Goal: Task Accomplishment & Management: Use online tool/utility

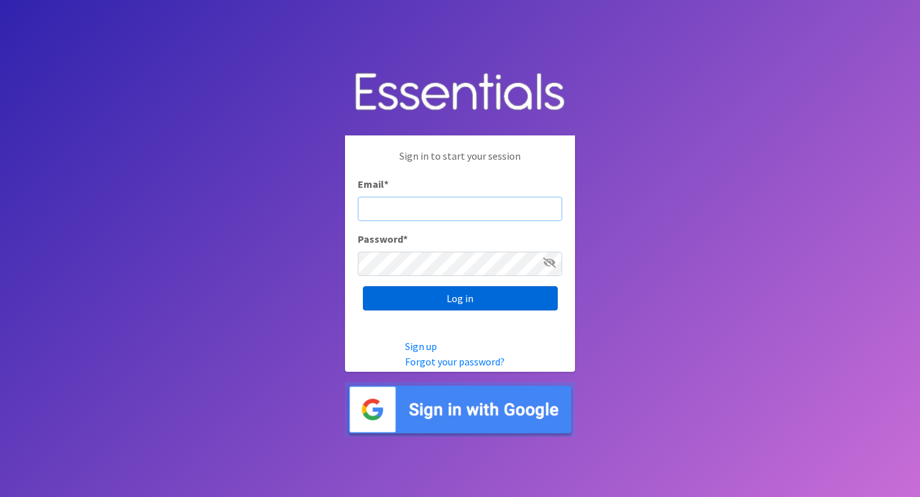
type input "hkramer@stldiaperbank.org"
click at [518, 303] on input "Log in" at bounding box center [460, 298] width 195 height 24
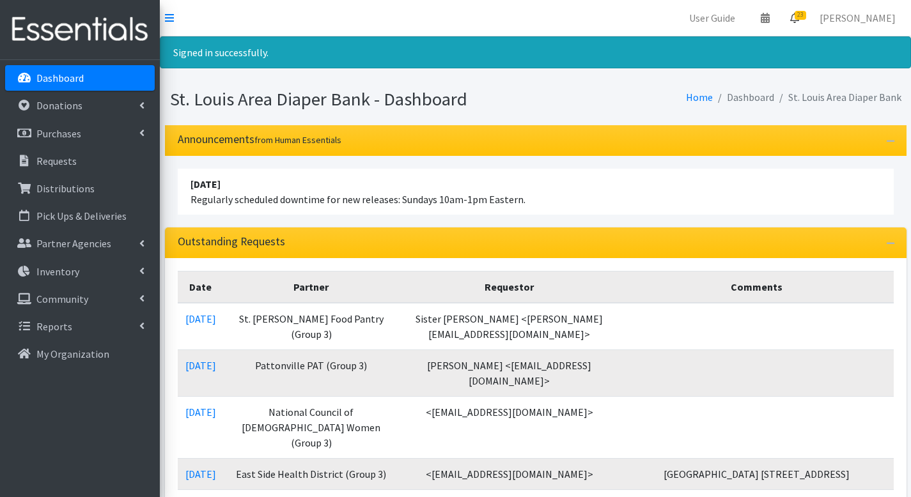
click at [805, 16] on span "23" at bounding box center [801, 15] width 12 height 9
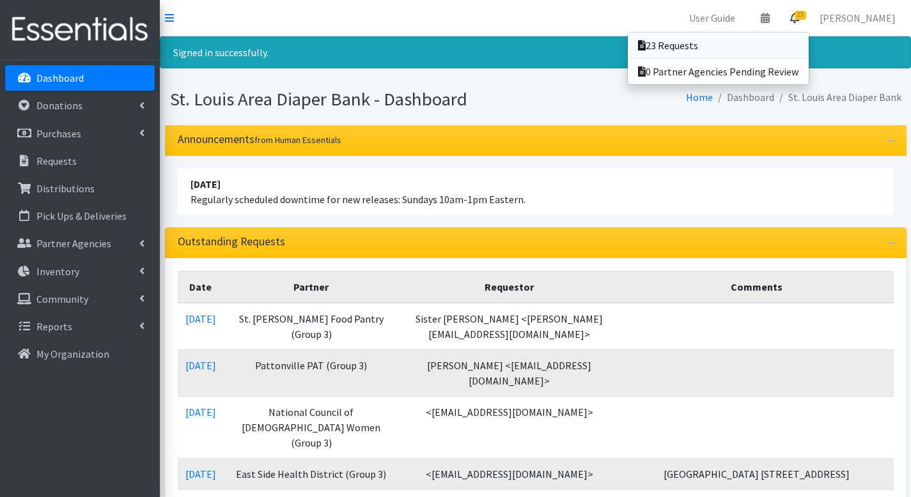
click at [801, 41] on link "23 Requests" at bounding box center [718, 46] width 181 height 26
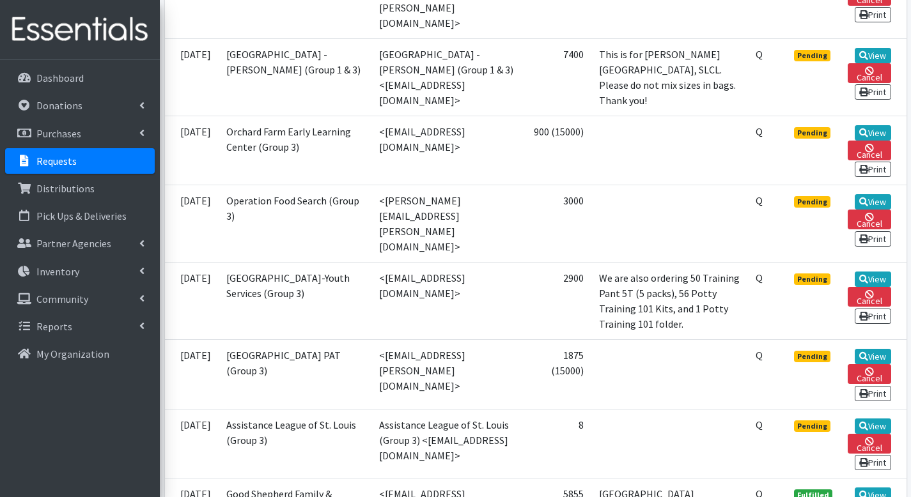
scroll to position [1630, 0]
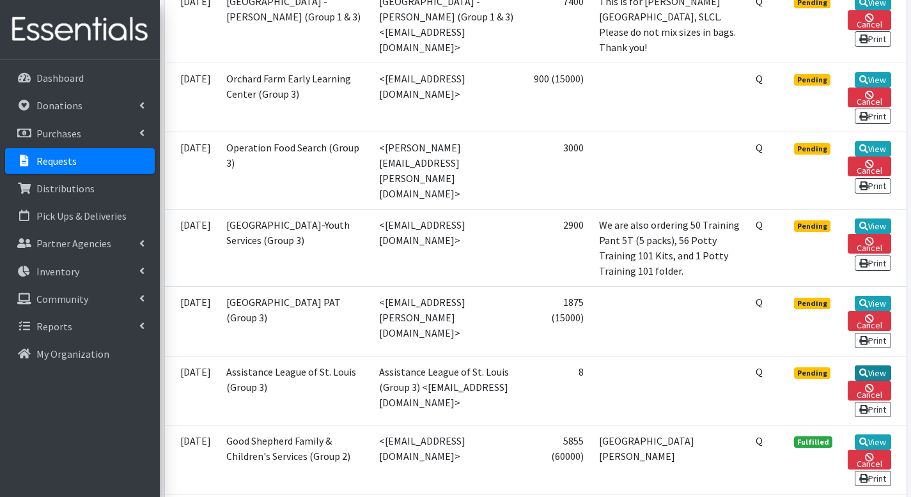
click at [876, 366] on link "View" at bounding box center [873, 373] width 36 height 15
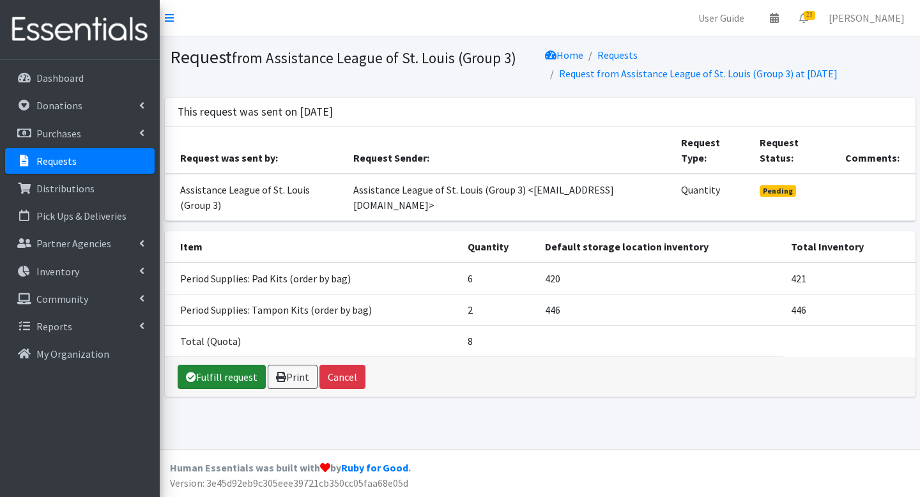
click at [235, 377] on link "Fulfill request" at bounding box center [222, 377] width 88 height 24
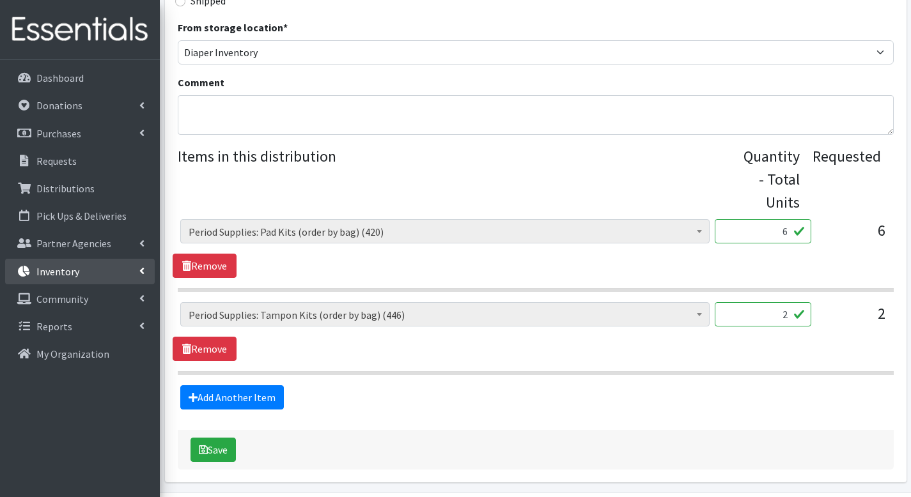
scroll to position [444, 0]
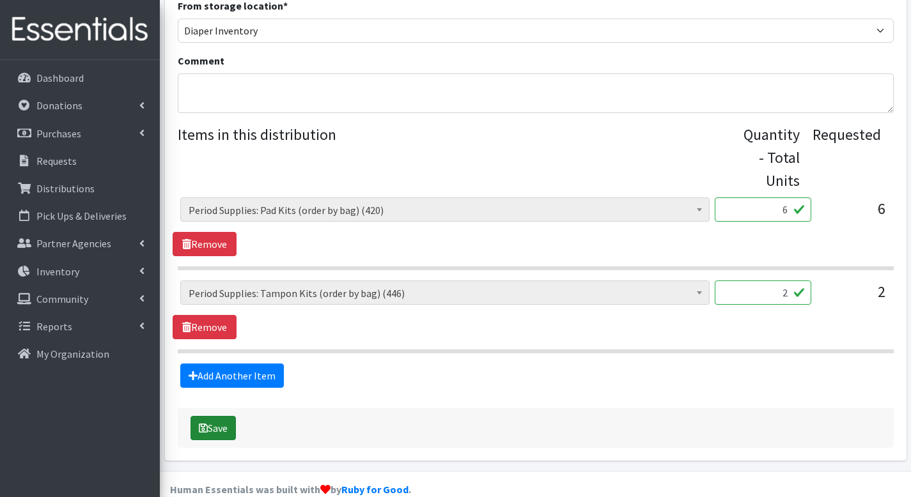
click at [210, 416] on button "Save" at bounding box center [212, 428] width 45 height 24
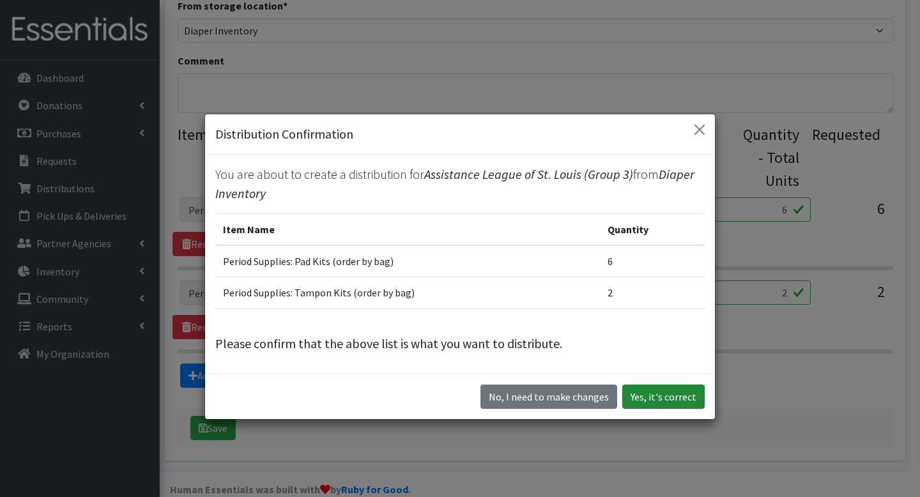
click at [649, 403] on button "Yes, it's correct" at bounding box center [664, 397] width 82 height 24
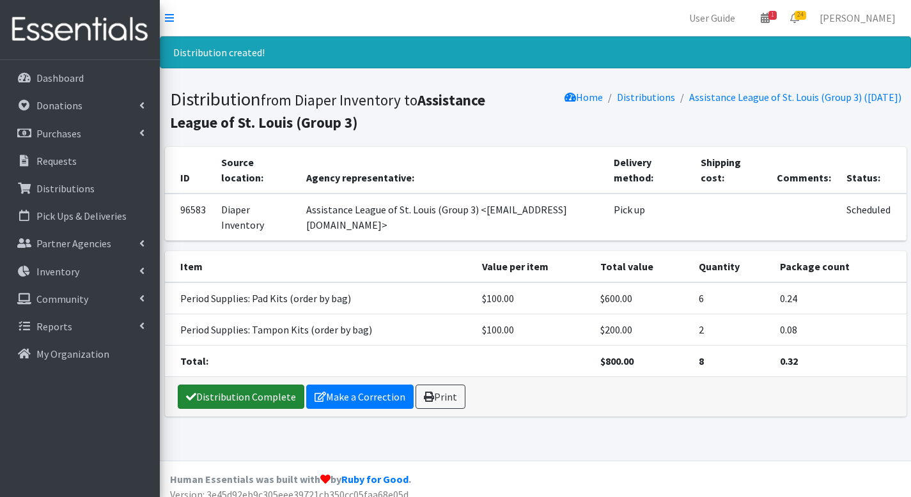
click at [258, 391] on link "Distribution Complete" at bounding box center [241, 397] width 127 height 24
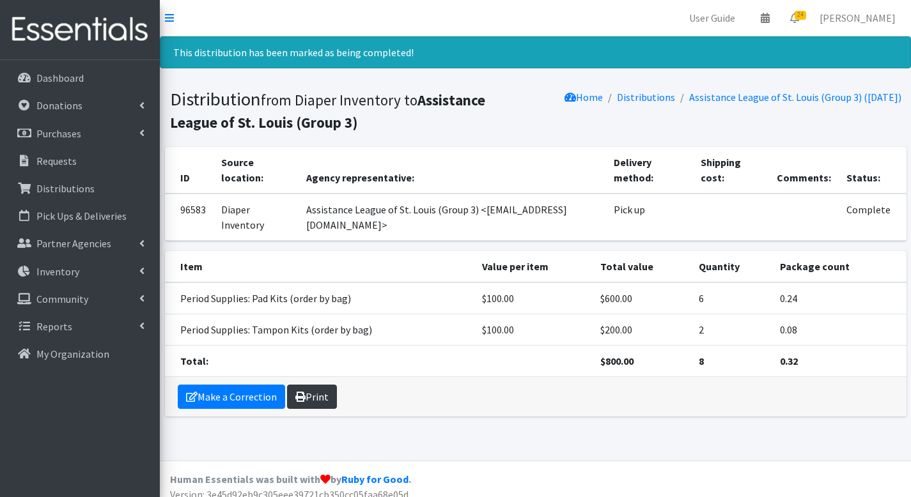
click at [318, 401] on link "Print" at bounding box center [312, 397] width 50 height 24
click at [808, 27] on link "24" at bounding box center [794, 18] width 29 height 26
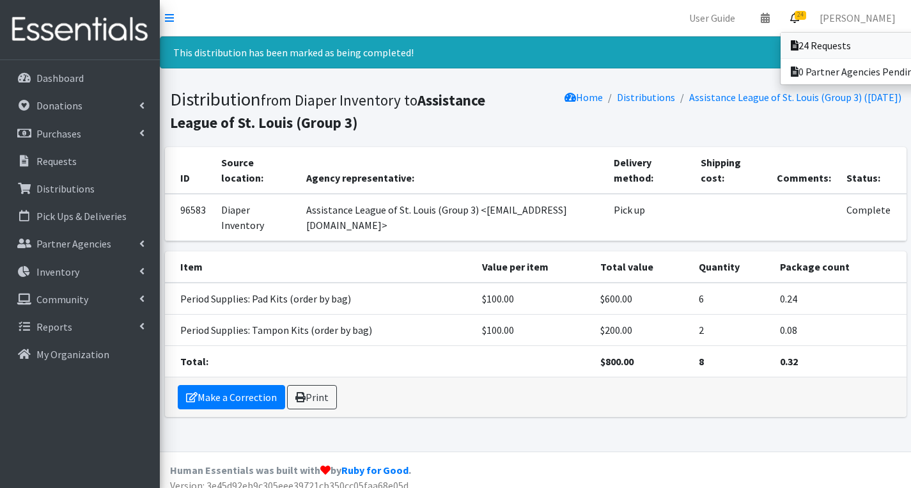
click at [805, 36] on link "24 Requests" at bounding box center [870, 46] width 178 height 26
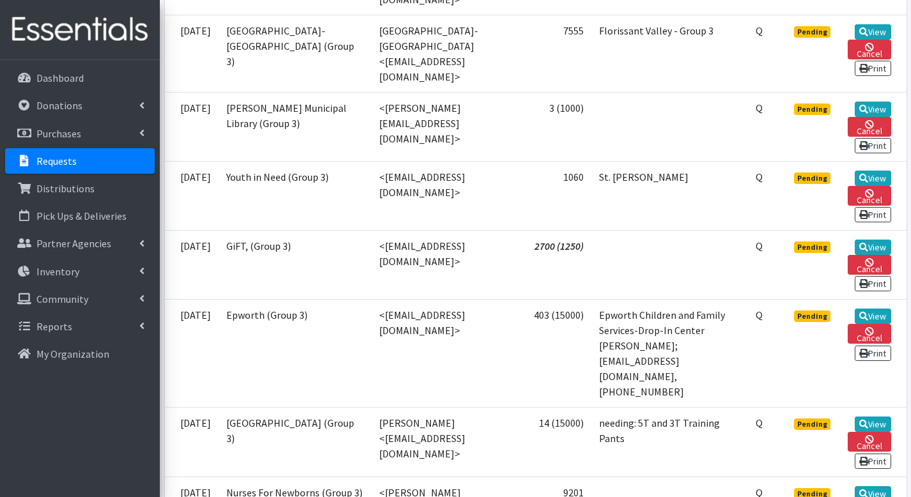
scroll to position [1815, 0]
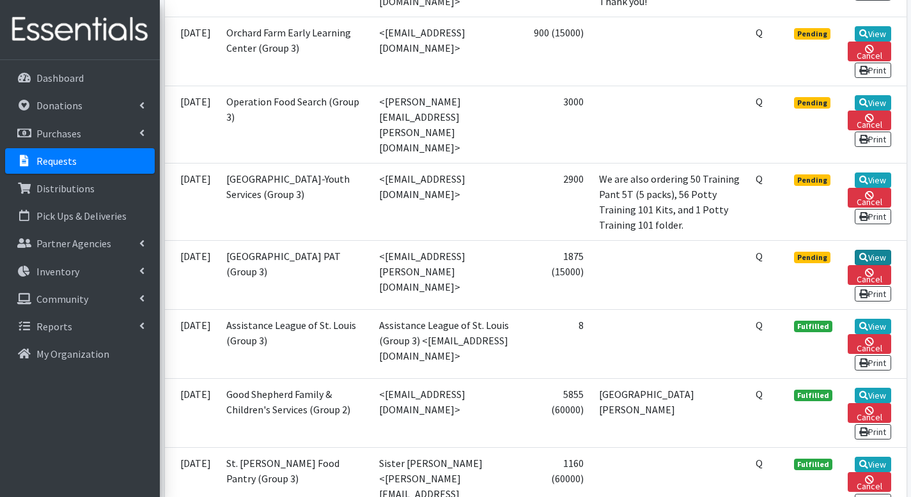
click at [876, 250] on link "View" at bounding box center [873, 257] width 36 height 15
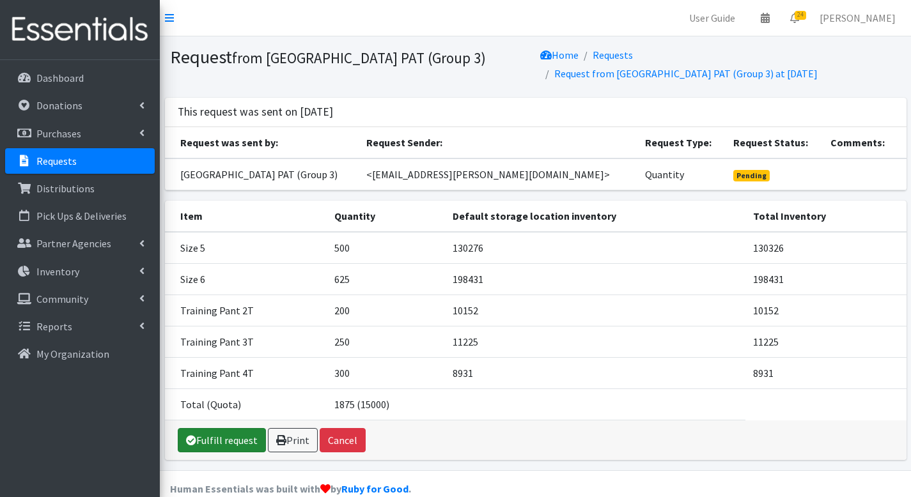
click at [240, 445] on link "Fulfill request" at bounding box center [222, 440] width 88 height 24
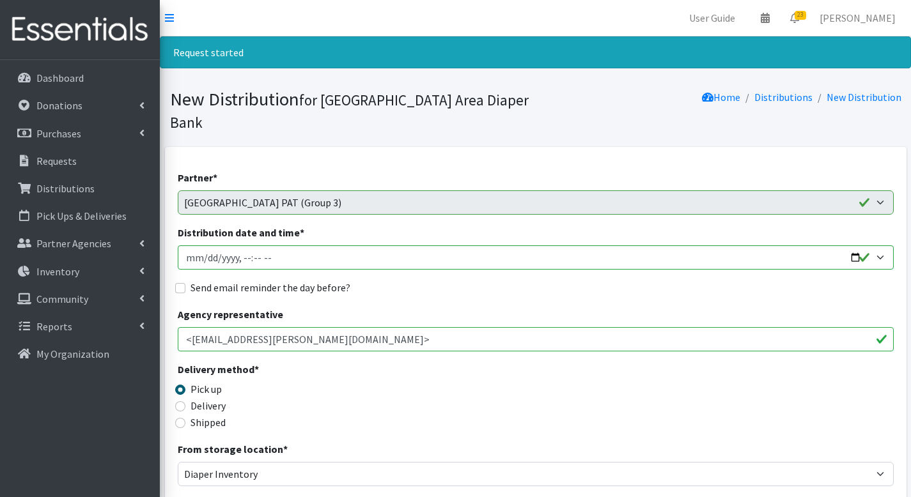
scroll to position [693, 0]
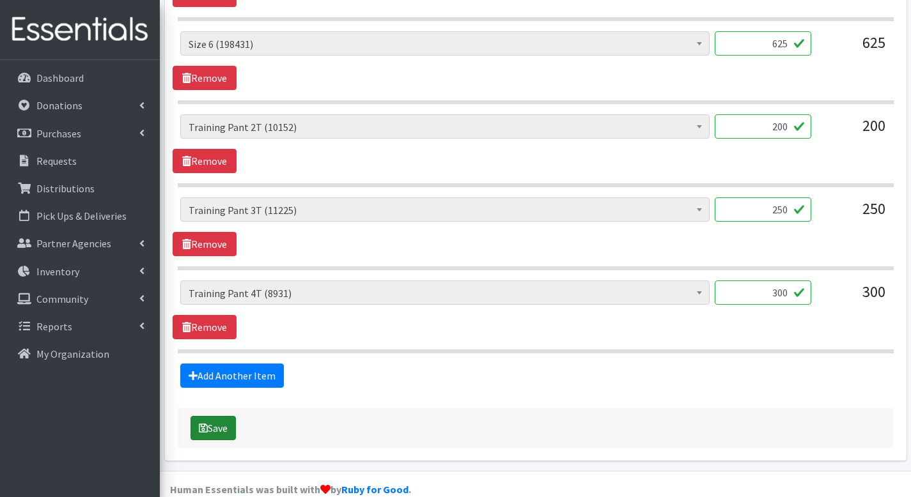
click at [227, 416] on button "Save" at bounding box center [212, 428] width 45 height 24
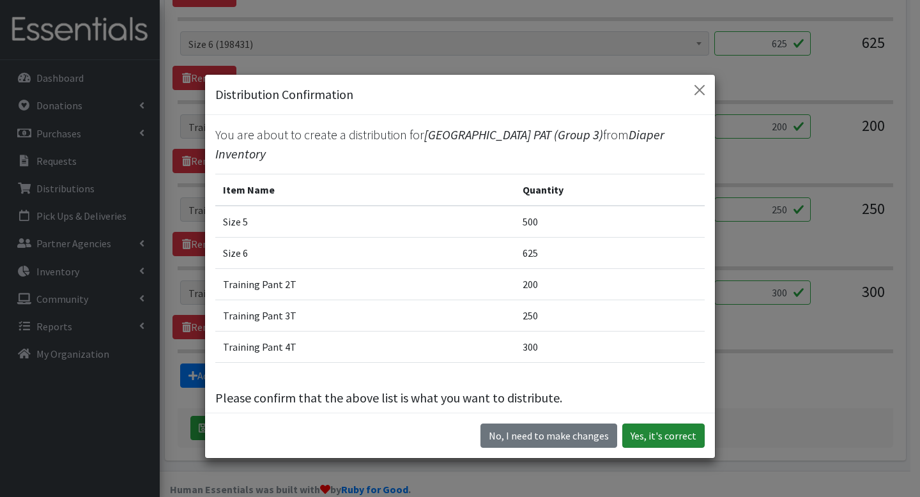
click at [643, 437] on button "Yes, it's correct" at bounding box center [664, 436] width 82 height 24
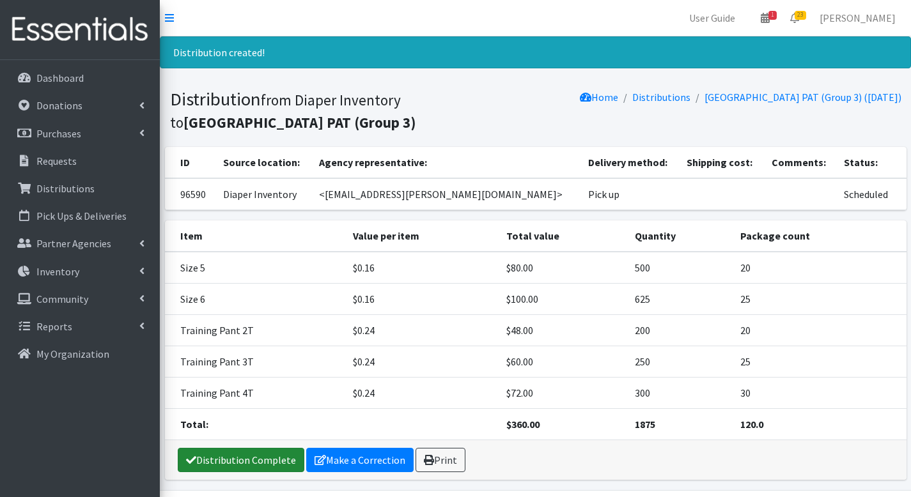
click at [220, 458] on link "Distribution Complete" at bounding box center [241, 460] width 127 height 24
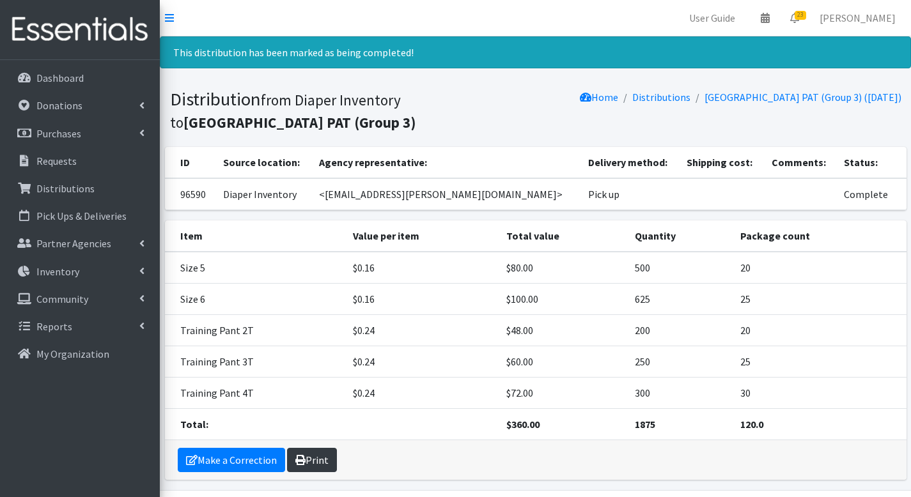
click at [318, 453] on link "Print" at bounding box center [312, 460] width 50 height 24
click at [806, 16] on span "23" at bounding box center [801, 15] width 12 height 9
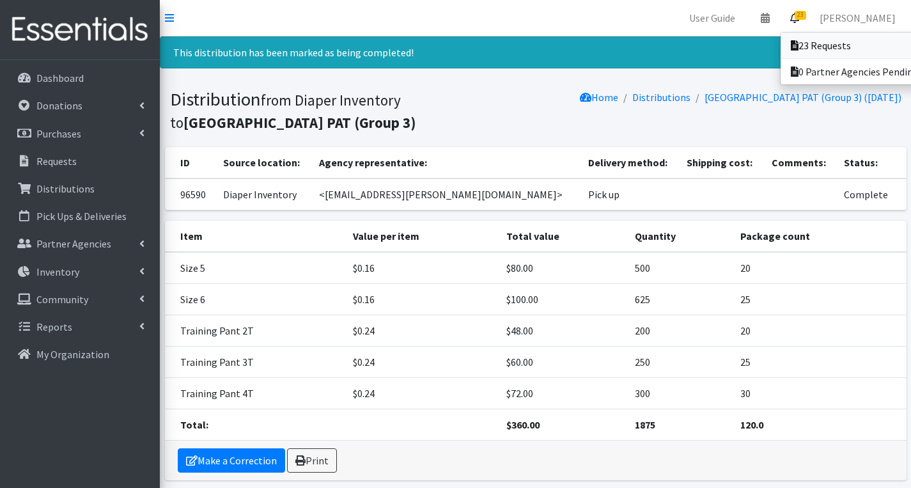
click at [803, 38] on link "23 Requests" at bounding box center [870, 46] width 178 height 26
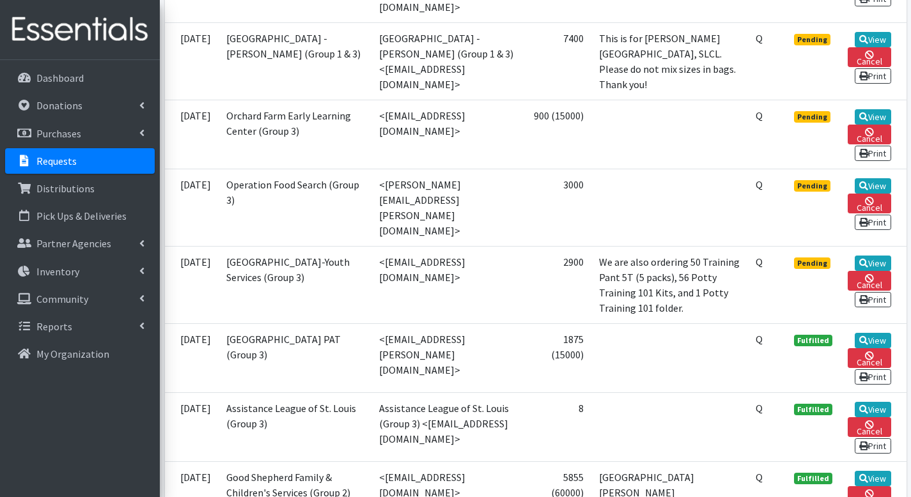
scroll to position [1729, 0]
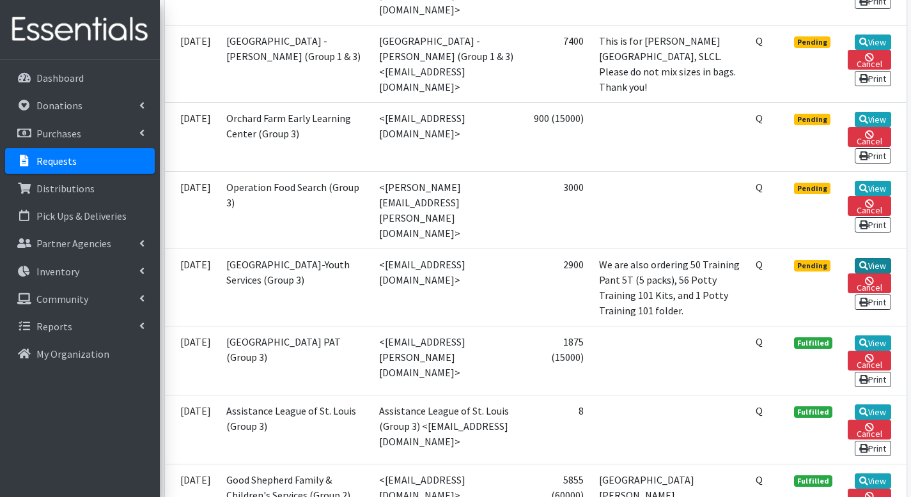
click at [871, 258] on link "View" at bounding box center [873, 265] width 36 height 15
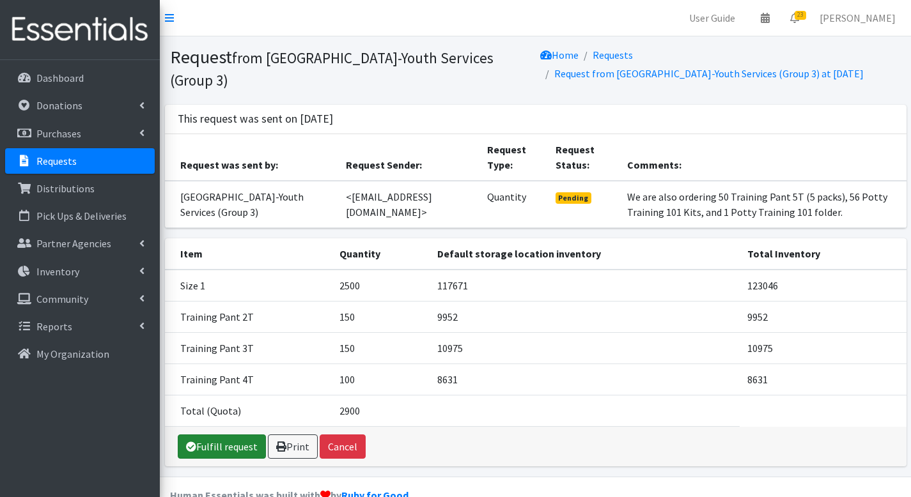
click at [237, 459] on link "Fulfill request" at bounding box center [222, 447] width 88 height 24
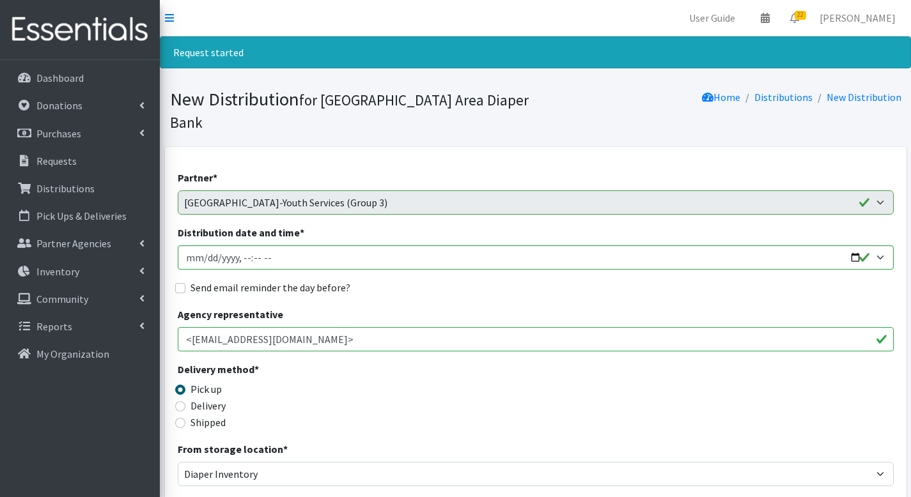
scroll to position [610, 0]
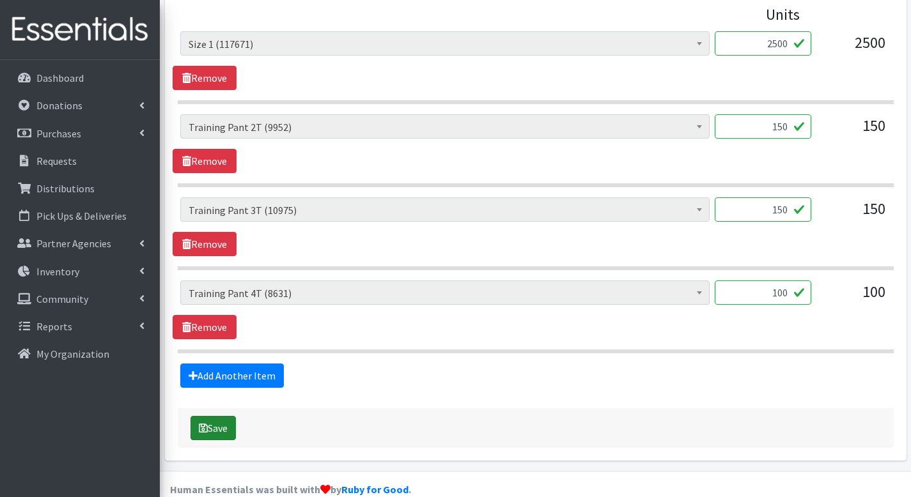
click at [225, 416] on button "Save" at bounding box center [212, 428] width 45 height 24
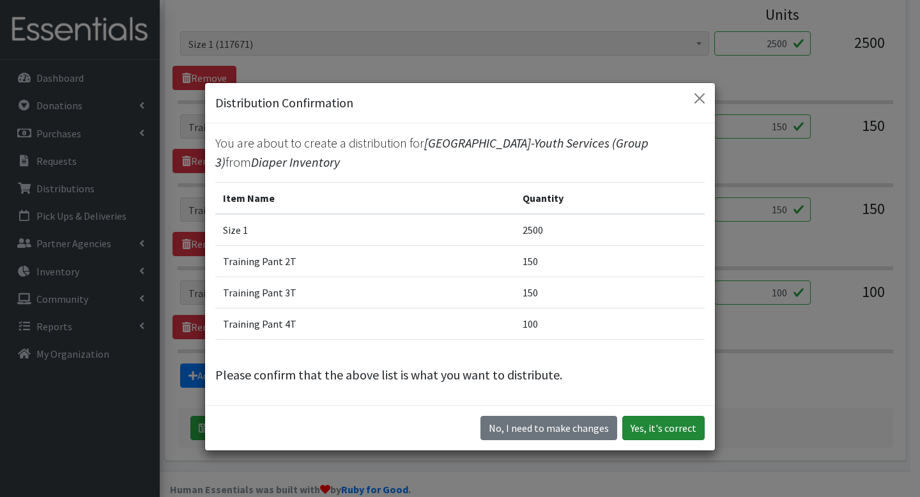
click at [677, 428] on button "Yes, it's correct" at bounding box center [664, 428] width 82 height 24
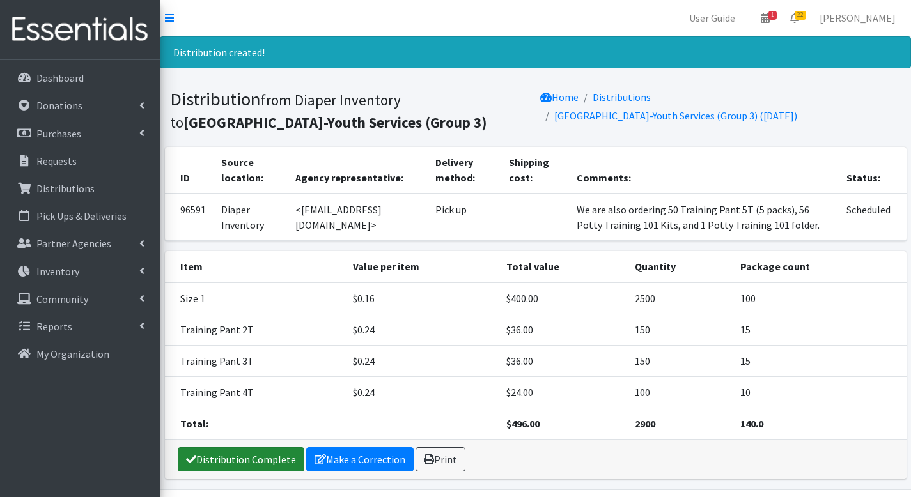
click at [228, 454] on link "Distribution Complete" at bounding box center [241, 459] width 127 height 24
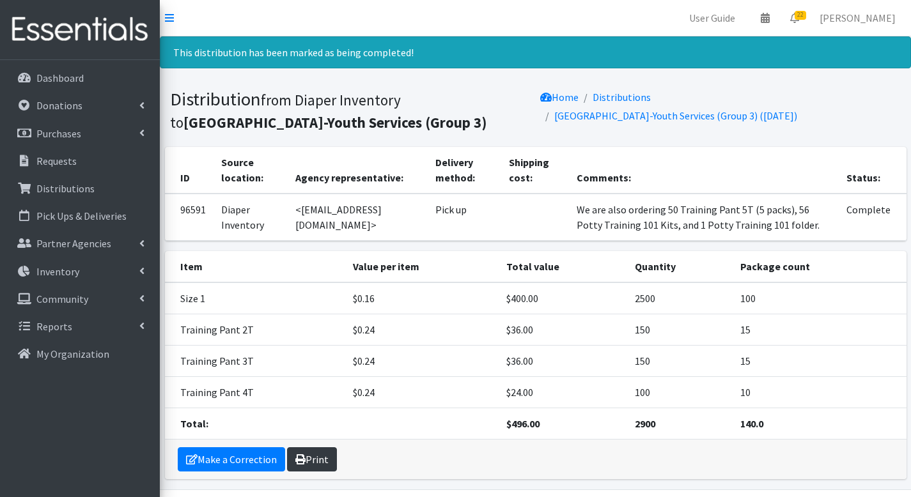
click at [314, 459] on link "Print" at bounding box center [312, 459] width 50 height 24
click at [798, 21] on icon at bounding box center [794, 18] width 9 height 10
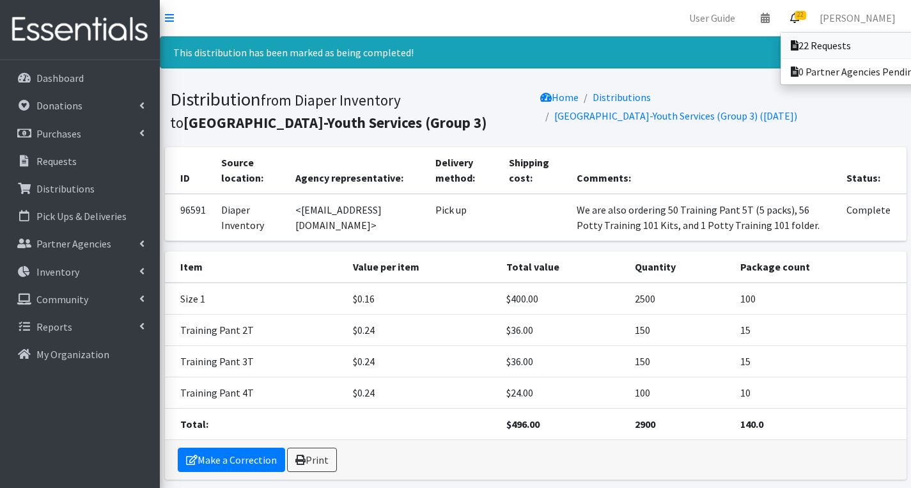
click at [796, 38] on link "22 Requests" at bounding box center [870, 46] width 178 height 26
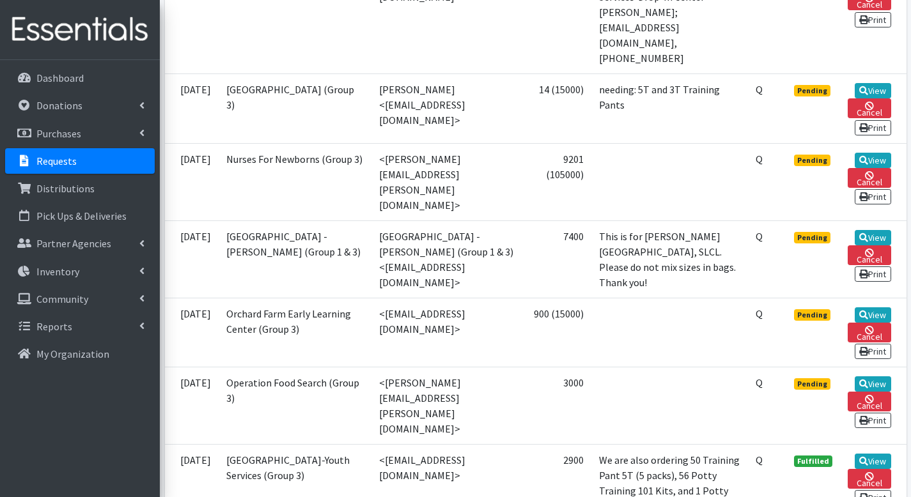
scroll to position [1536, 0]
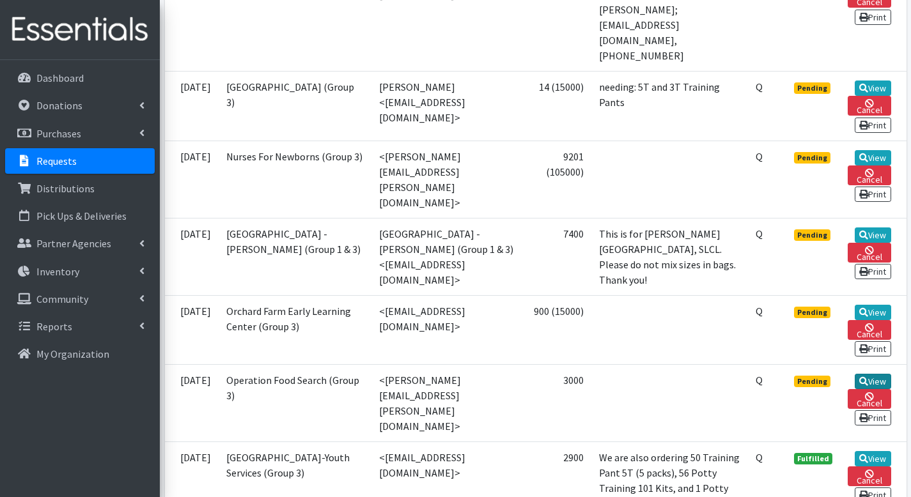
click at [870, 374] on link "View" at bounding box center [873, 381] width 36 height 15
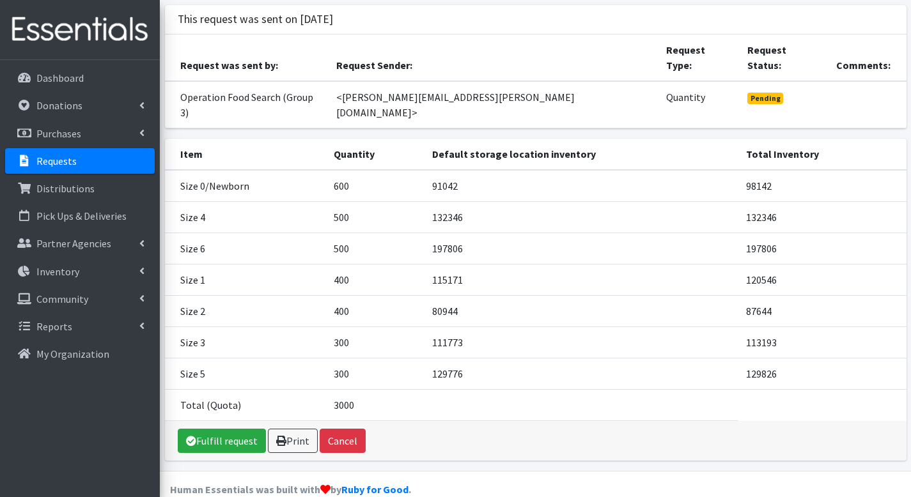
scroll to position [84, 0]
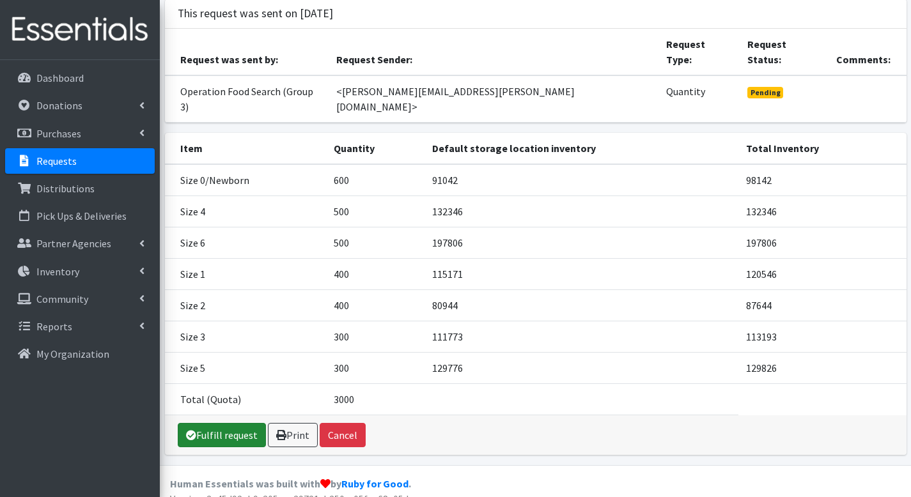
click at [249, 423] on link "Fulfill request" at bounding box center [222, 435] width 88 height 24
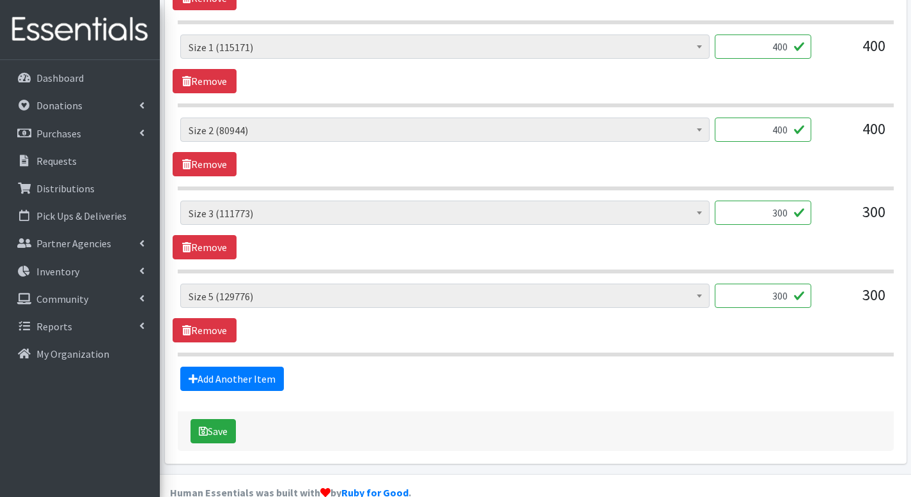
scroll to position [859, 0]
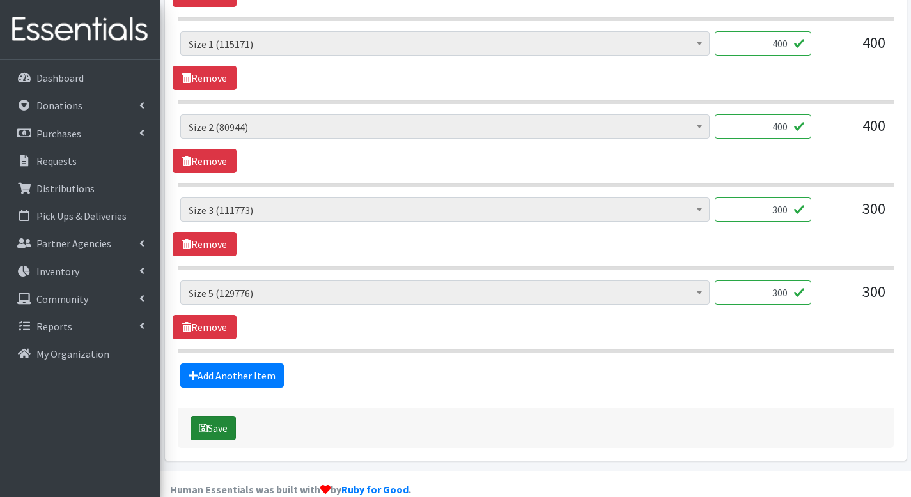
click at [221, 416] on button "Save" at bounding box center [212, 428] width 45 height 24
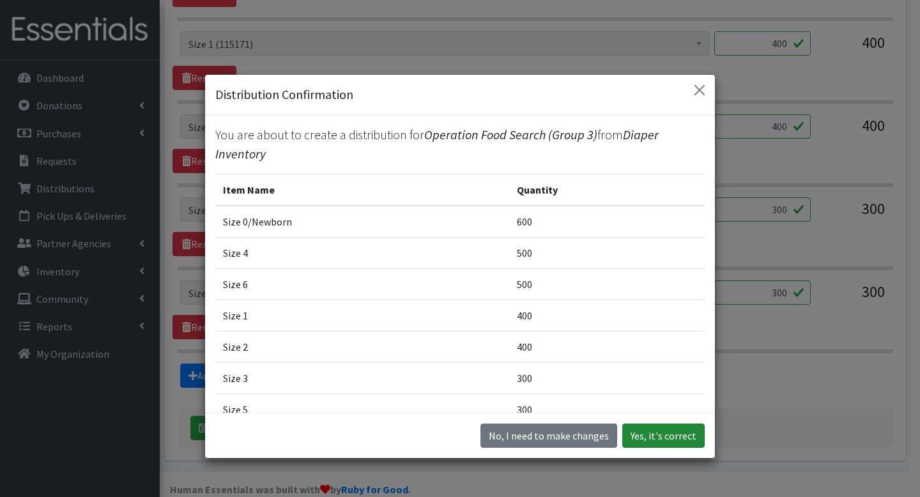
click at [649, 438] on button "Yes, it's correct" at bounding box center [664, 436] width 82 height 24
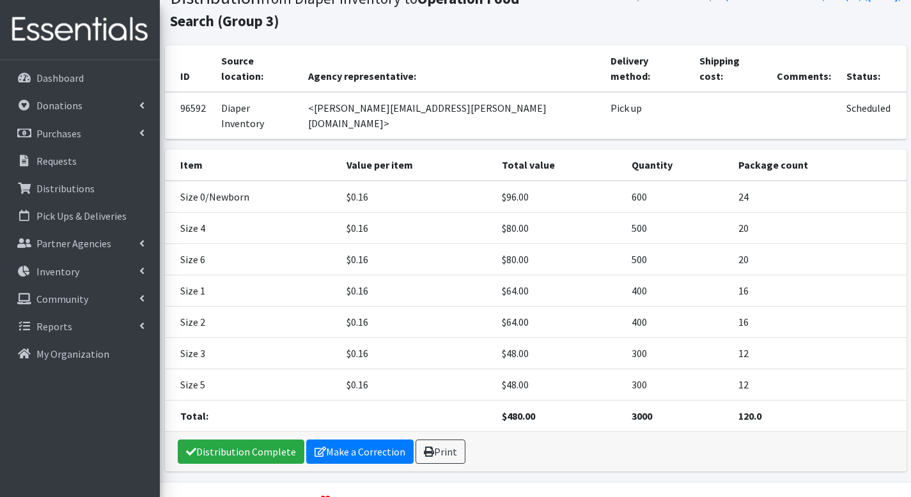
scroll to position [104, 0]
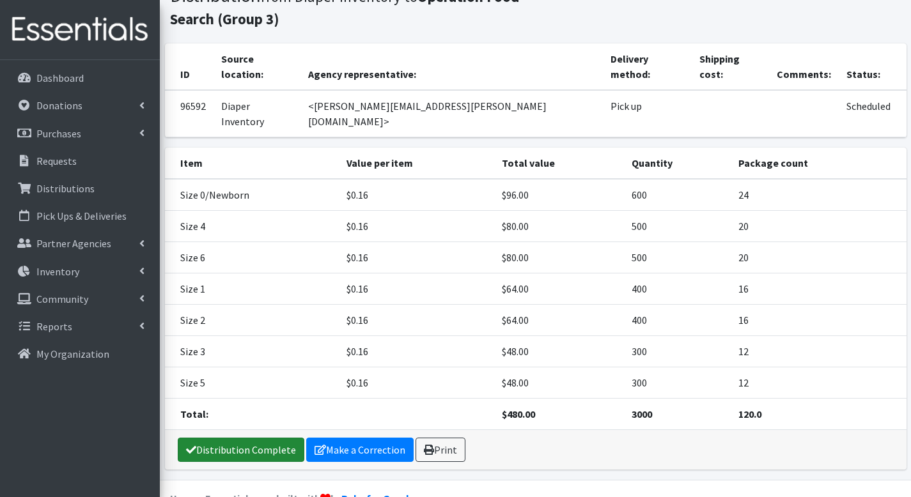
click at [277, 438] on link "Distribution Complete" at bounding box center [241, 450] width 127 height 24
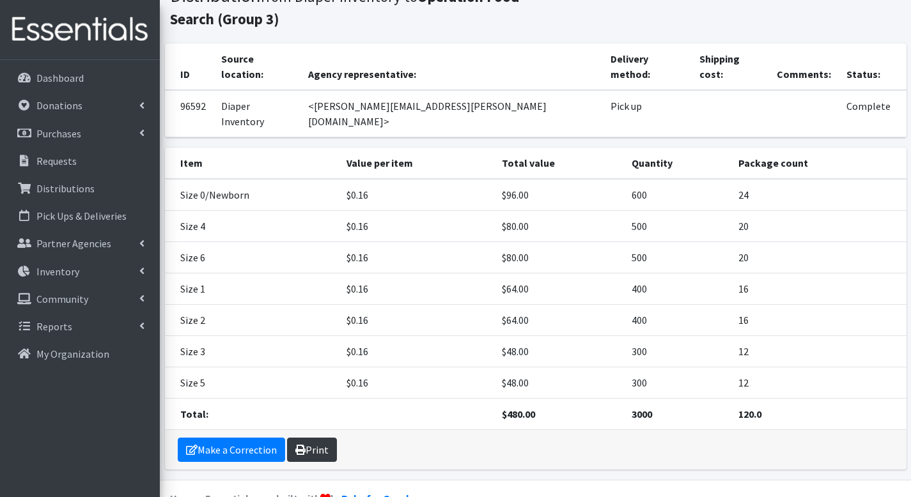
click at [318, 438] on link "Print" at bounding box center [312, 450] width 50 height 24
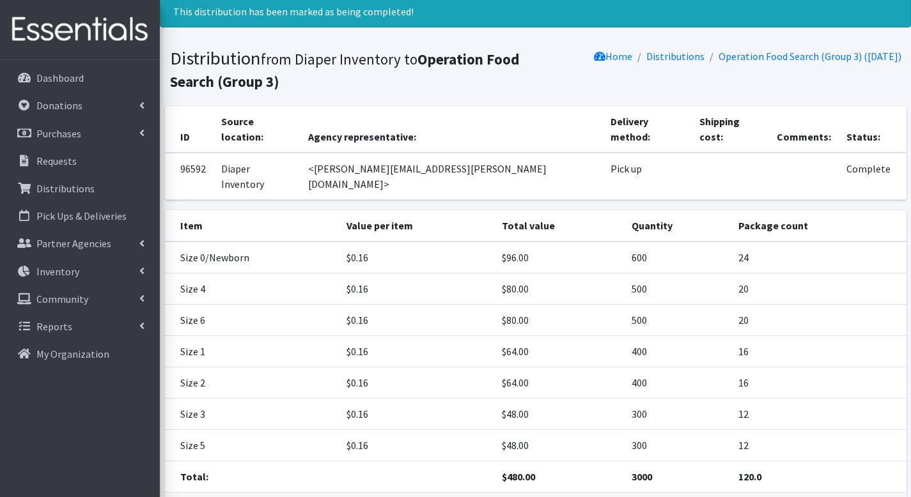
scroll to position [0, 0]
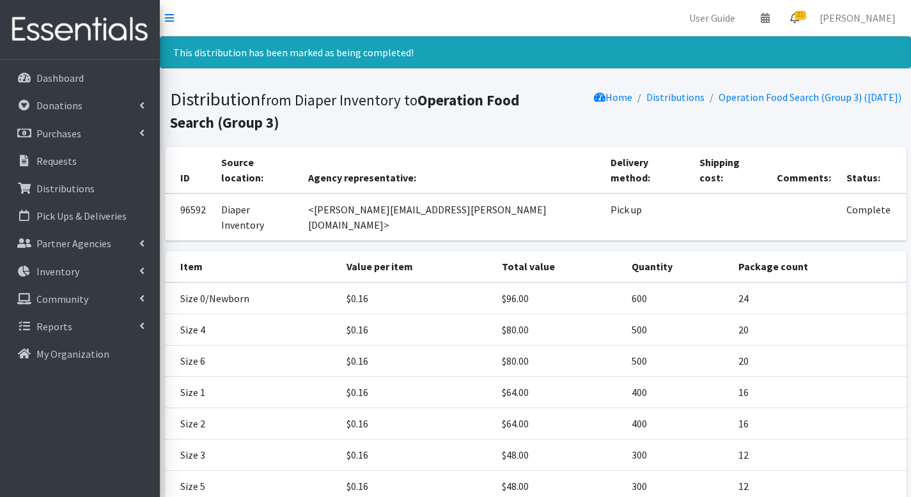
click at [808, 26] on link "21" at bounding box center [794, 18] width 29 height 26
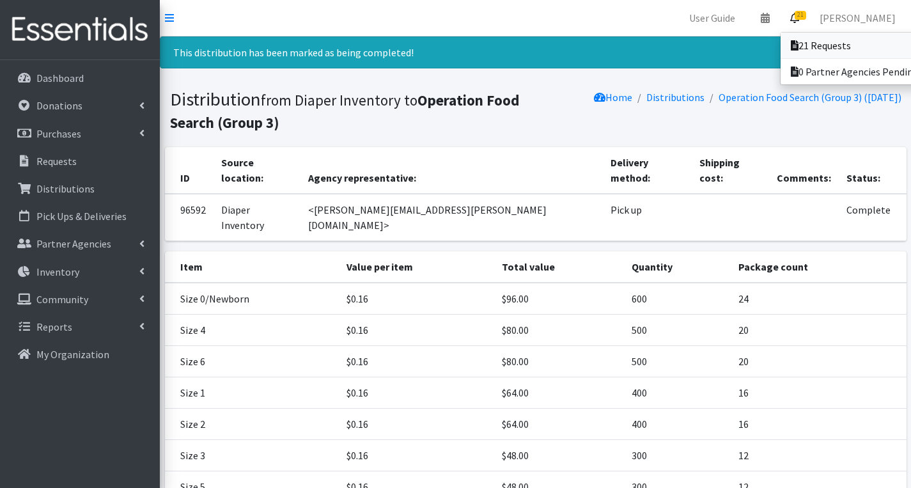
click at [809, 38] on link "21 Requests" at bounding box center [870, 46] width 178 height 26
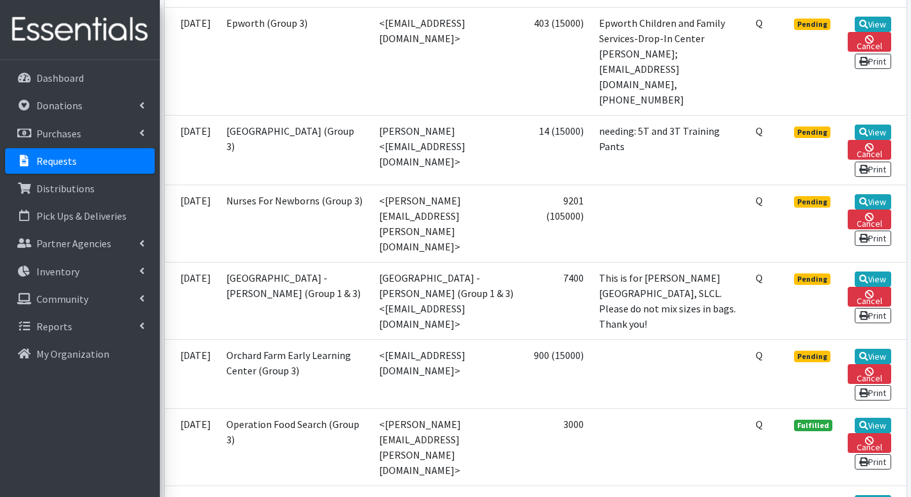
scroll to position [1484, 0]
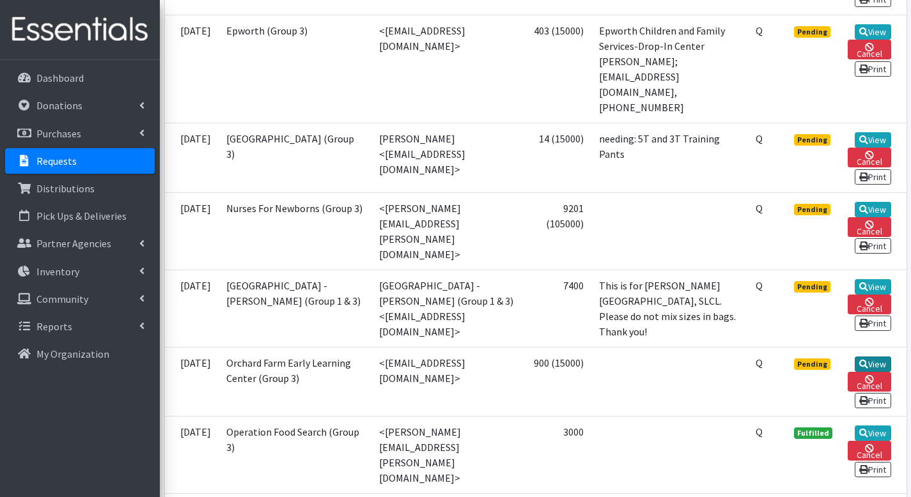
click at [864, 360] on icon at bounding box center [863, 364] width 9 height 9
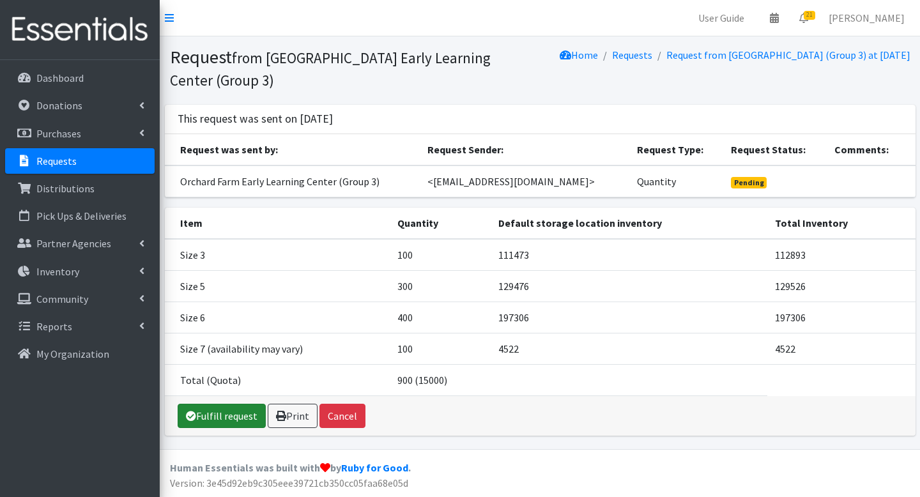
click at [247, 421] on link "Fulfill request" at bounding box center [222, 416] width 88 height 24
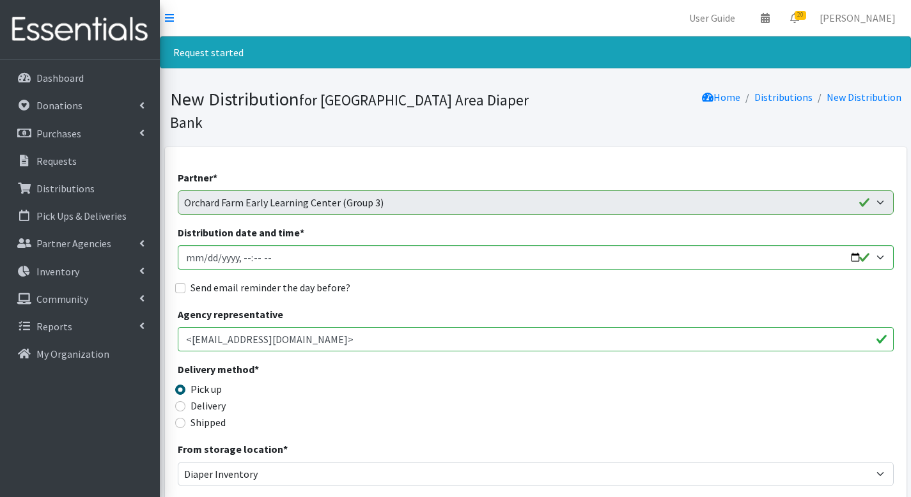
scroll to position [610, 0]
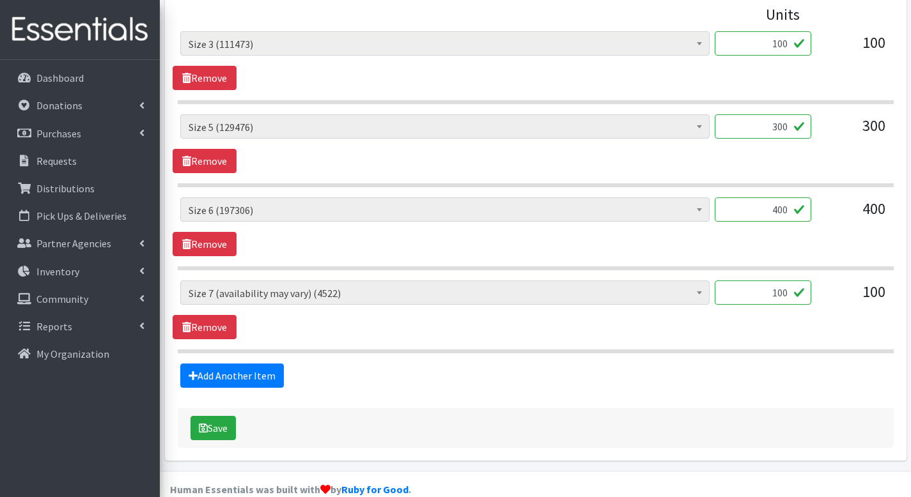
click at [238, 408] on div "Save" at bounding box center [536, 428] width 716 height 40
click at [233, 416] on button "Save" at bounding box center [212, 428] width 45 height 24
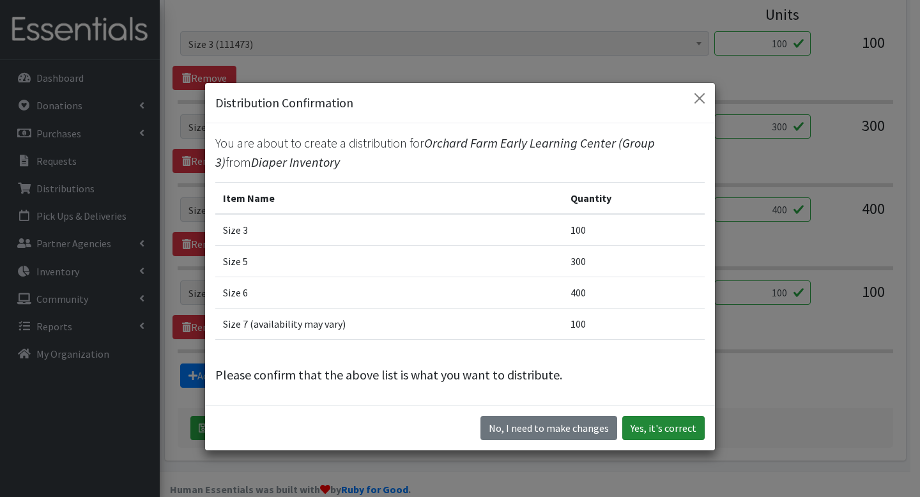
click at [643, 430] on button "Yes, it's correct" at bounding box center [664, 428] width 82 height 24
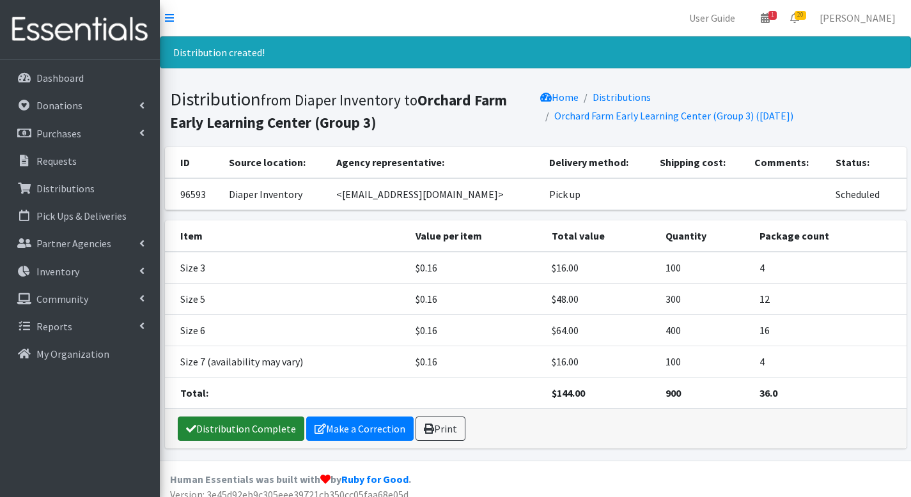
click at [256, 425] on link "Distribution Complete" at bounding box center [241, 429] width 127 height 24
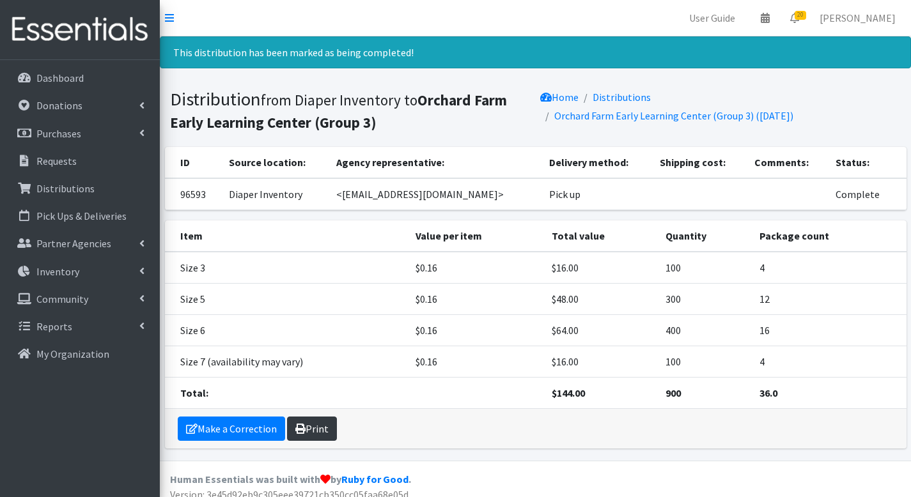
click at [309, 426] on link "Print" at bounding box center [312, 429] width 50 height 24
click at [799, 20] on icon at bounding box center [794, 18] width 9 height 10
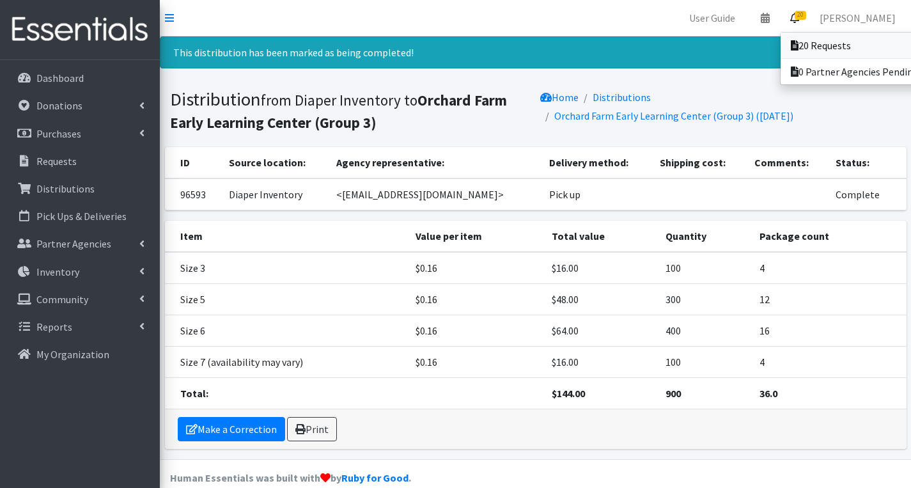
click at [798, 40] on icon at bounding box center [795, 45] width 8 height 10
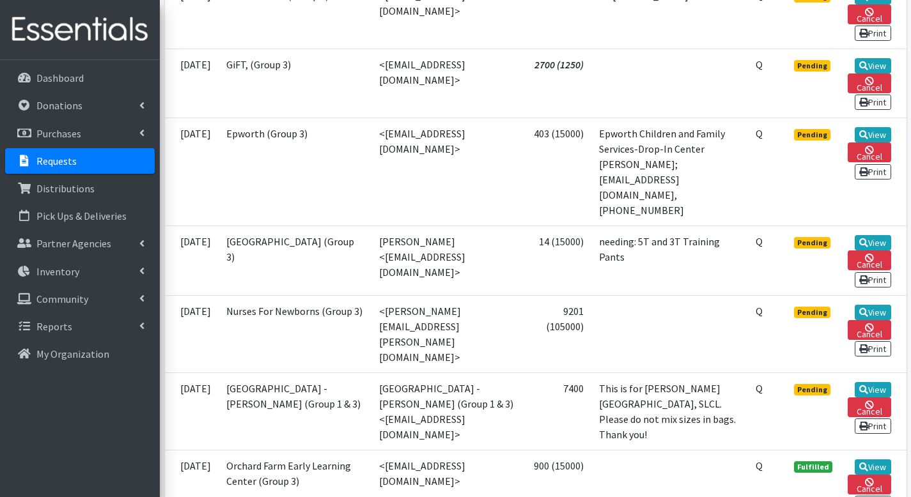
scroll to position [1496, 0]
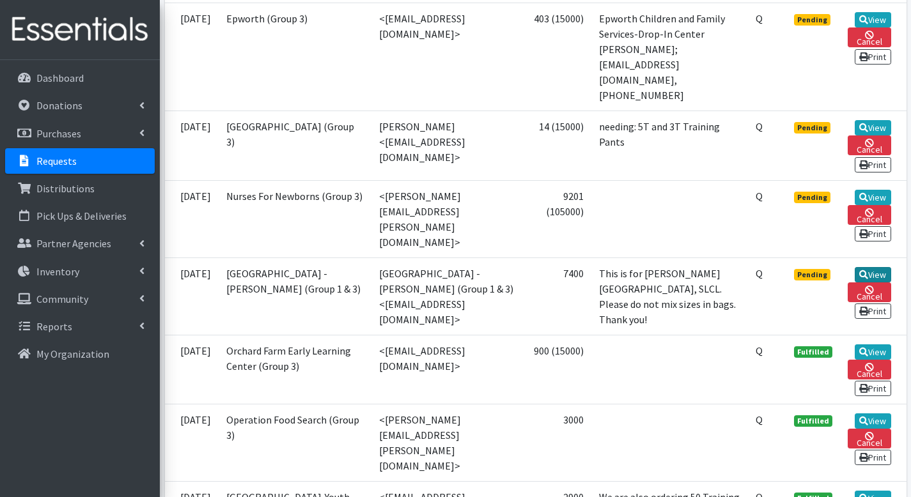
click at [861, 267] on link "View" at bounding box center [873, 274] width 36 height 15
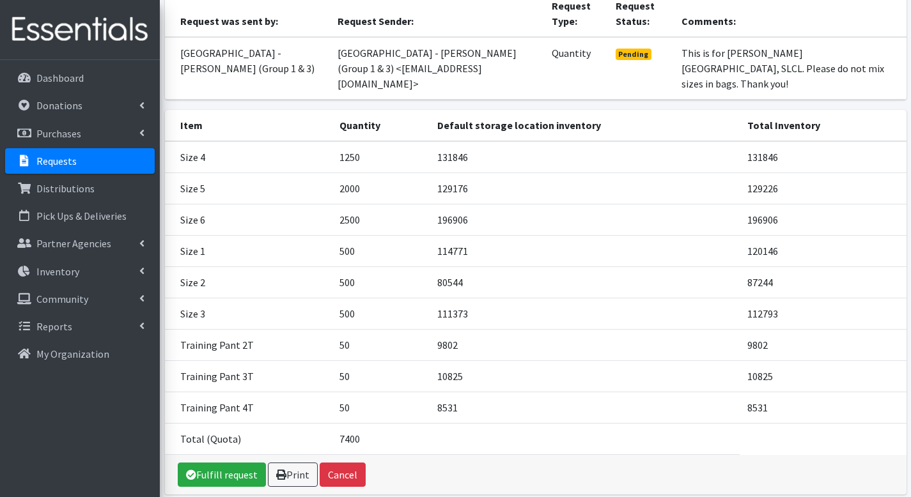
scroll to position [154, 0]
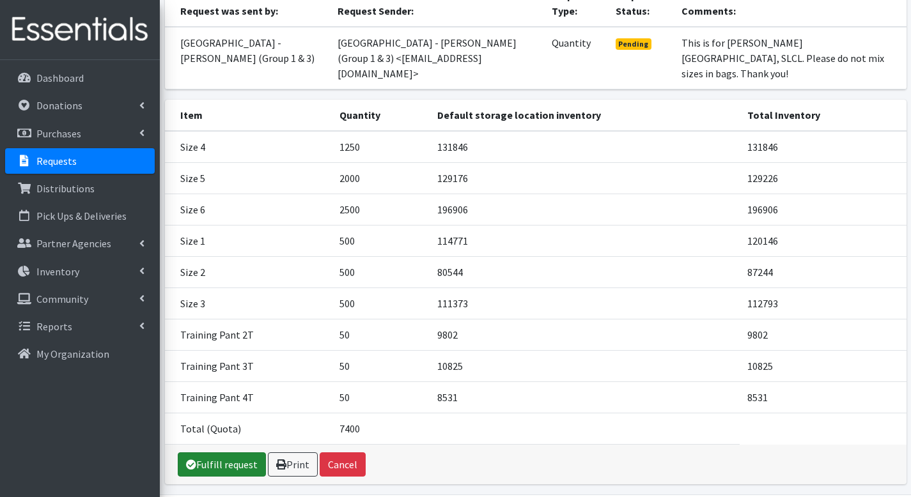
click at [220, 467] on link "Fulfill request" at bounding box center [222, 465] width 88 height 24
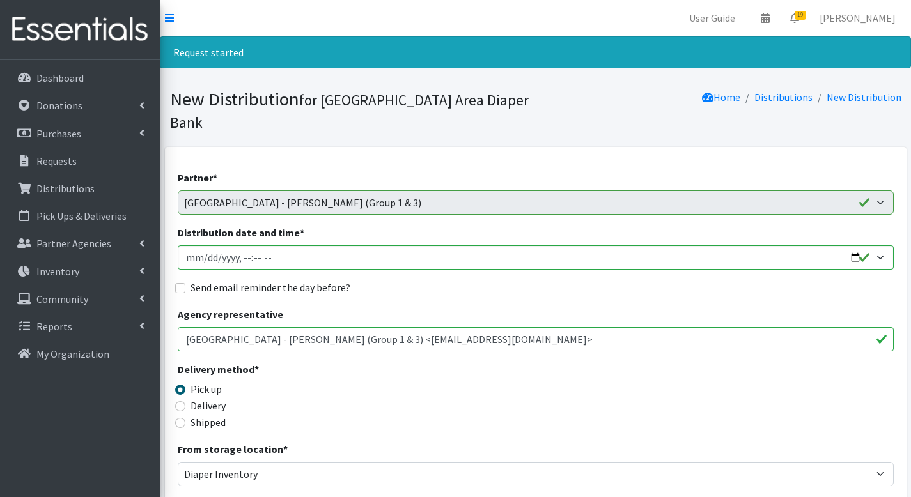
scroll to position [1025, 0]
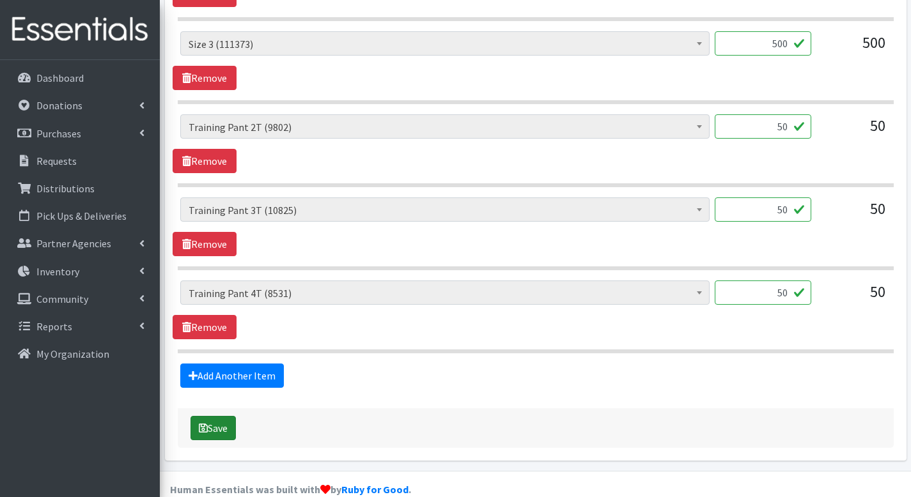
click at [219, 416] on button "Save" at bounding box center [212, 428] width 45 height 24
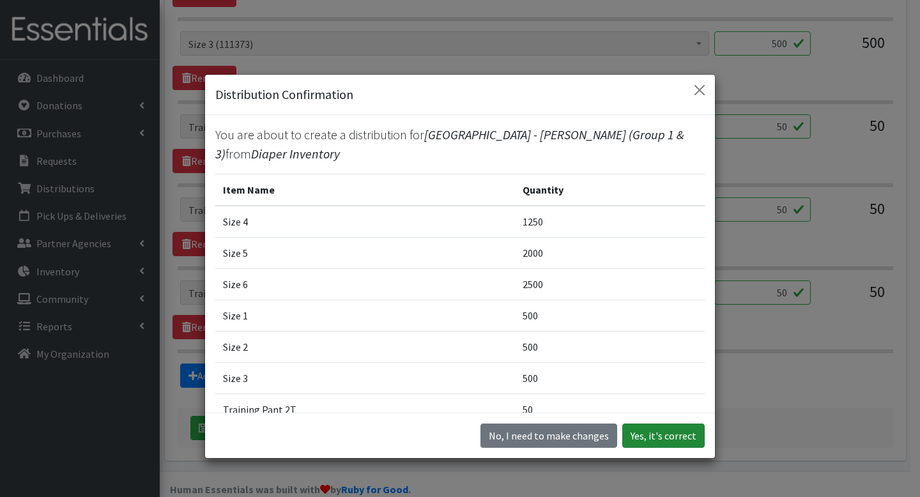
click at [658, 428] on button "Yes, it's correct" at bounding box center [664, 436] width 82 height 24
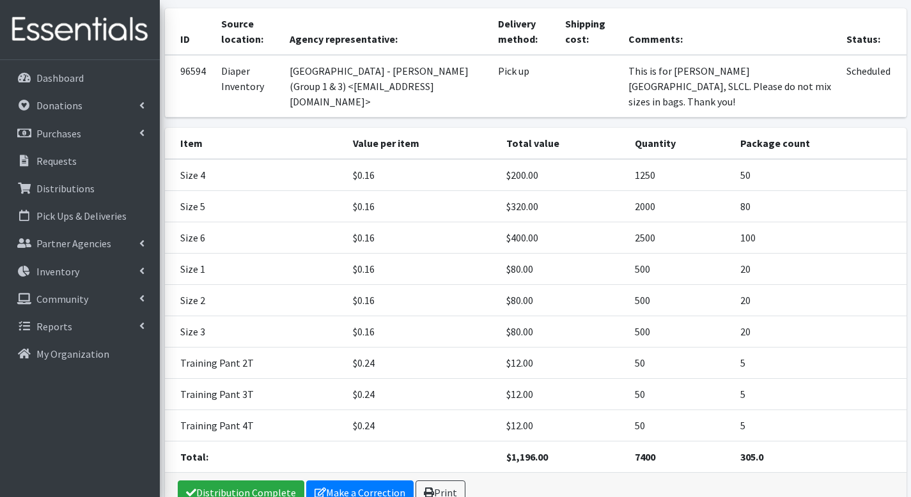
scroll to position [197, 0]
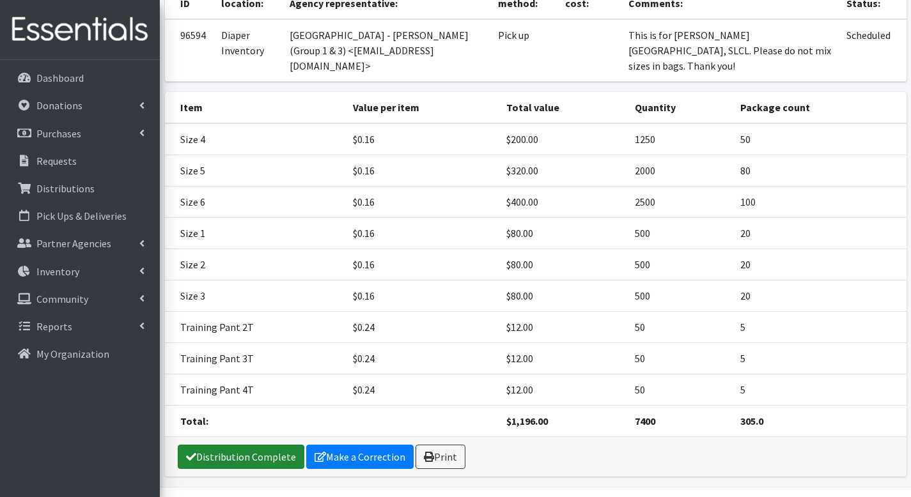
click at [266, 445] on link "Distribution Complete" at bounding box center [241, 457] width 127 height 24
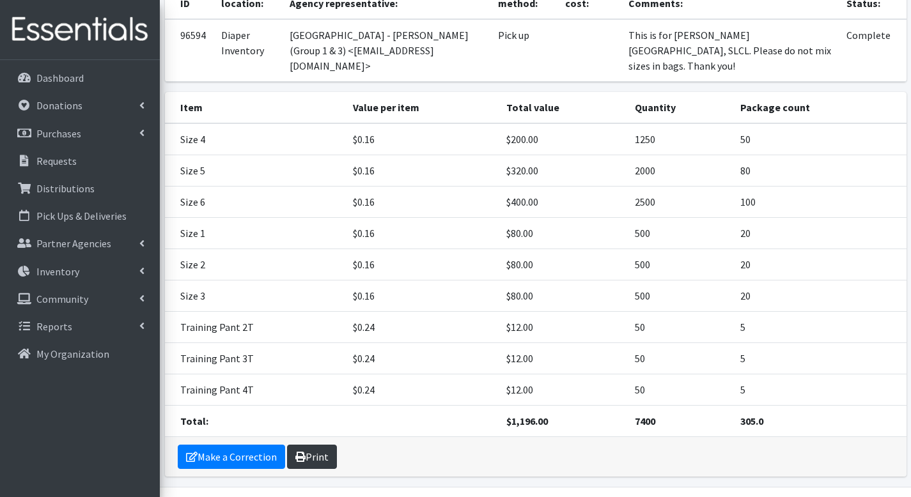
click at [301, 452] on icon at bounding box center [300, 457] width 10 height 10
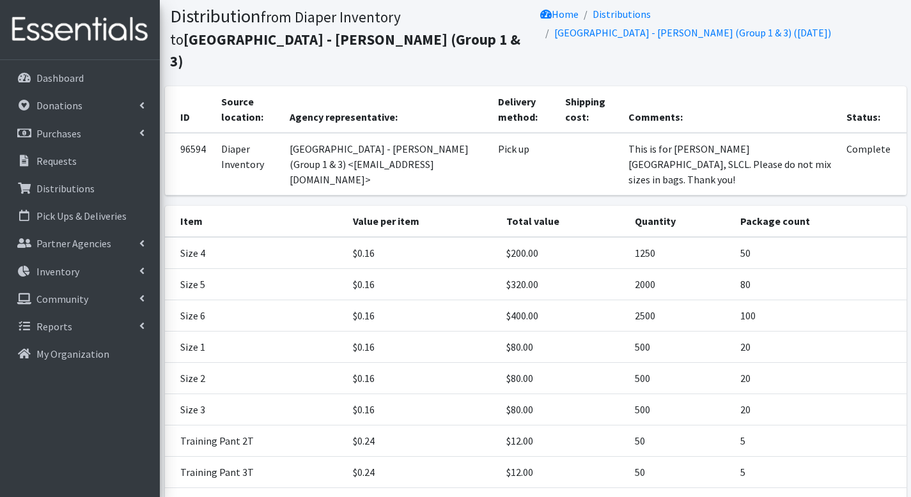
scroll to position [0, 0]
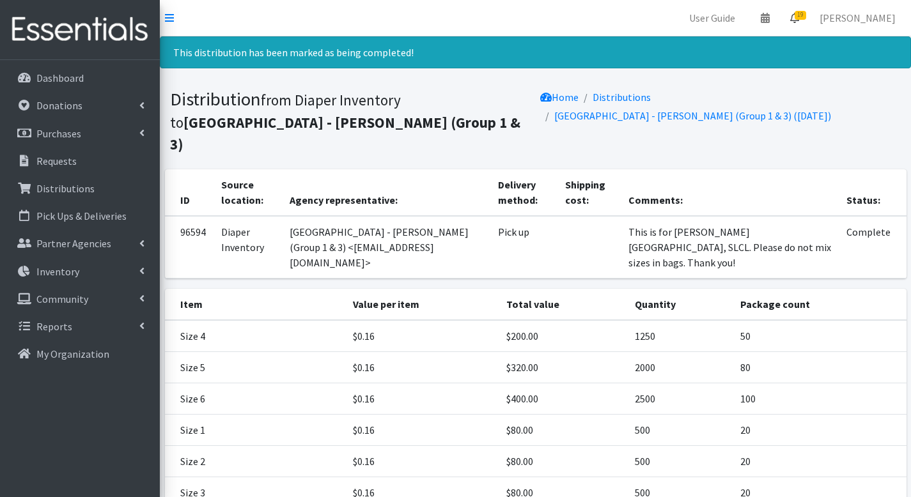
click at [799, 20] on icon at bounding box center [794, 18] width 9 height 10
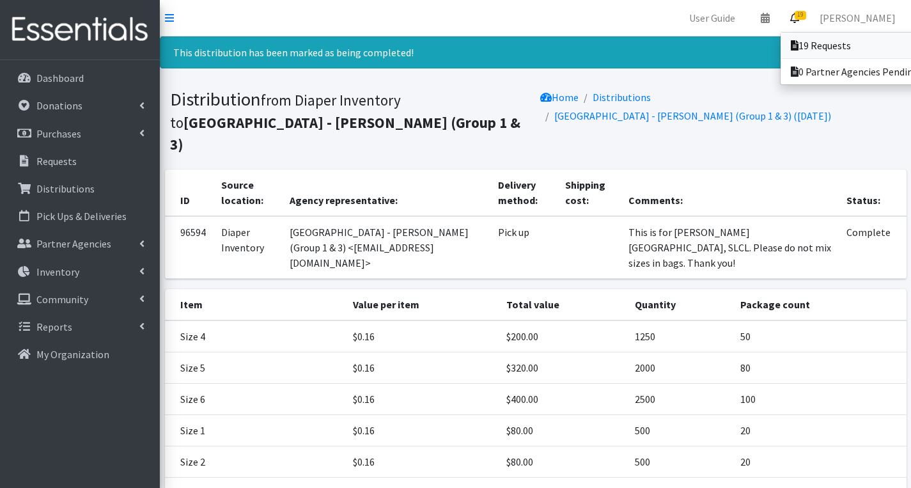
click at [798, 48] on icon at bounding box center [795, 45] width 8 height 10
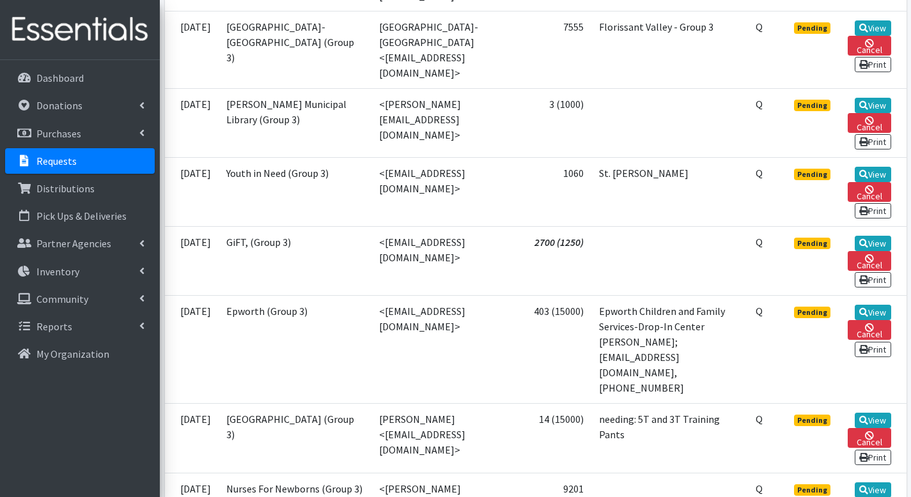
scroll to position [1305, 0]
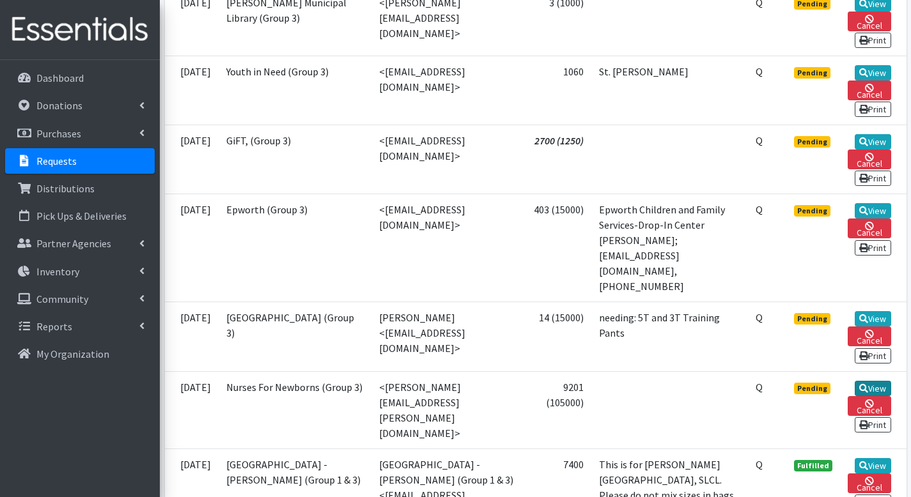
click at [873, 381] on link "View" at bounding box center [873, 388] width 36 height 15
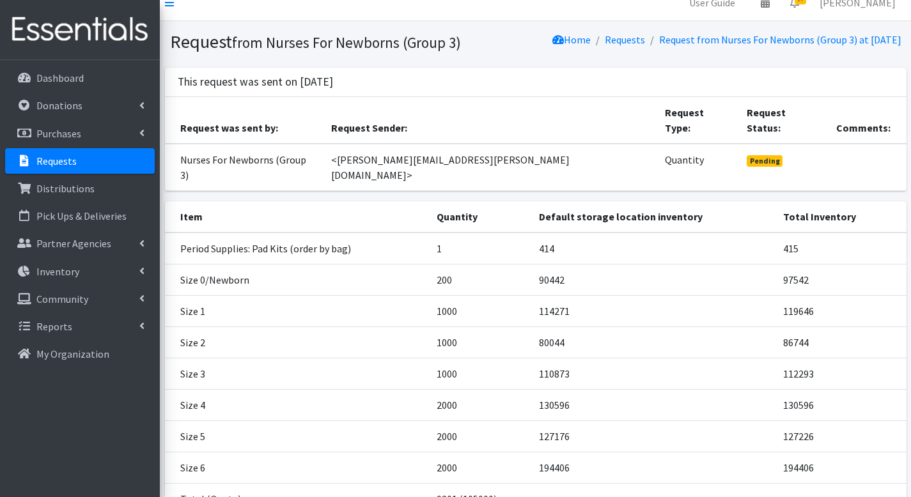
scroll to position [115, 0]
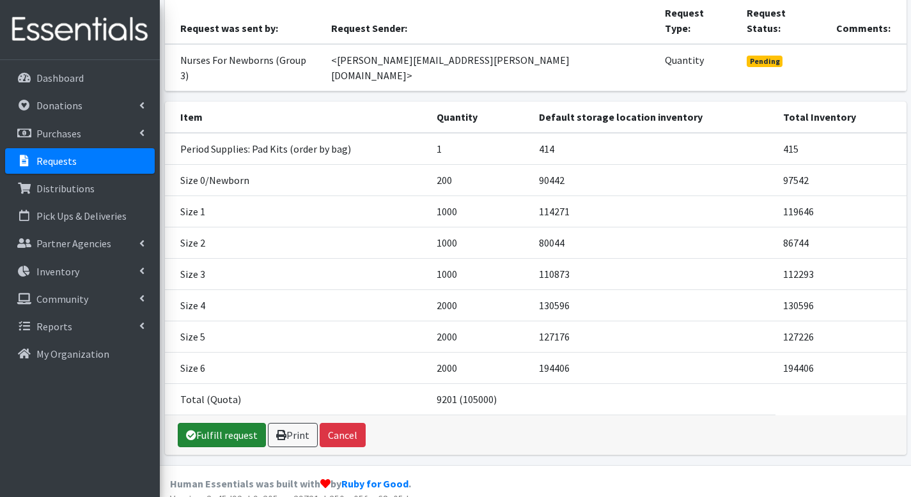
click at [219, 423] on link "Fulfill request" at bounding box center [222, 435] width 88 height 24
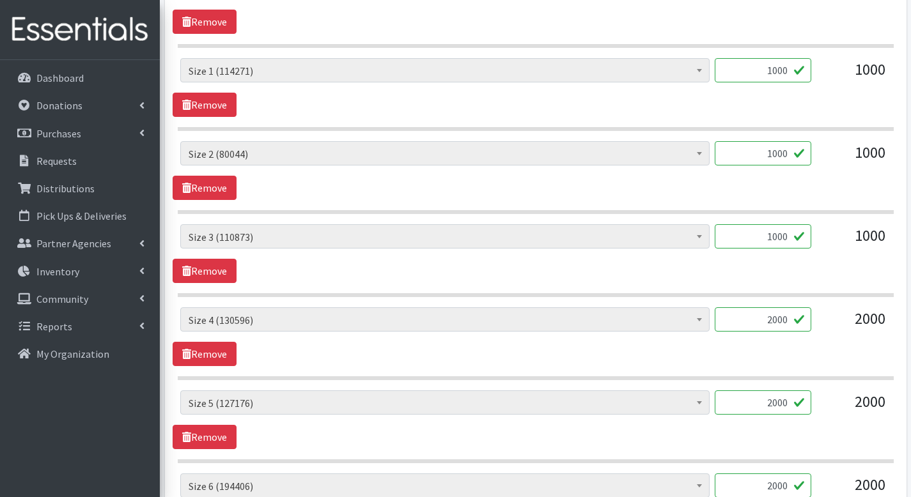
scroll to position [942, 0]
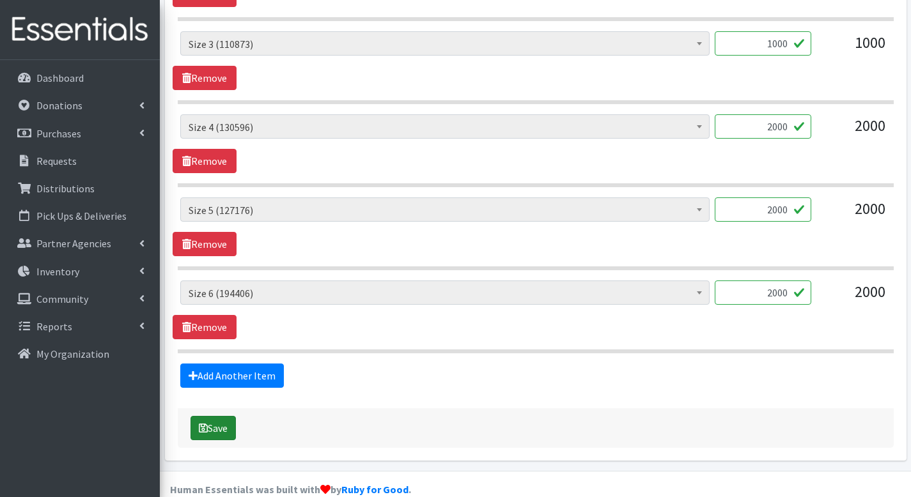
click at [233, 416] on button "Save" at bounding box center [212, 428] width 45 height 24
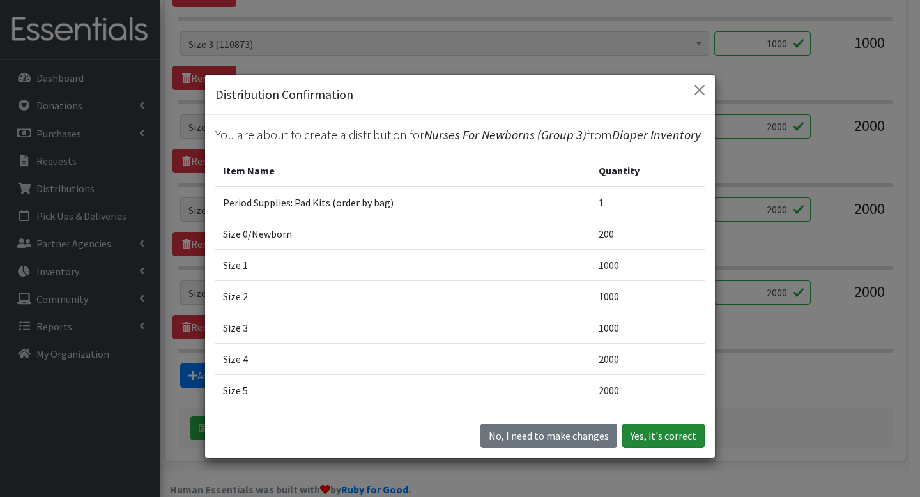
click at [650, 425] on button "Yes, it's correct" at bounding box center [664, 436] width 82 height 24
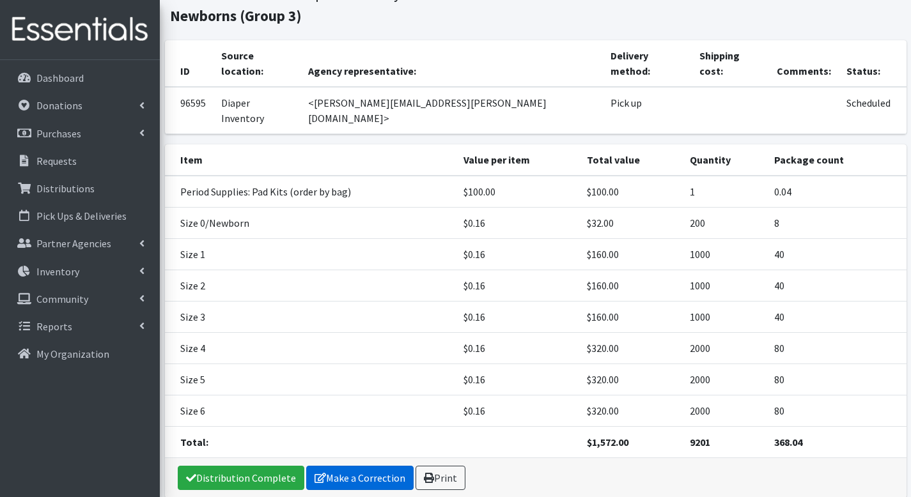
scroll to position [135, 0]
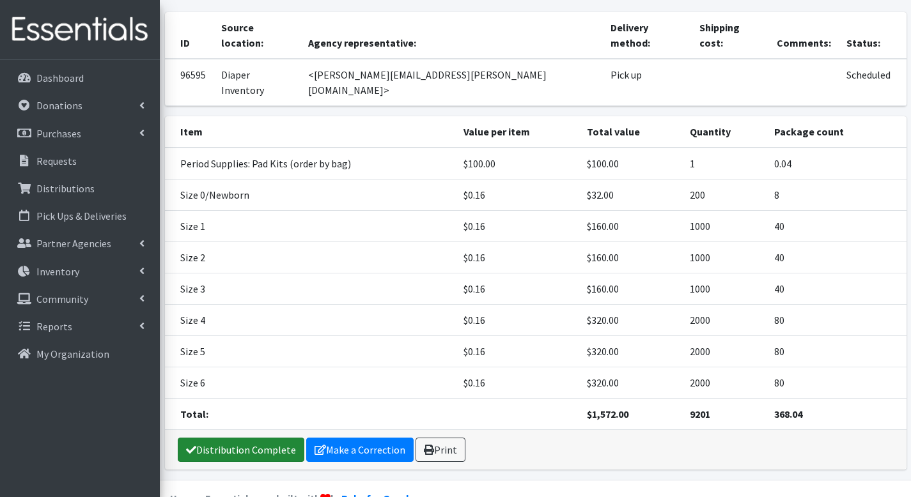
click at [282, 438] on link "Distribution Complete" at bounding box center [241, 450] width 127 height 24
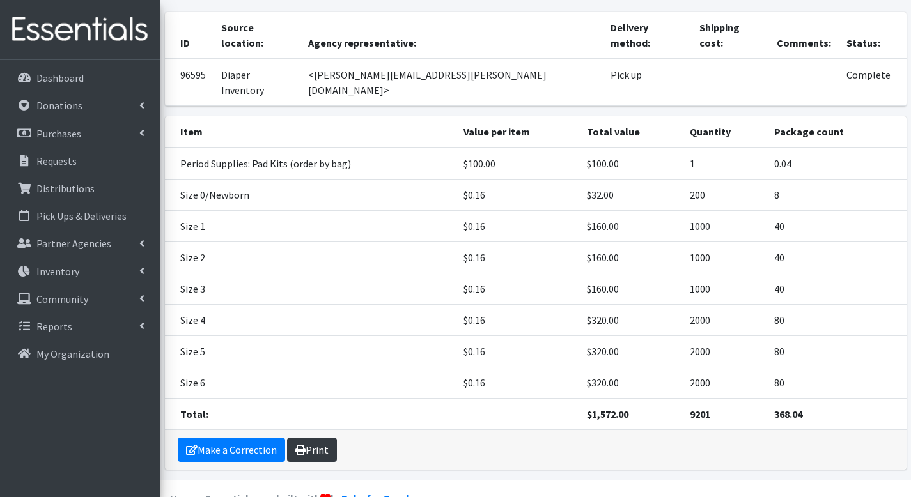
click at [315, 438] on link "Print" at bounding box center [312, 450] width 50 height 24
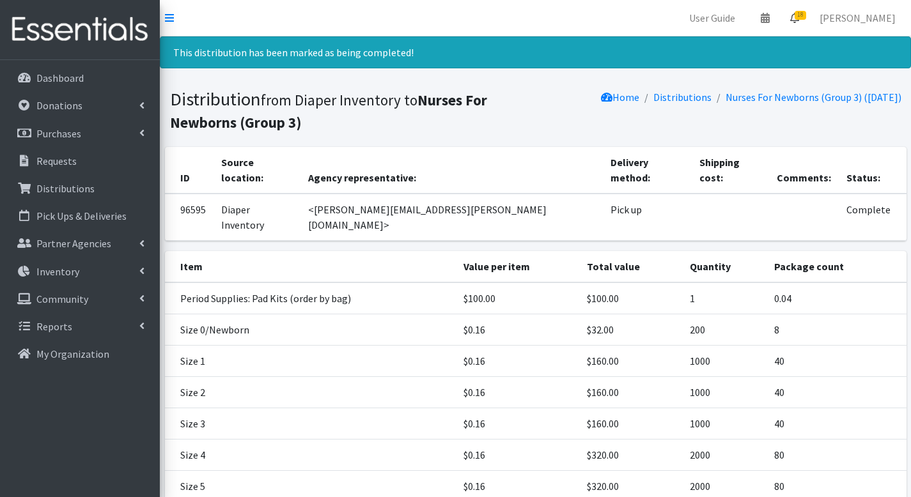
click at [806, 16] on span "18" at bounding box center [801, 15] width 12 height 9
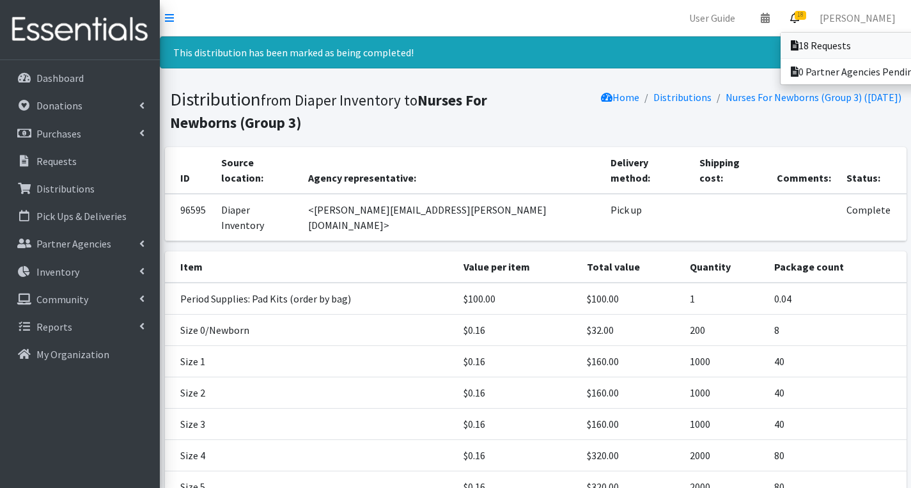
click at [798, 43] on icon at bounding box center [795, 45] width 8 height 10
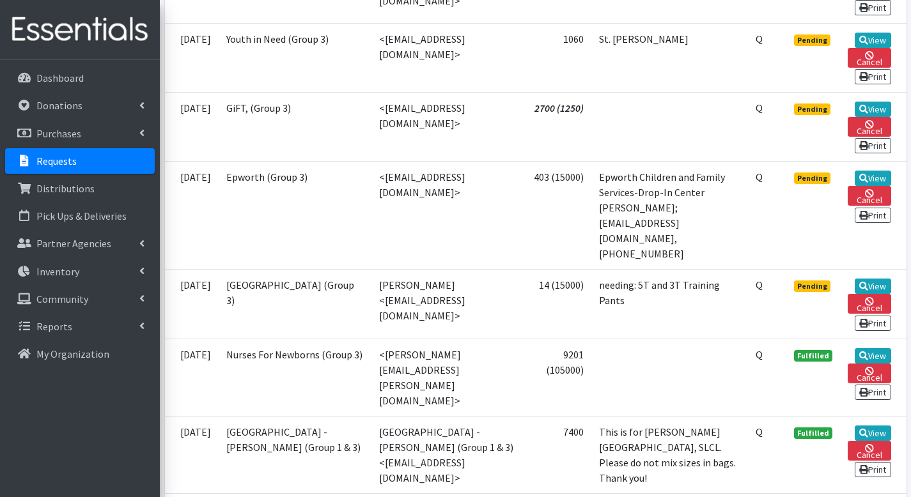
scroll to position [1335, 0]
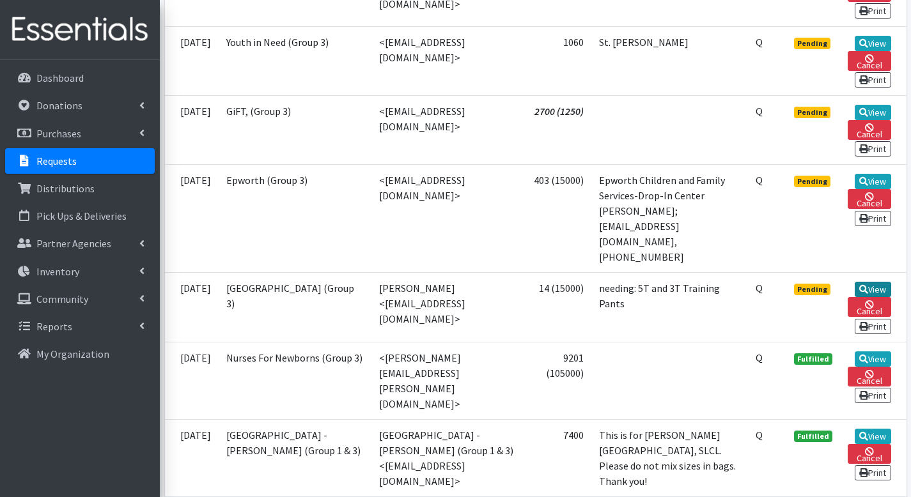
click at [866, 285] on icon at bounding box center [863, 289] width 9 height 9
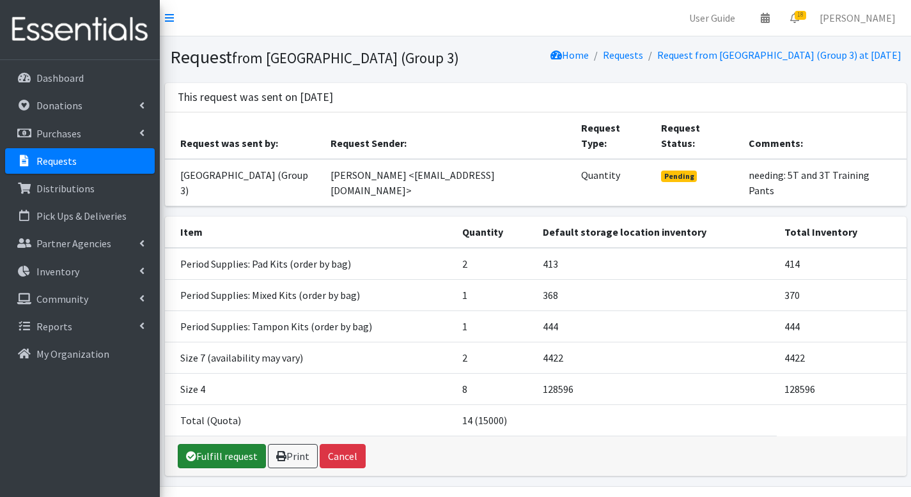
click at [205, 445] on link "Fulfill request" at bounding box center [222, 456] width 88 height 24
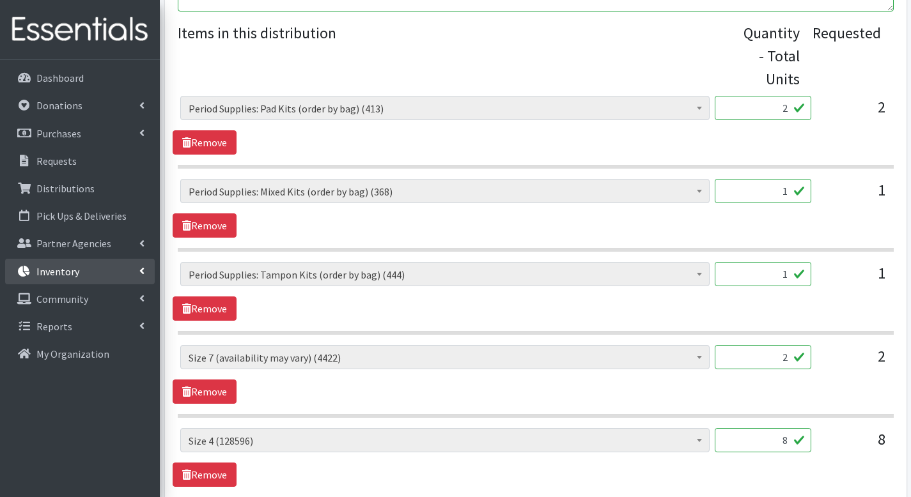
scroll to position [693, 0]
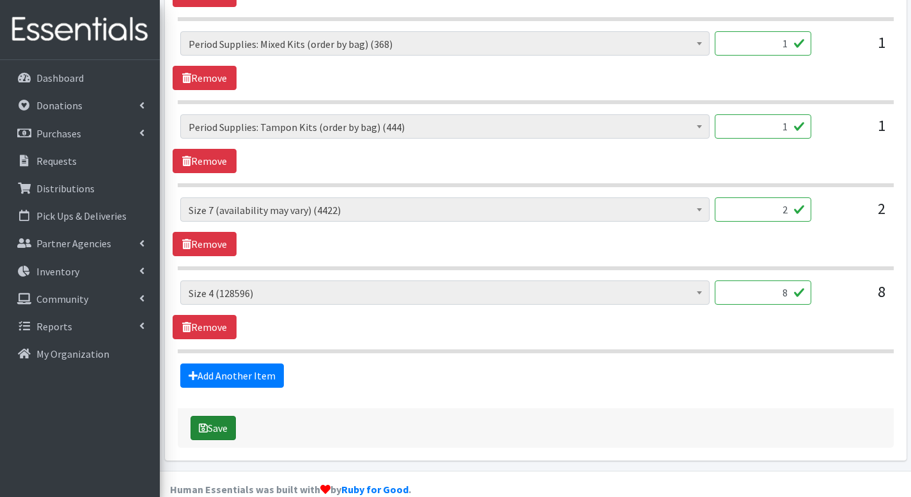
click at [217, 416] on button "Save" at bounding box center [212, 428] width 45 height 24
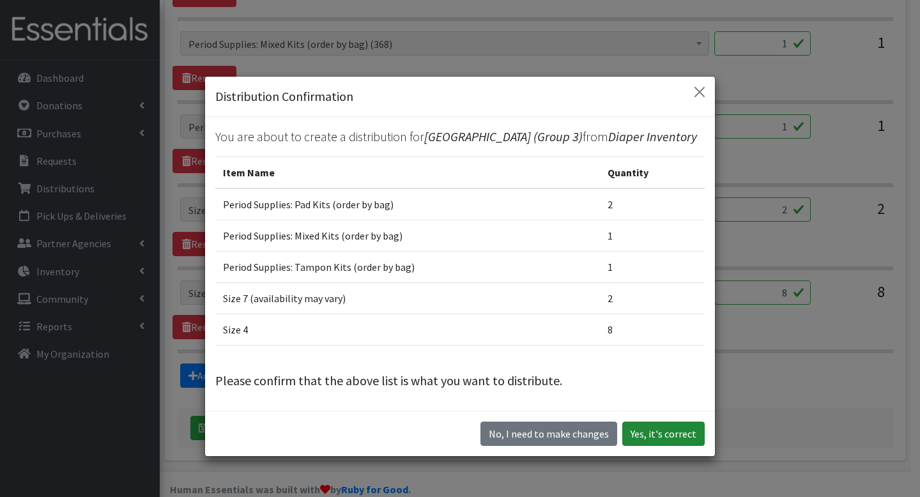
click at [678, 439] on button "Yes, it's correct" at bounding box center [664, 434] width 82 height 24
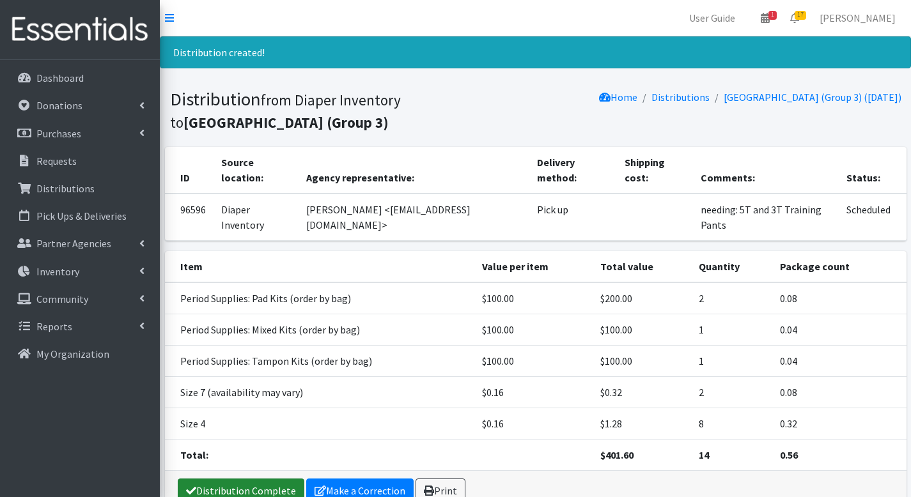
click at [240, 479] on link "Distribution Complete" at bounding box center [241, 491] width 127 height 24
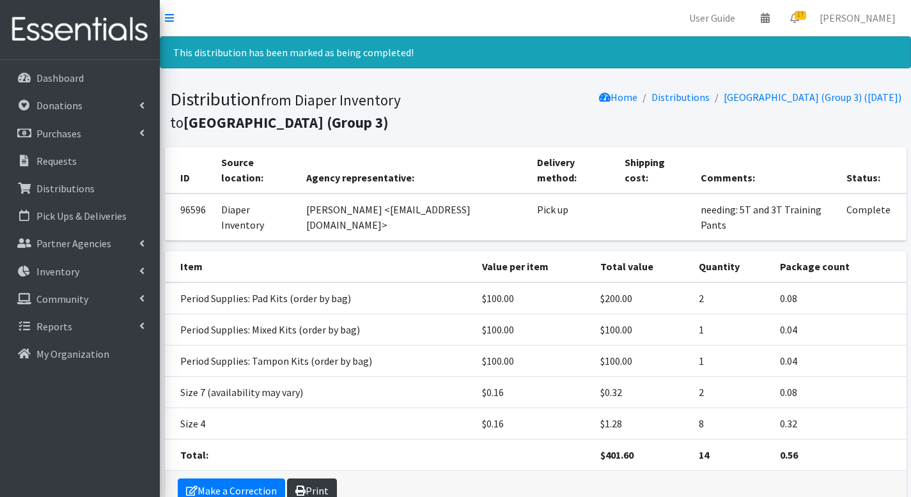
click at [318, 479] on link "Print" at bounding box center [312, 491] width 50 height 24
click at [806, 17] on span "17" at bounding box center [801, 15] width 12 height 9
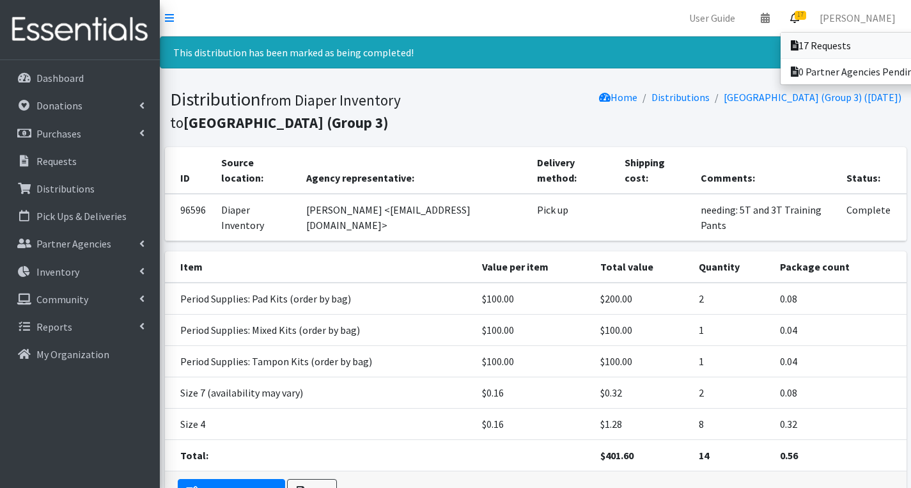
click at [798, 49] on icon at bounding box center [795, 45] width 8 height 10
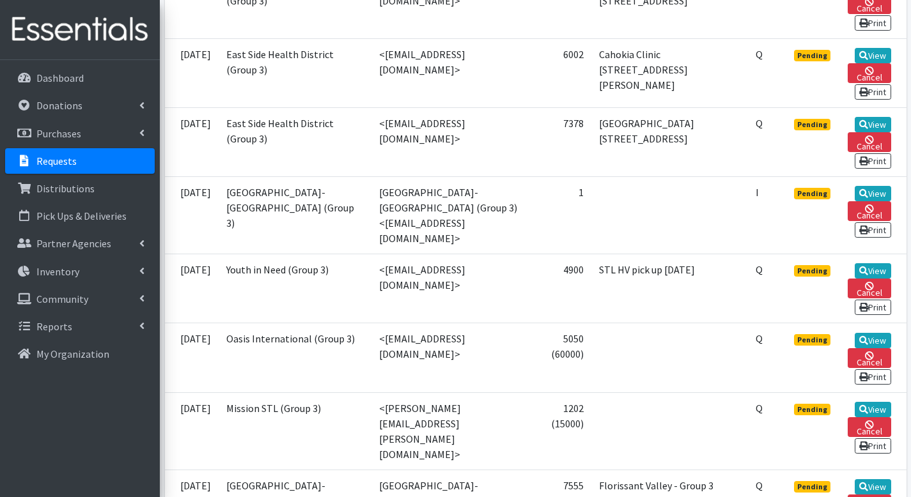
scroll to position [1193, 0]
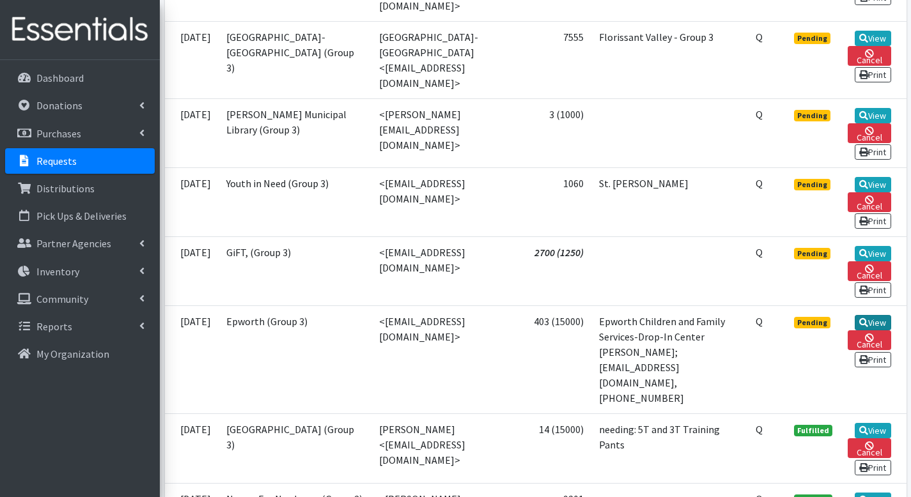
click at [865, 315] on link "View" at bounding box center [873, 322] width 36 height 15
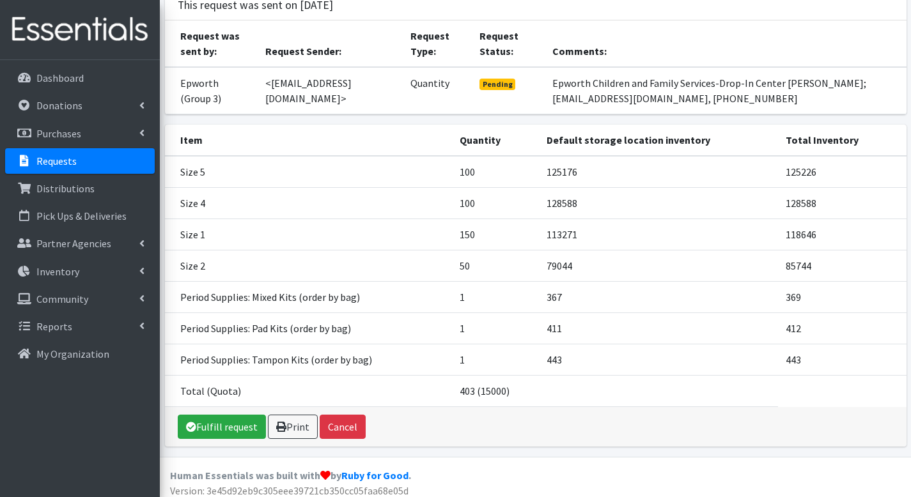
scroll to position [100, 0]
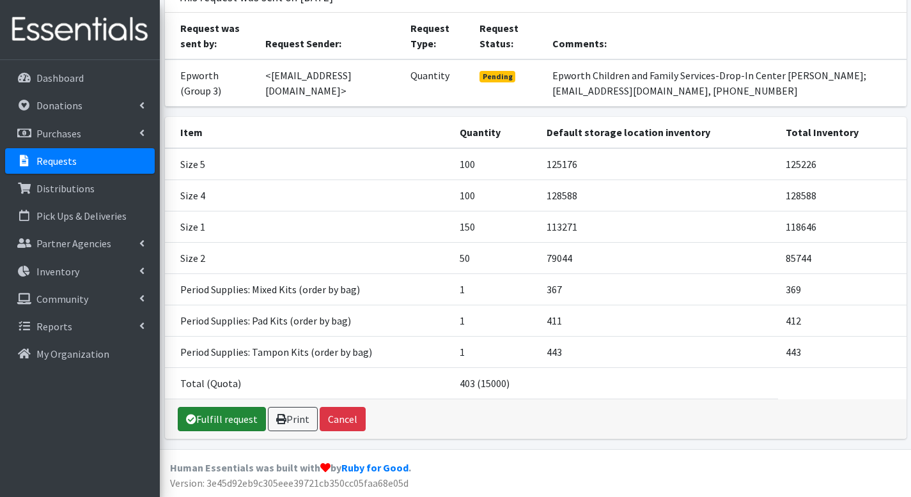
click at [190, 414] on icon at bounding box center [191, 419] width 10 height 10
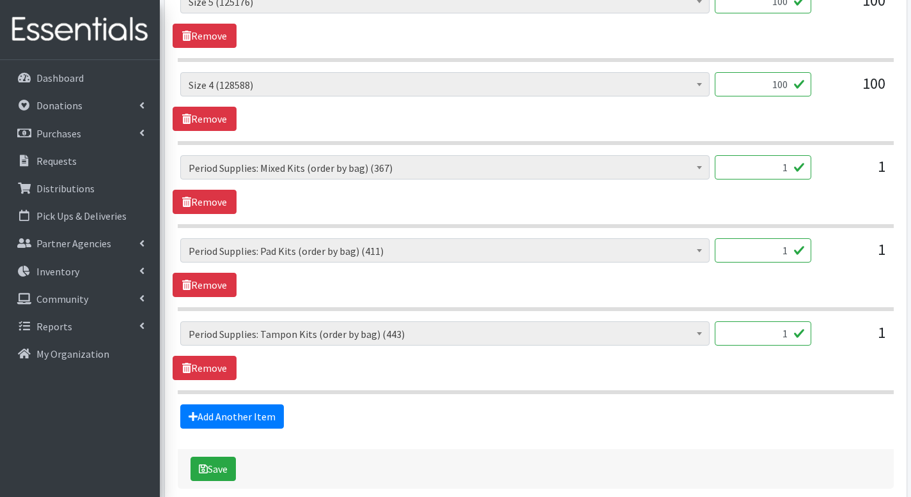
scroll to position [859, 0]
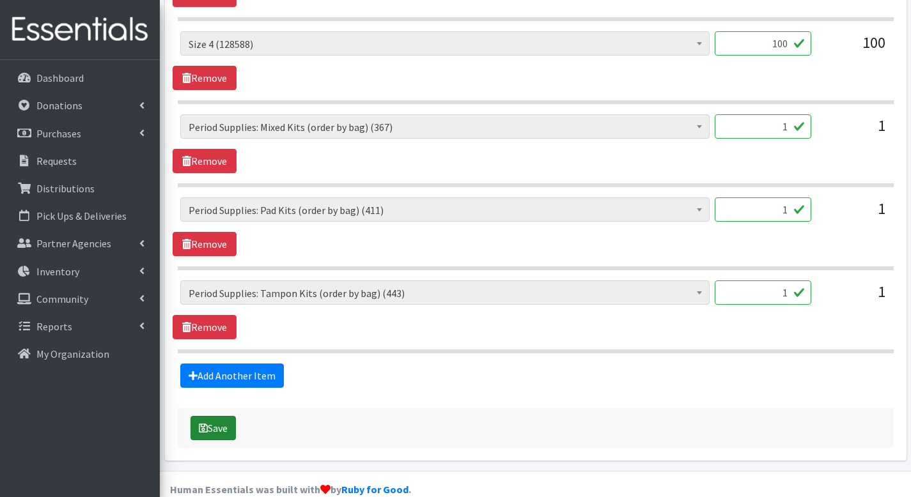
click at [208, 416] on button "Save" at bounding box center [212, 428] width 45 height 24
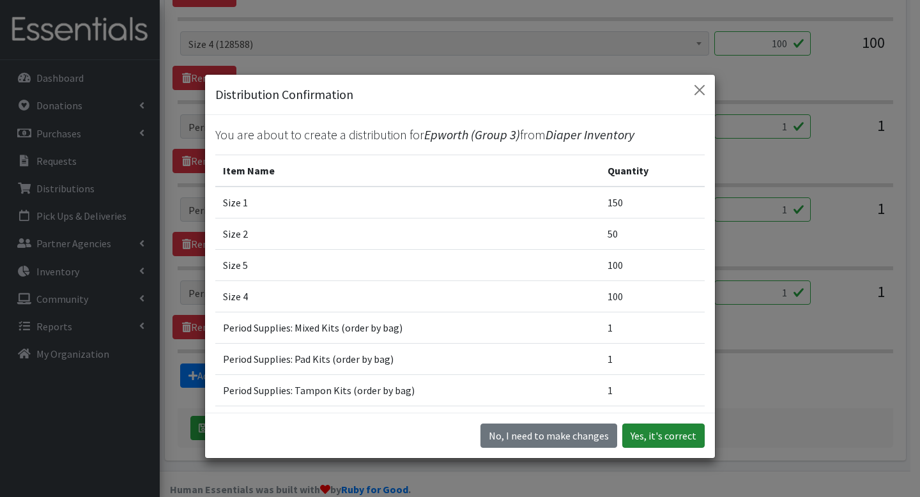
click at [682, 428] on button "Yes, it's correct" at bounding box center [664, 436] width 82 height 24
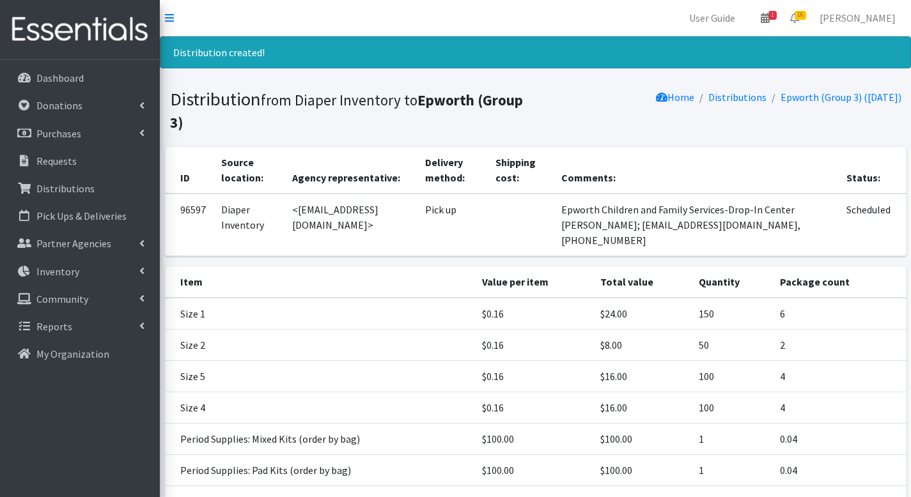
scroll to position [134, 0]
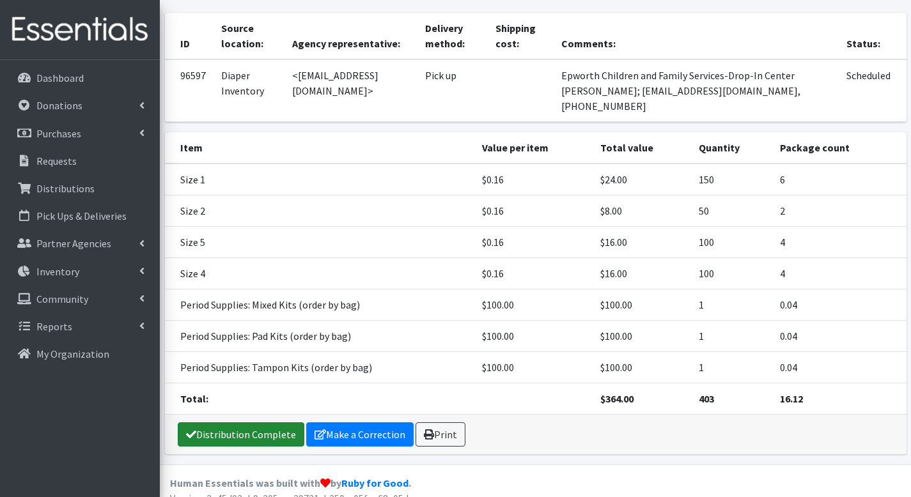
click at [288, 428] on link "Distribution Complete" at bounding box center [241, 435] width 127 height 24
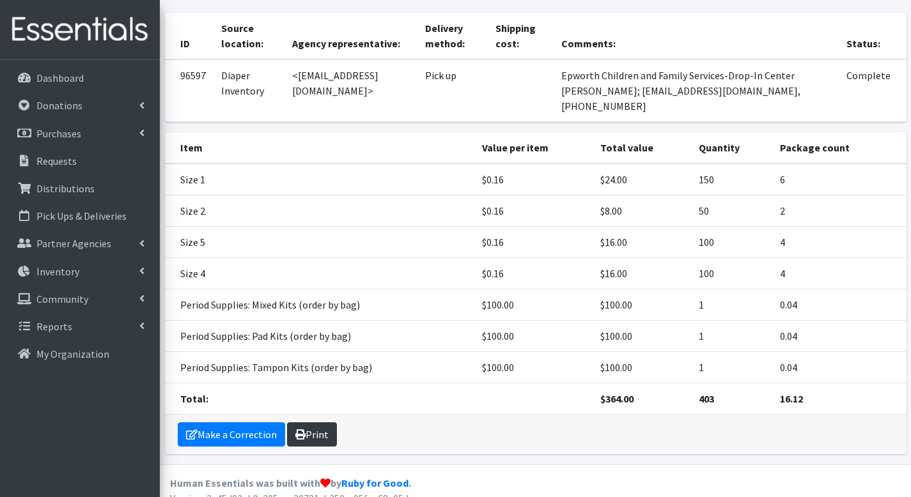
click at [327, 423] on link "Print" at bounding box center [312, 435] width 50 height 24
click at [311, 430] on link "Print" at bounding box center [312, 435] width 50 height 24
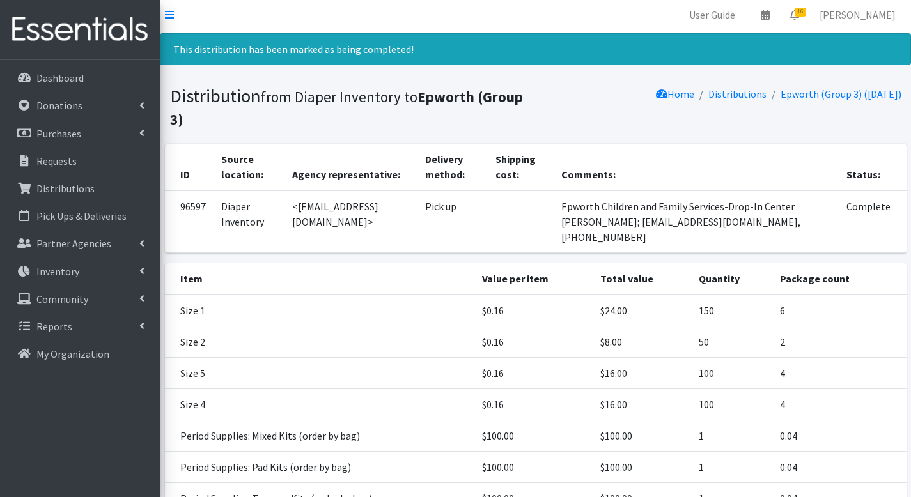
scroll to position [0, 0]
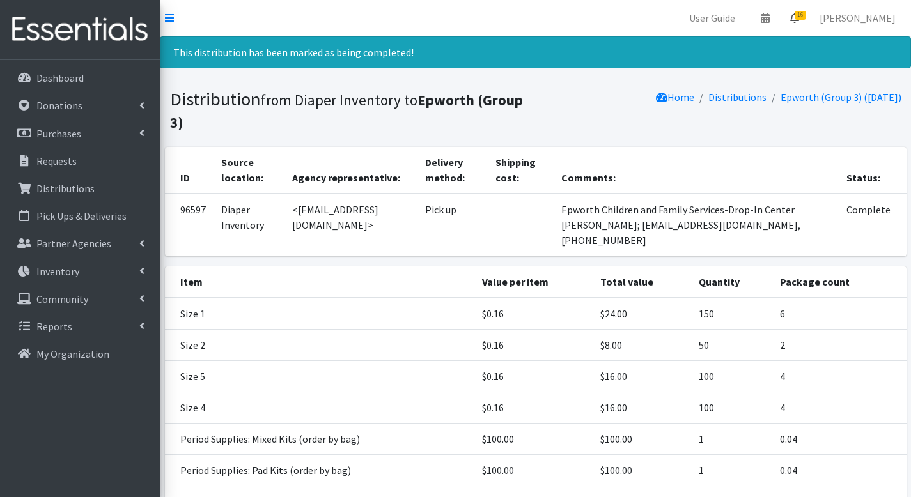
click at [799, 17] on icon at bounding box center [794, 18] width 9 height 10
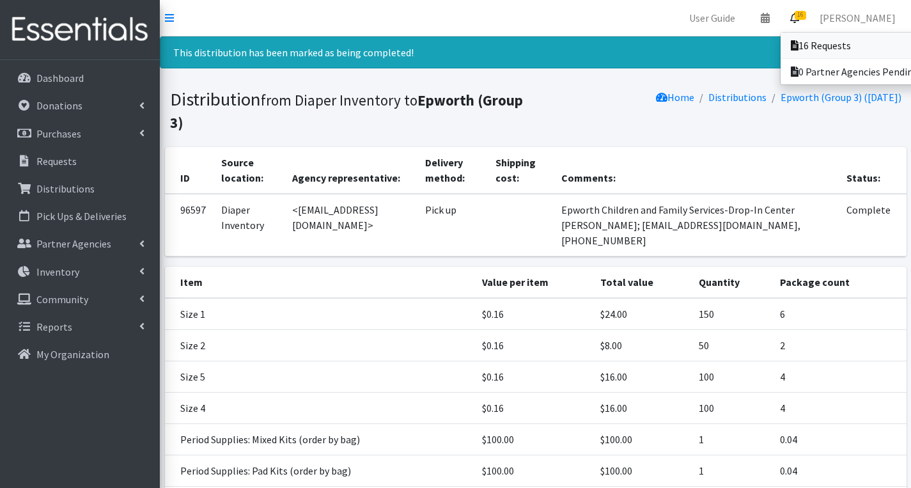
click at [798, 47] on icon at bounding box center [795, 45] width 8 height 10
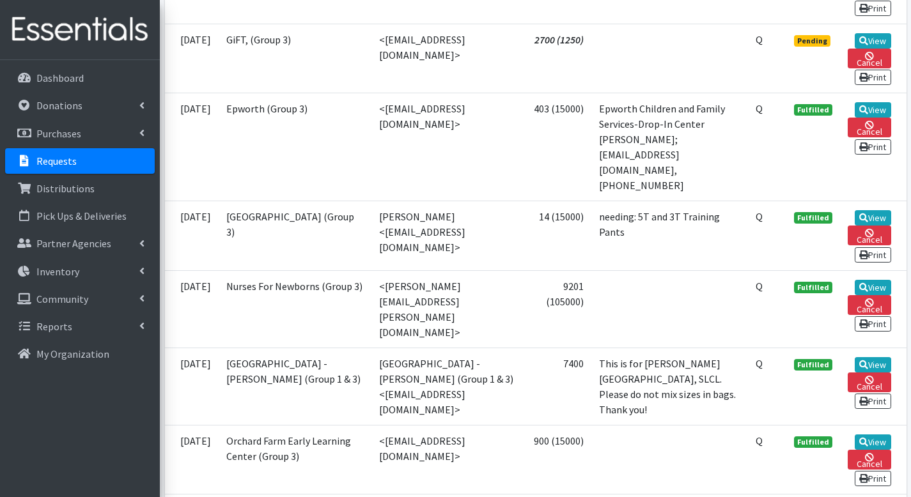
scroll to position [1393, 0]
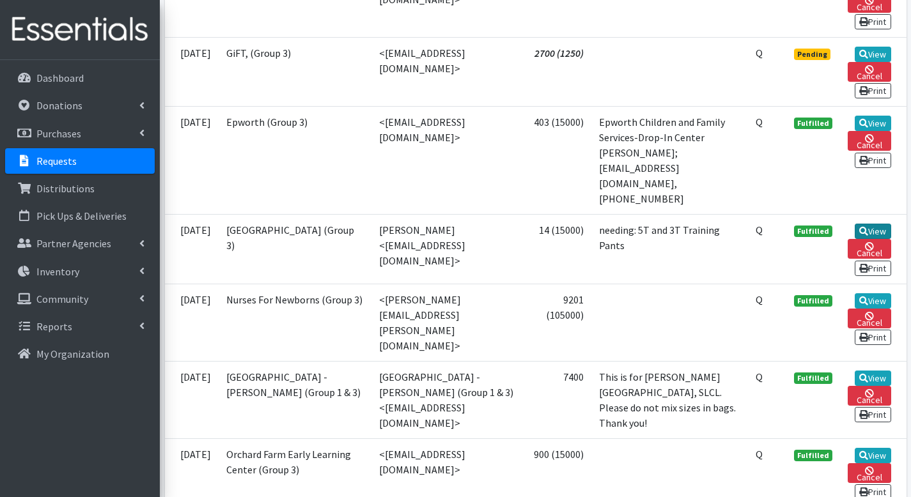
click at [878, 224] on link "View" at bounding box center [873, 231] width 36 height 15
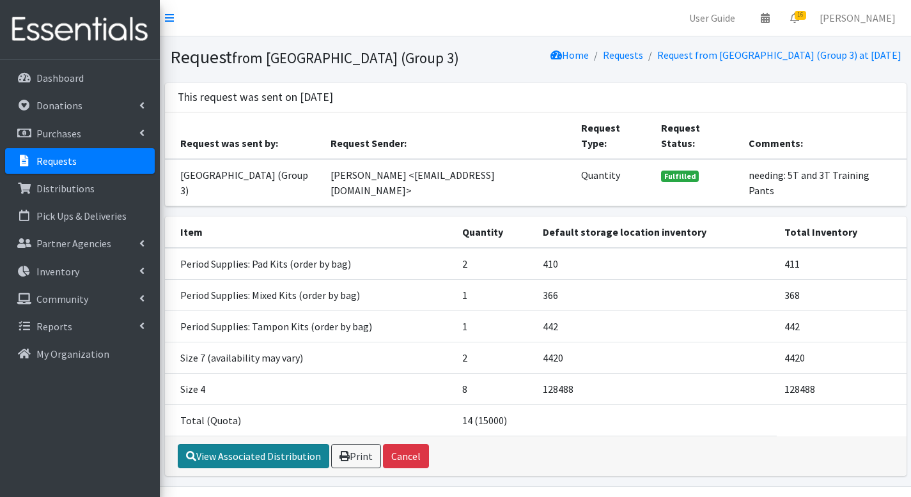
click at [316, 444] on link "View Associated Distribution" at bounding box center [253, 456] width 151 height 24
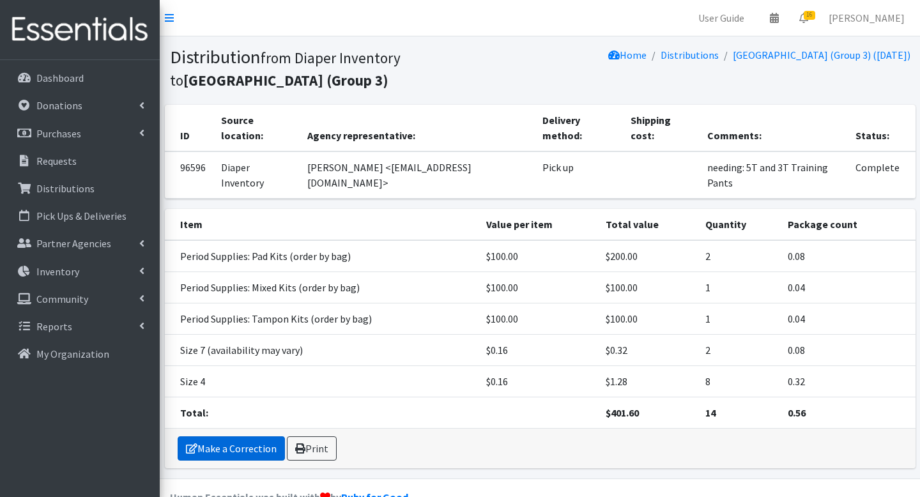
click at [257, 437] on link "Make a Correction" at bounding box center [231, 449] width 107 height 24
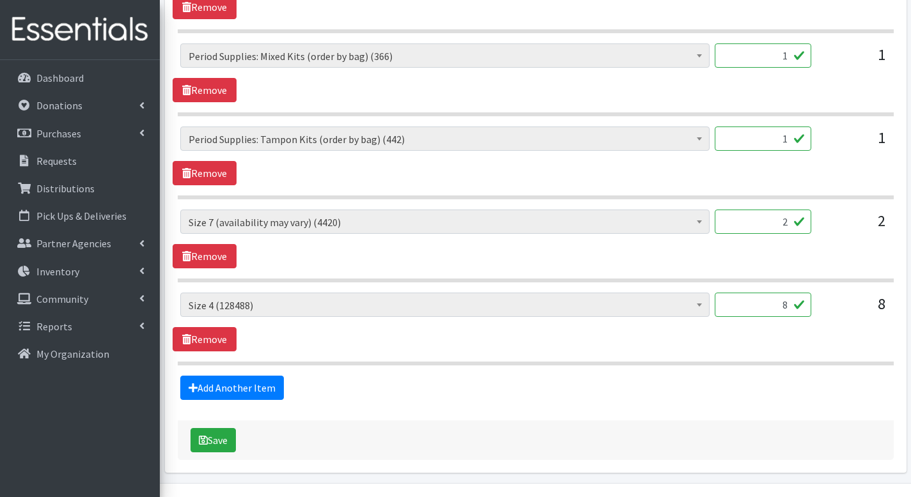
scroll to position [651, 0]
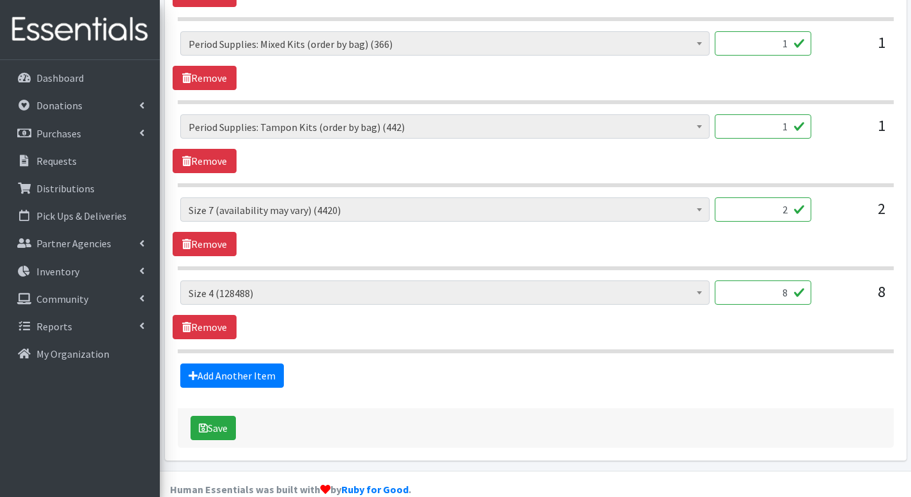
drag, startPoint x: 768, startPoint y: 187, endPoint x: 813, endPoint y: 188, distance: 44.8
click at [813, 198] on div "Period Supplies: Mixed Kits (order by bag) (366) Applicator-free tampon (8) BOR…" at bounding box center [535, 215] width 710 height 35
type input "50"
click at [786, 281] on input "8" at bounding box center [763, 293] width 97 height 24
type input "200"
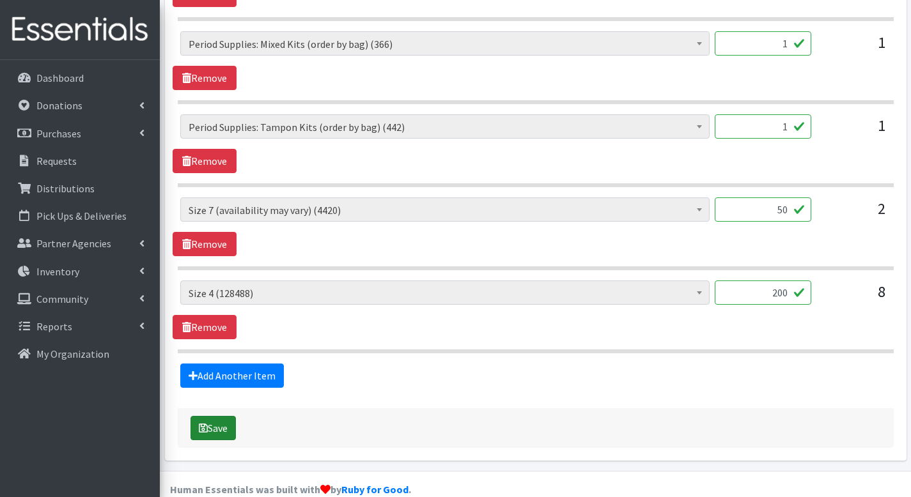
click at [216, 416] on button "Save" at bounding box center [212, 428] width 45 height 24
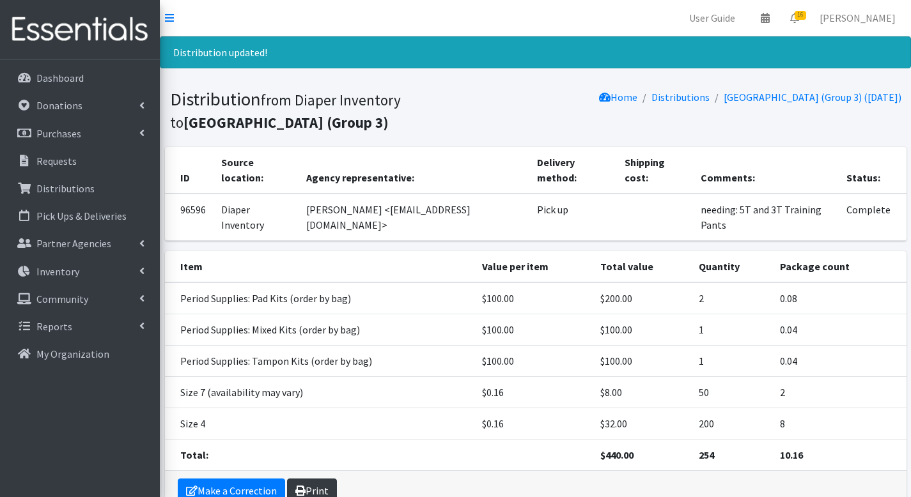
click at [334, 479] on link "Print" at bounding box center [312, 491] width 50 height 24
click at [805, 19] on span "16" at bounding box center [801, 15] width 12 height 9
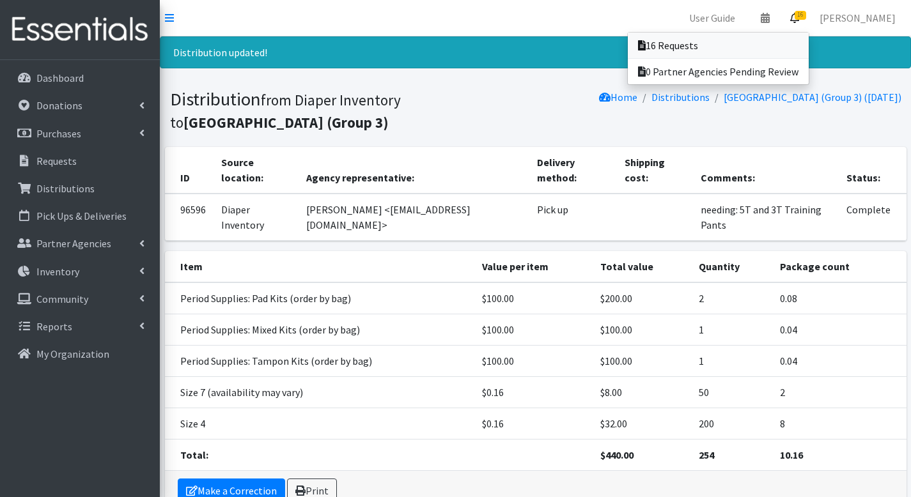
click at [798, 43] on link "16 Requests" at bounding box center [718, 46] width 181 height 26
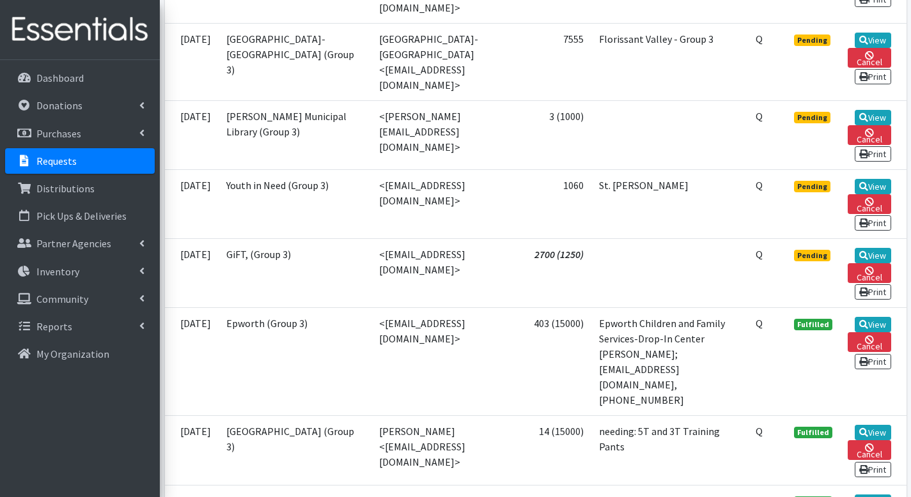
scroll to position [1147, 0]
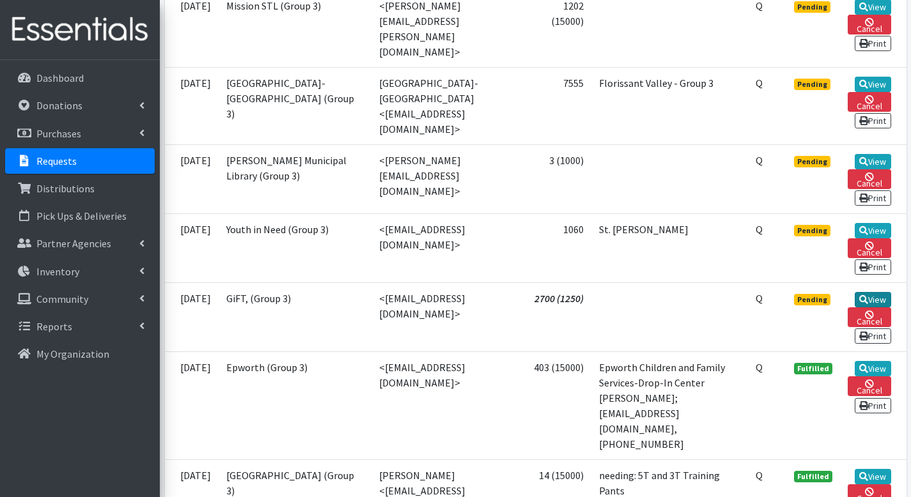
click at [862, 295] on icon at bounding box center [863, 299] width 9 height 9
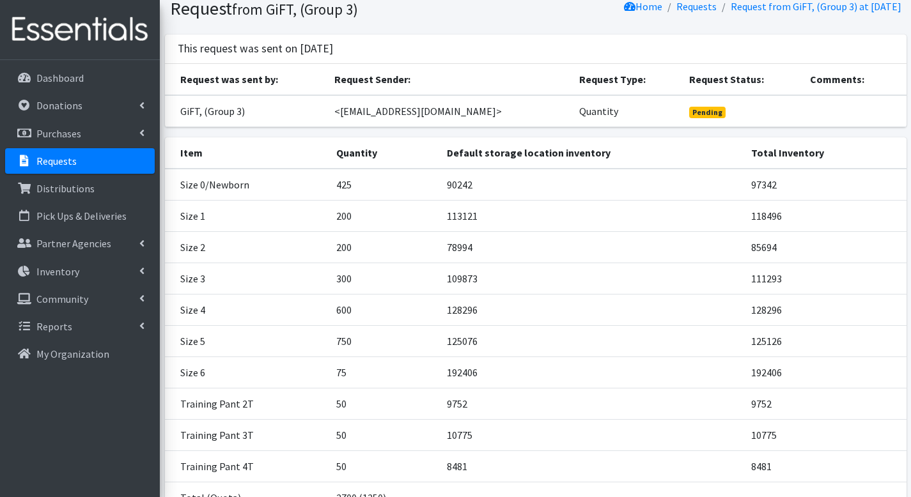
scroll to position [163, 0]
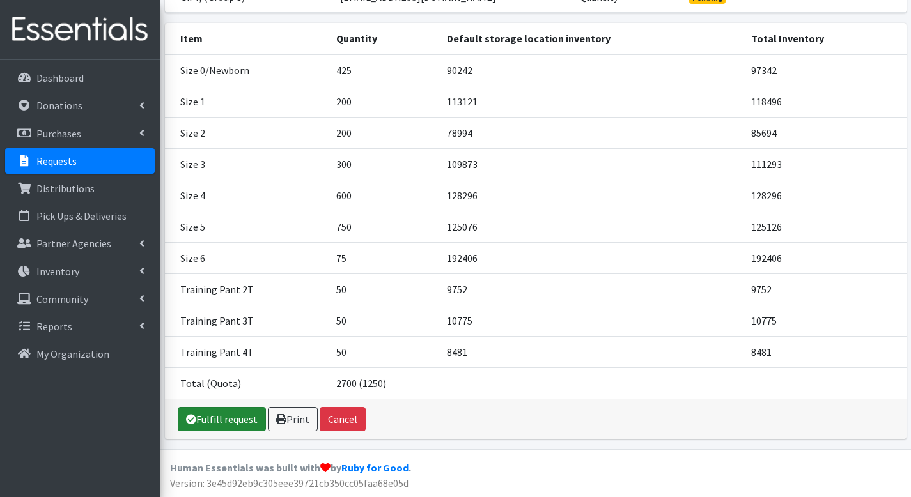
click at [219, 416] on link "Fulfill request" at bounding box center [222, 419] width 88 height 24
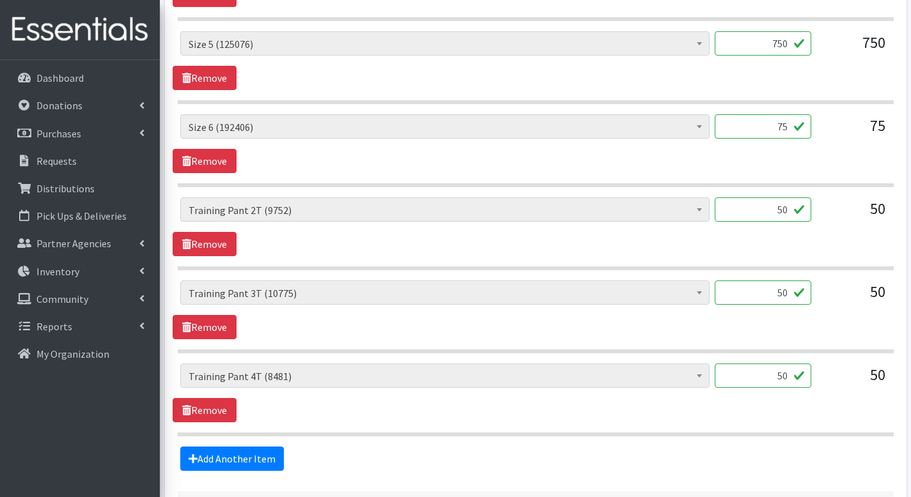
scroll to position [1108, 0]
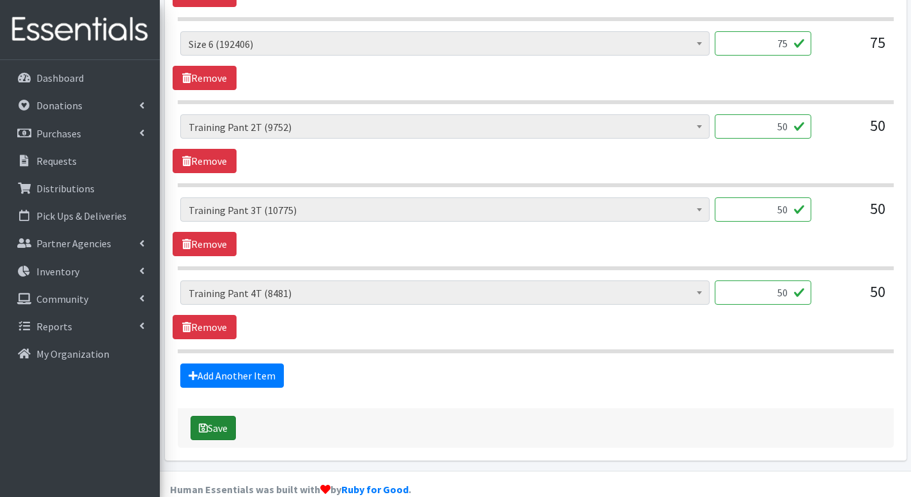
click at [231, 416] on button "Save" at bounding box center [212, 428] width 45 height 24
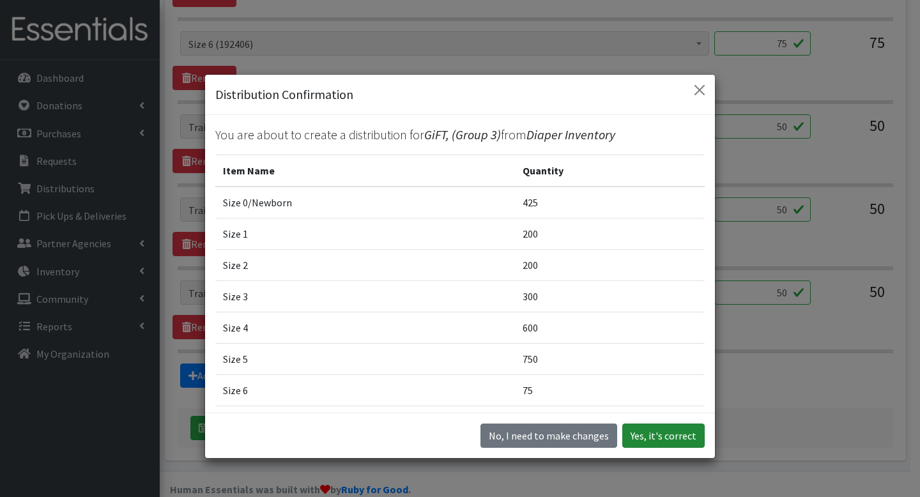
click at [676, 433] on button "Yes, it's correct" at bounding box center [664, 436] width 82 height 24
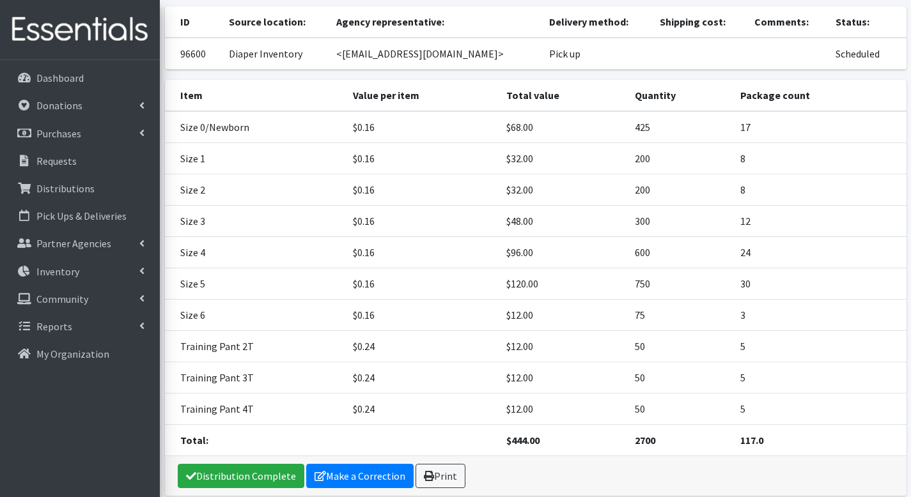
scroll to position [176, 0]
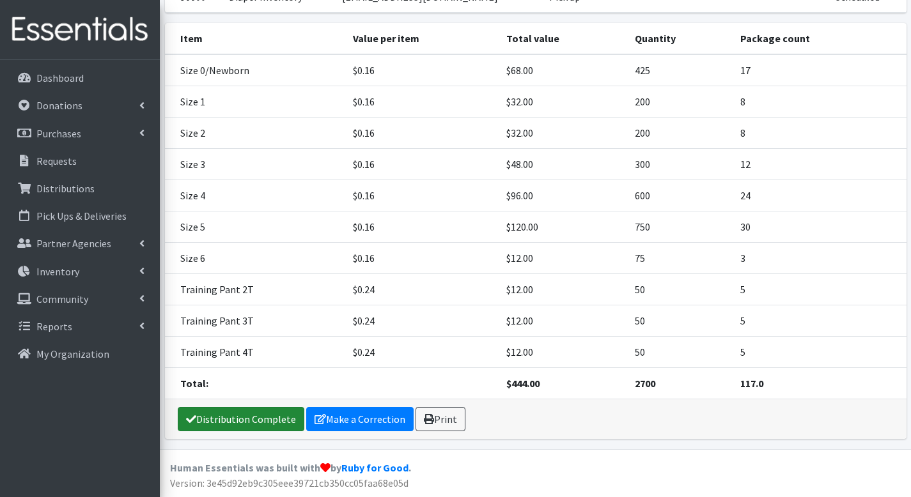
click at [288, 418] on link "Distribution Complete" at bounding box center [241, 419] width 127 height 24
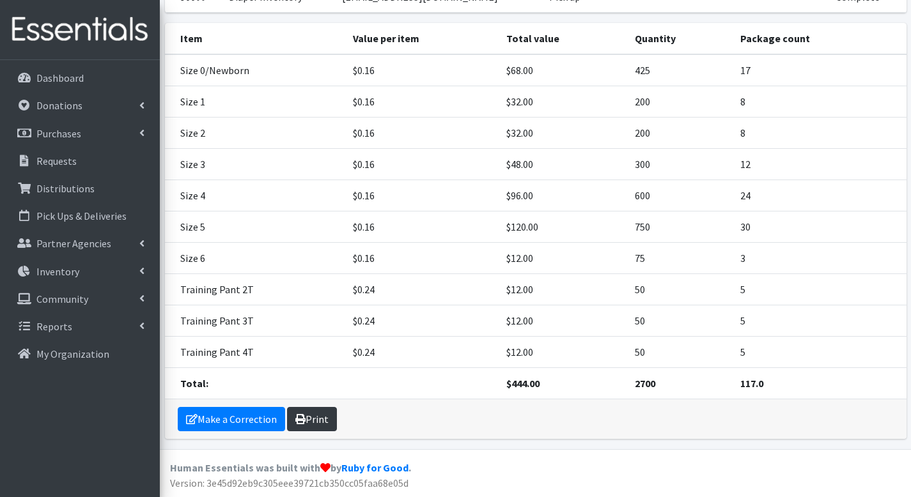
click at [315, 421] on link "Print" at bounding box center [312, 419] width 50 height 24
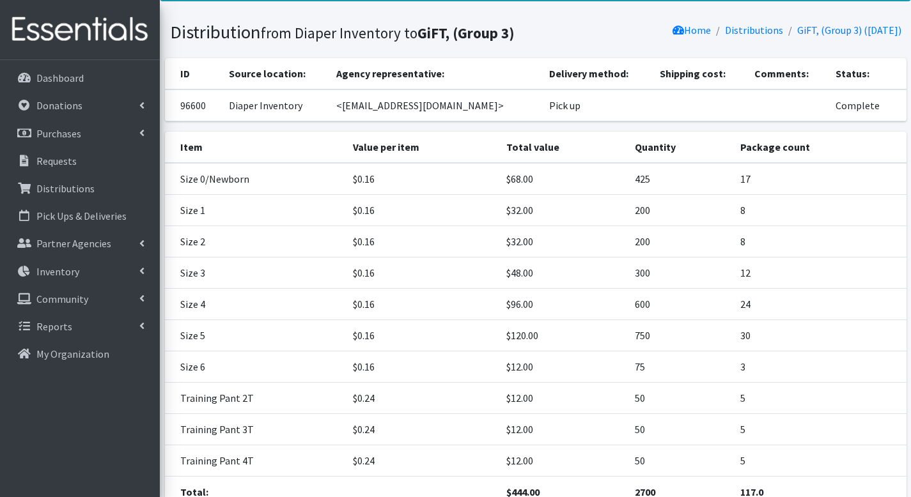
scroll to position [0, 0]
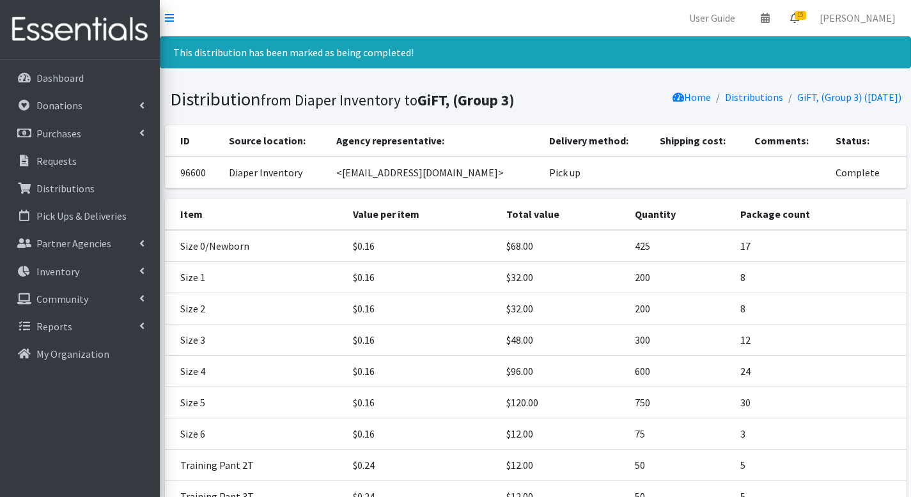
click at [809, 22] on link "15" at bounding box center [794, 18] width 29 height 26
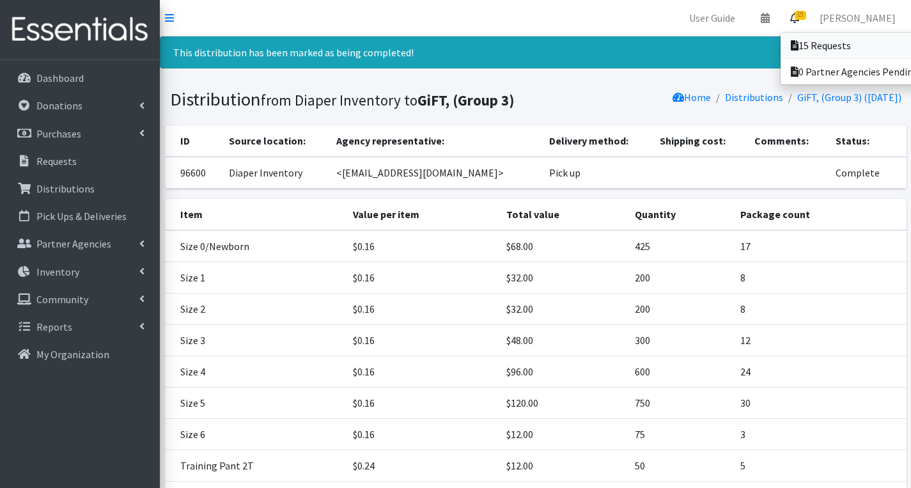
click at [811, 35] on link "15 Requests" at bounding box center [870, 46] width 178 height 26
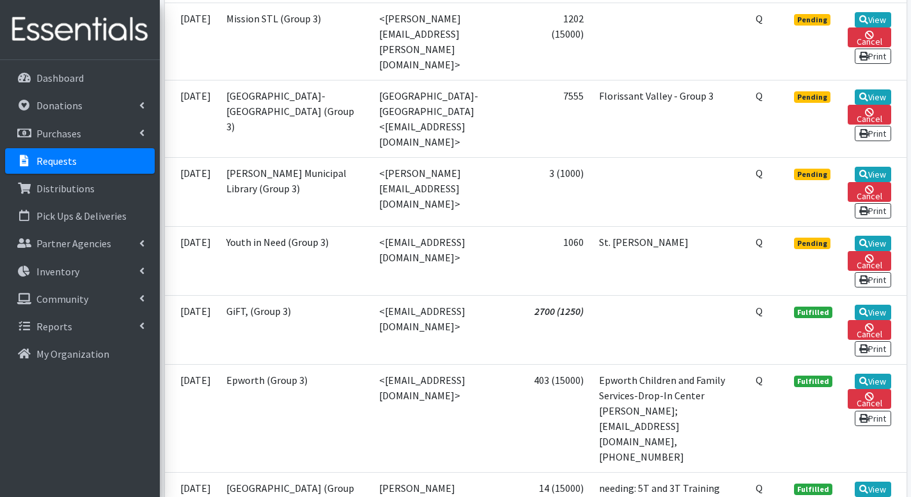
scroll to position [1176, 0]
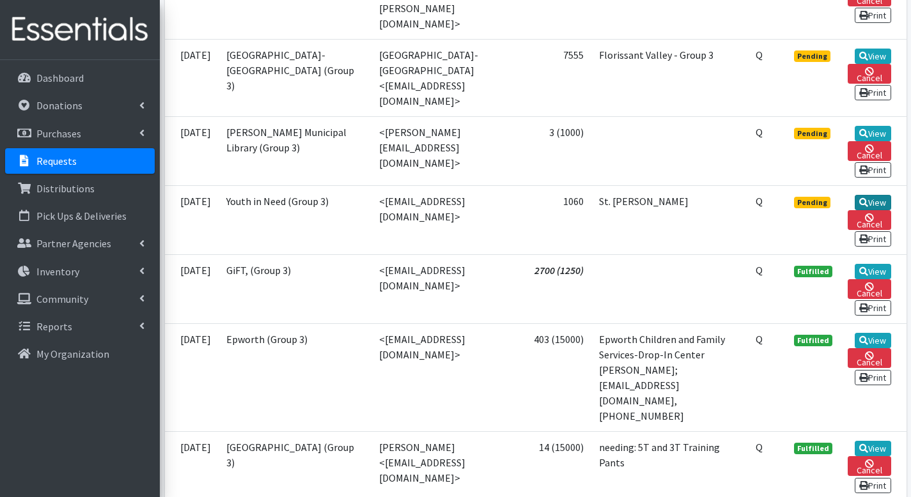
click at [879, 195] on link "View" at bounding box center [873, 202] width 36 height 15
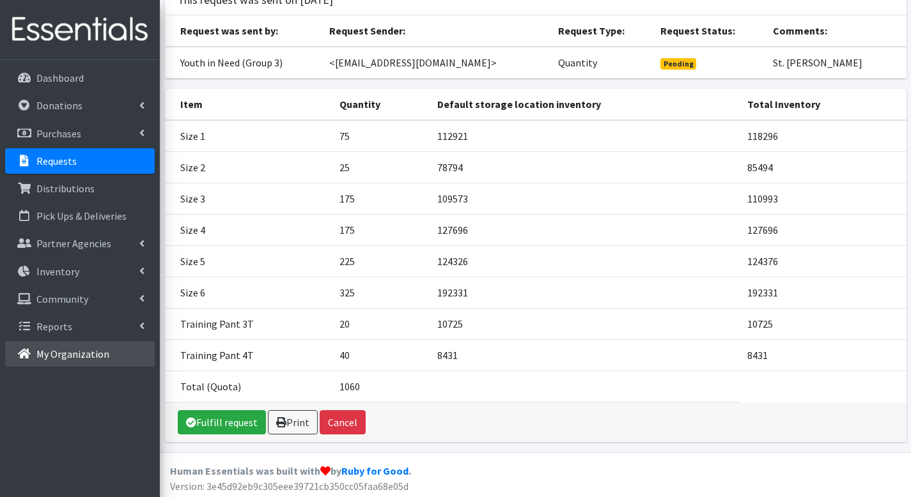
scroll to position [100, 0]
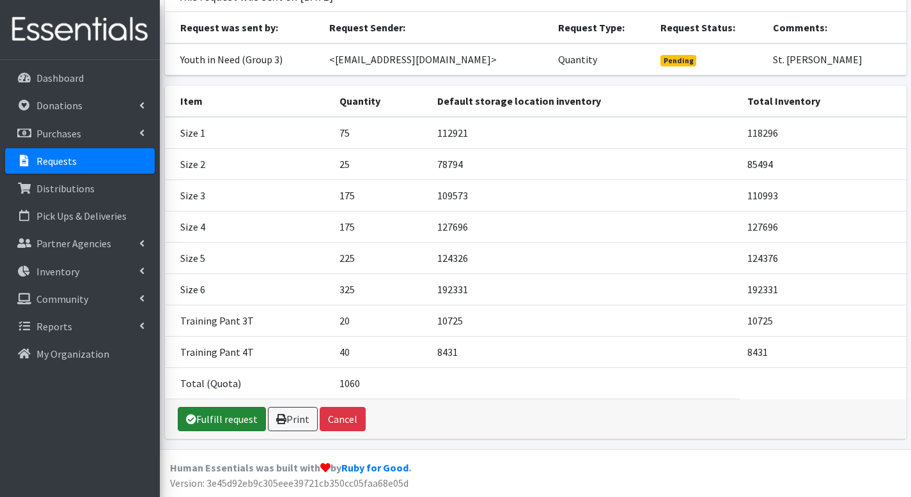
click at [222, 423] on link "Fulfill request" at bounding box center [222, 419] width 88 height 24
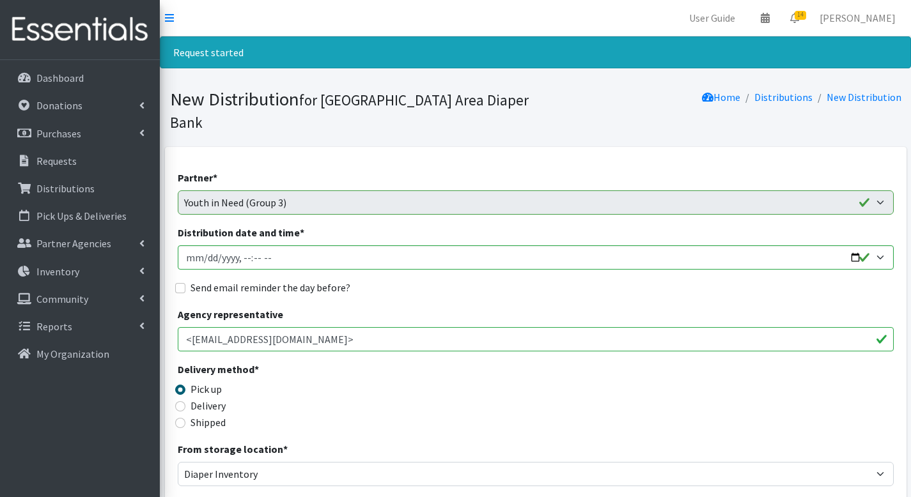
scroll to position [942, 0]
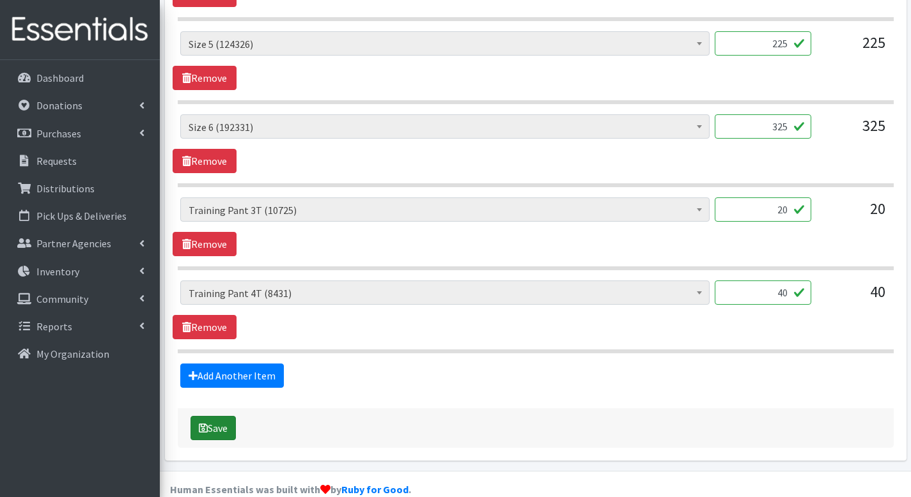
click at [228, 416] on button "Save" at bounding box center [212, 428] width 45 height 24
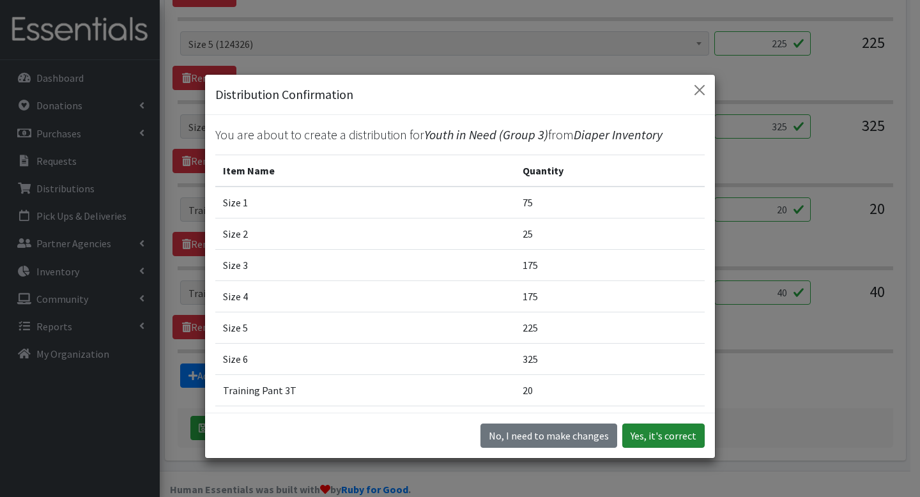
click at [651, 424] on button "Yes, it's correct" at bounding box center [664, 436] width 82 height 24
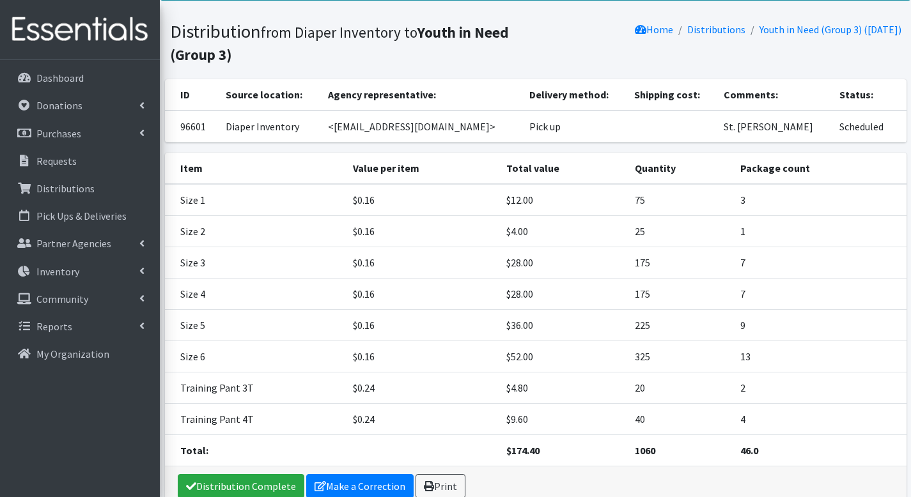
scroll to position [135, 0]
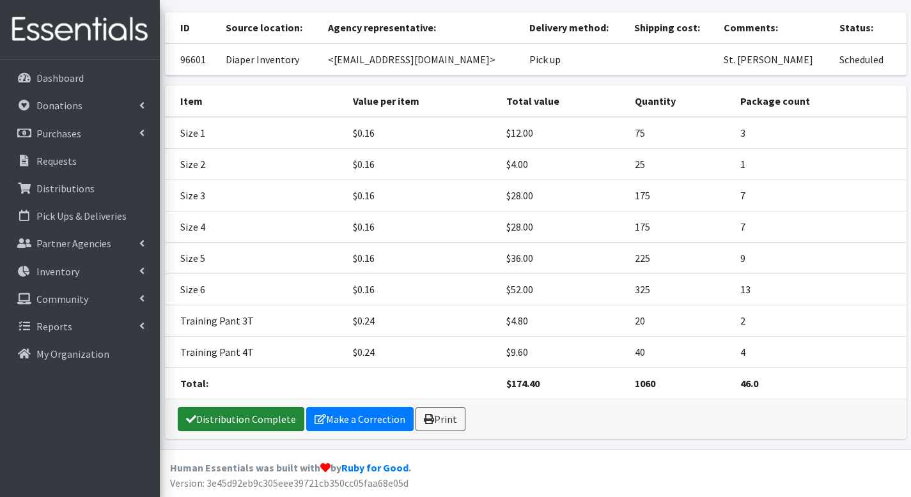
click at [243, 412] on link "Distribution Complete" at bounding box center [241, 419] width 127 height 24
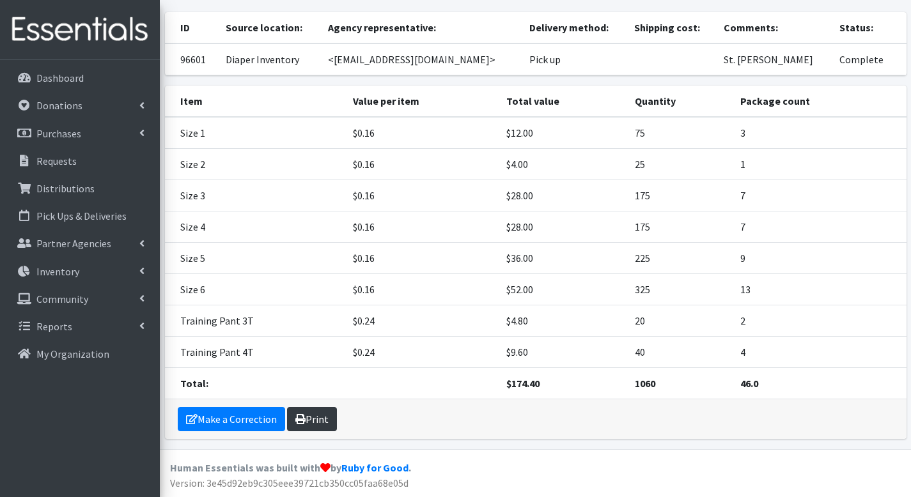
click at [304, 411] on link "Print" at bounding box center [312, 419] width 50 height 24
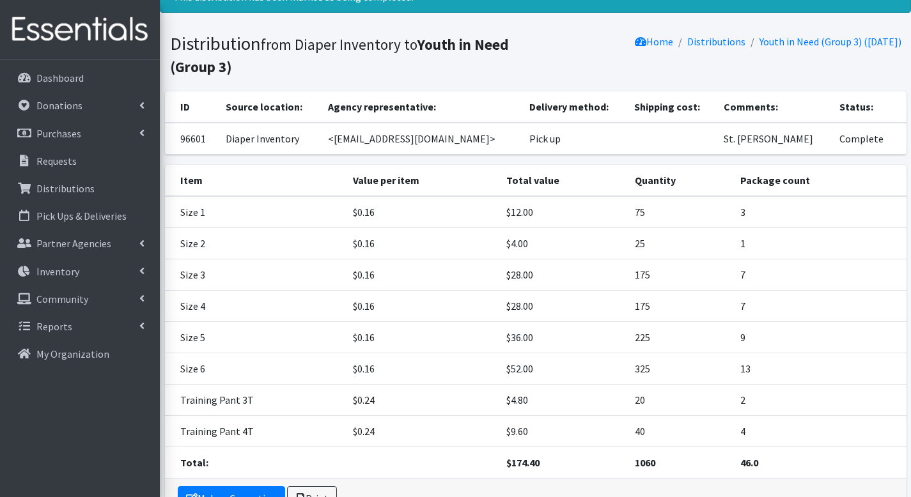
scroll to position [0, 0]
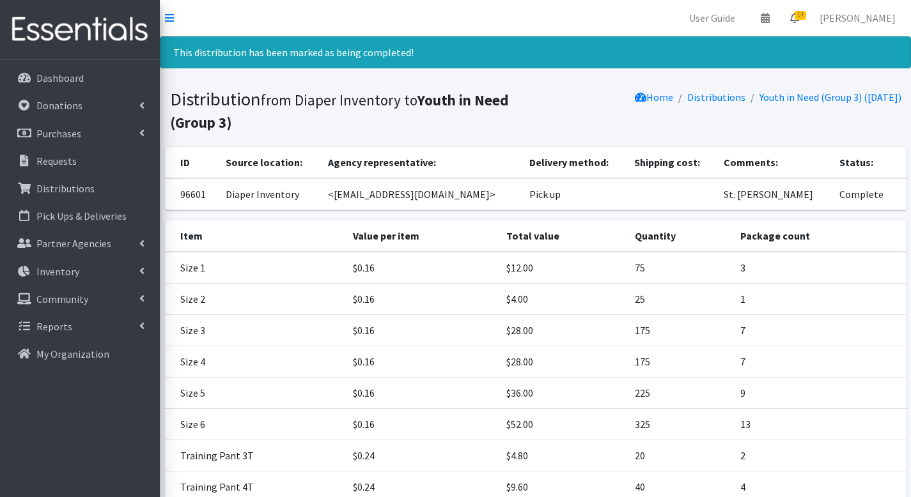
click at [809, 27] on link "14" at bounding box center [794, 18] width 29 height 26
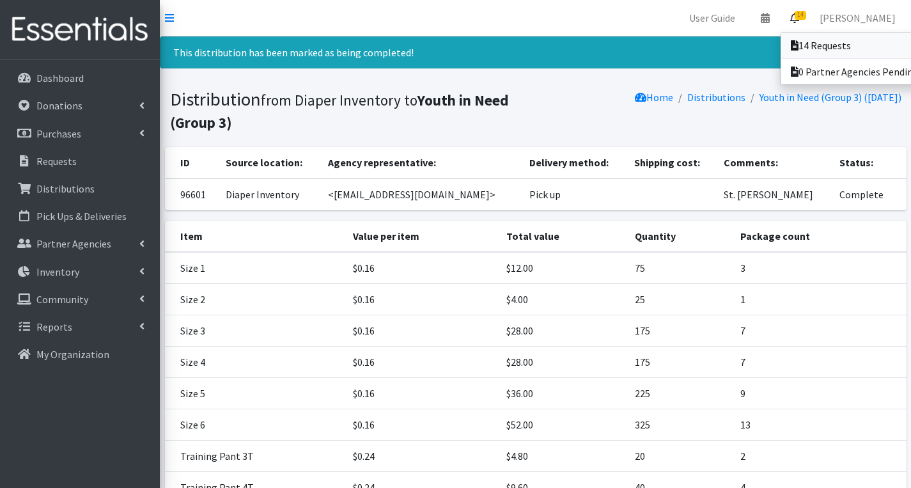
click at [803, 36] on link "14 Requests" at bounding box center [870, 46] width 178 height 26
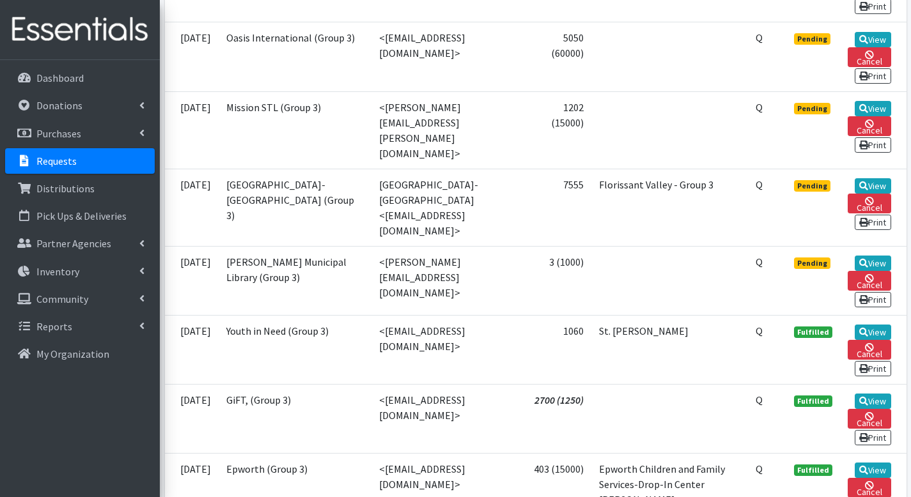
scroll to position [1081, 0]
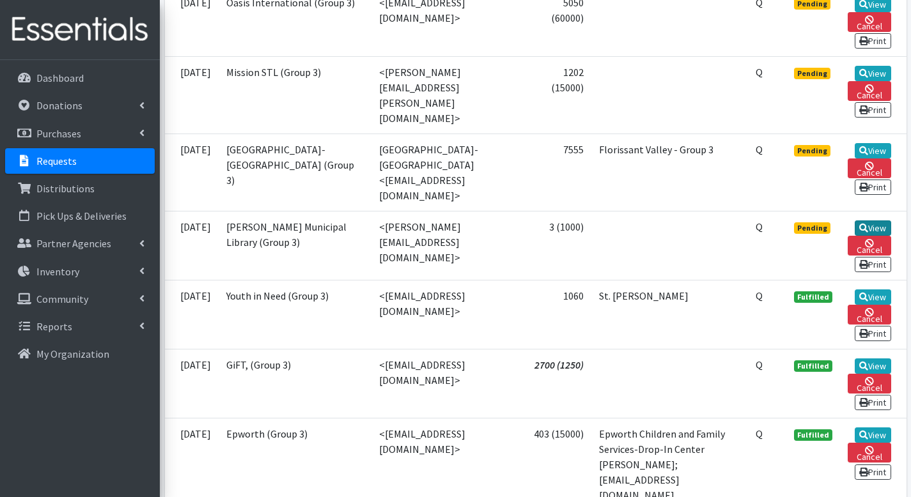
click at [858, 221] on link "View" at bounding box center [873, 228] width 36 height 15
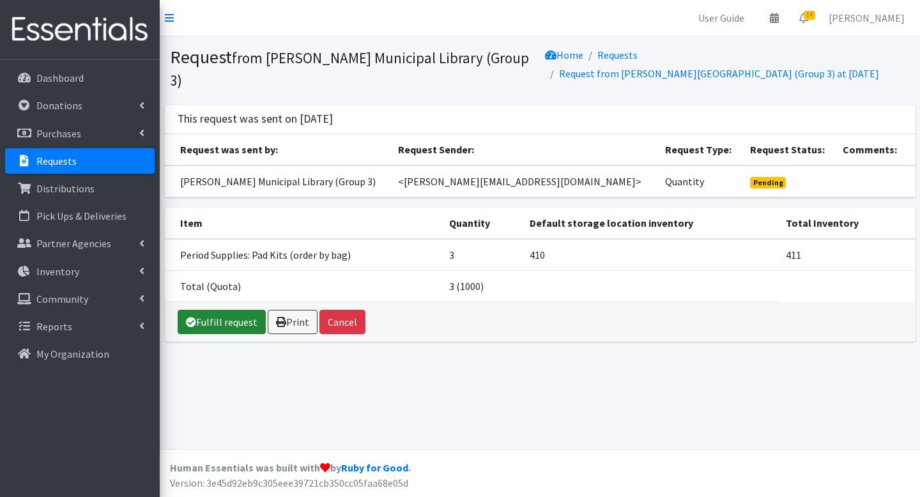
click at [226, 324] on link "Fulfill request" at bounding box center [222, 322] width 88 height 24
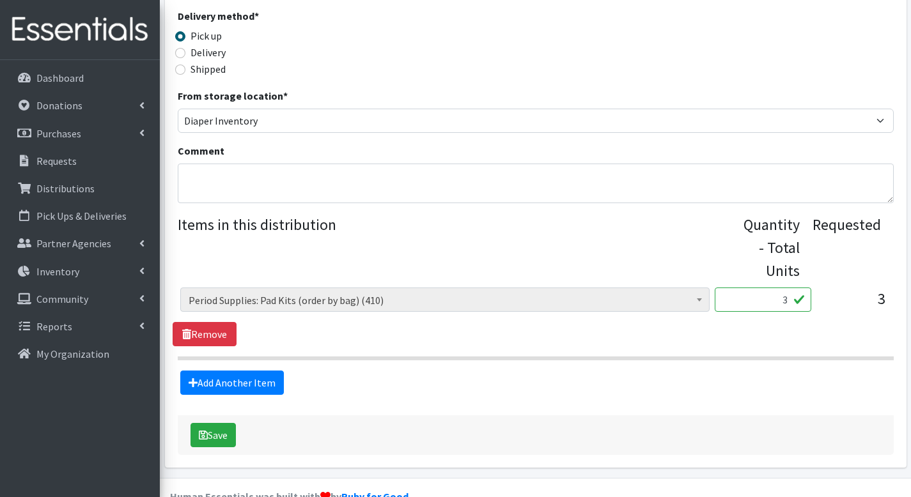
scroll to position [361, 0]
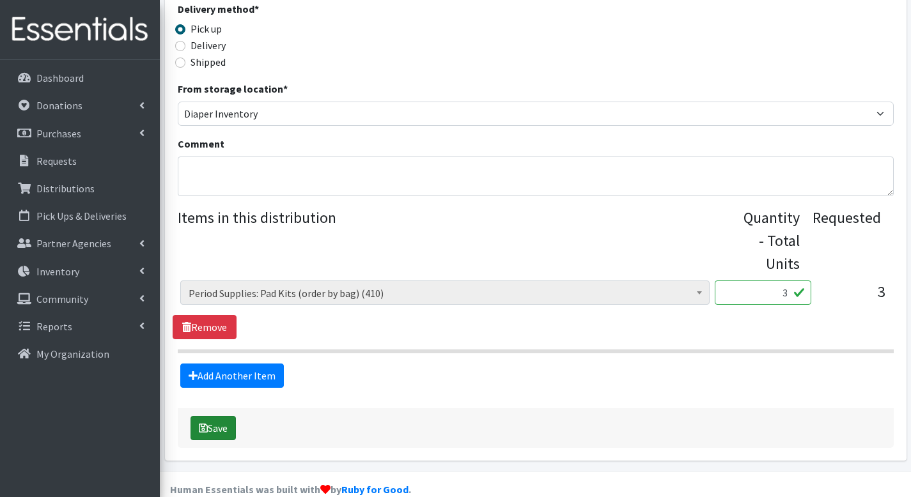
click at [202, 423] on icon "submit" at bounding box center [203, 428] width 9 height 10
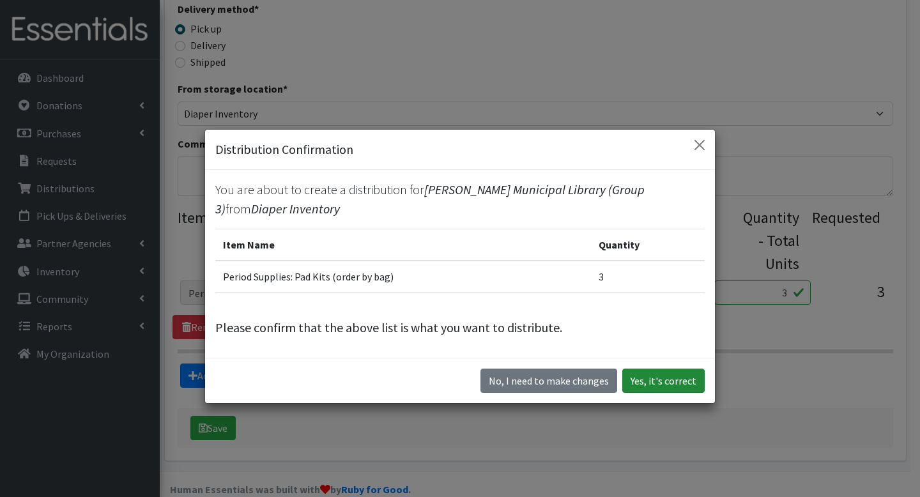
click at [675, 384] on button "Yes, it's correct" at bounding box center [664, 381] width 82 height 24
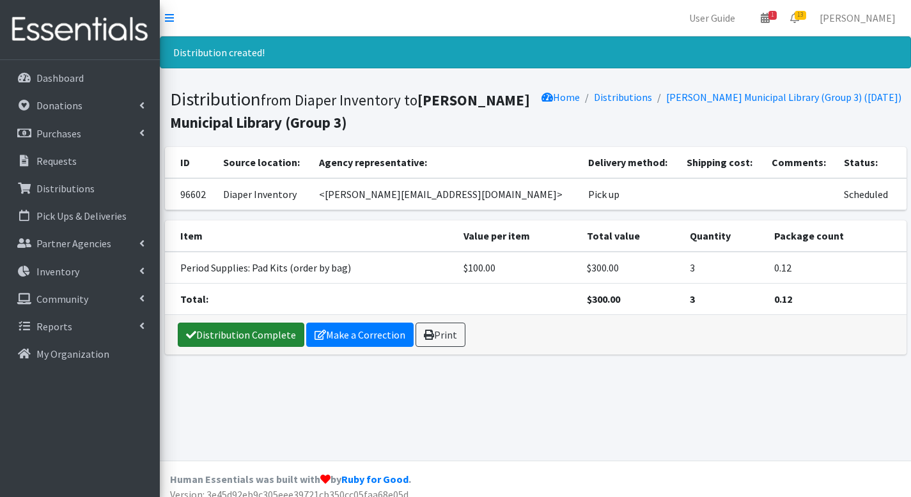
click at [293, 343] on link "Distribution Complete" at bounding box center [241, 335] width 127 height 24
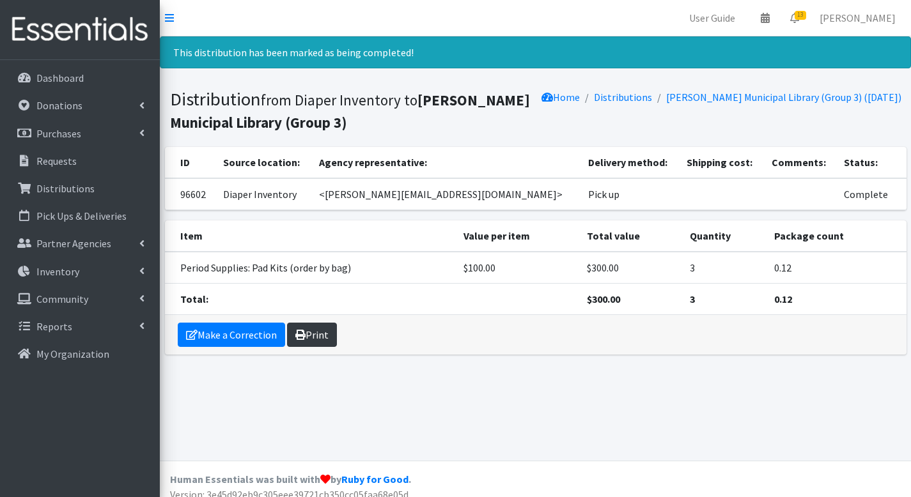
click at [324, 340] on link "Print" at bounding box center [312, 335] width 50 height 24
click at [802, 27] on link "13" at bounding box center [794, 18] width 29 height 26
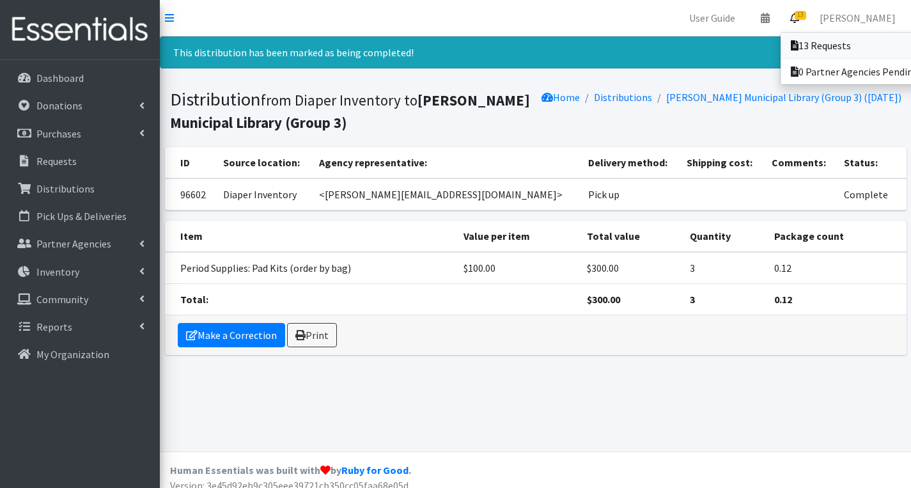
click at [803, 38] on link "13 Requests" at bounding box center [870, 46] width 178 height 26
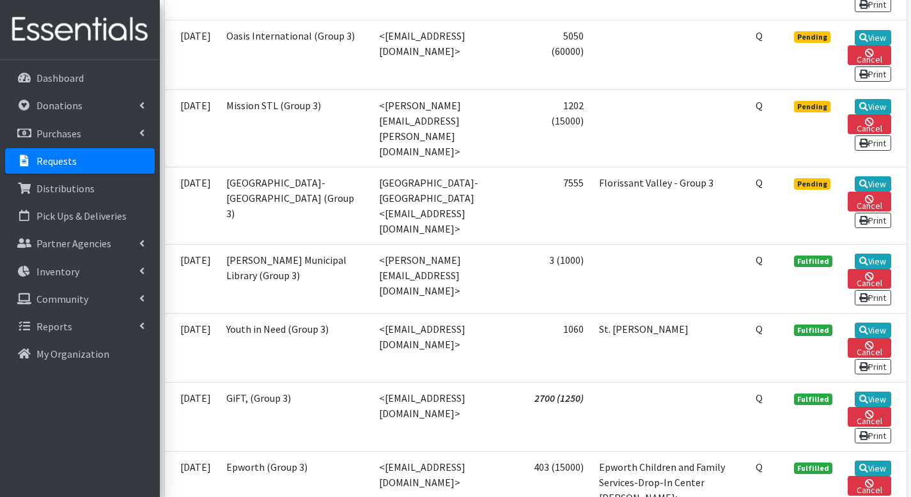
scroll to position [950, 0]
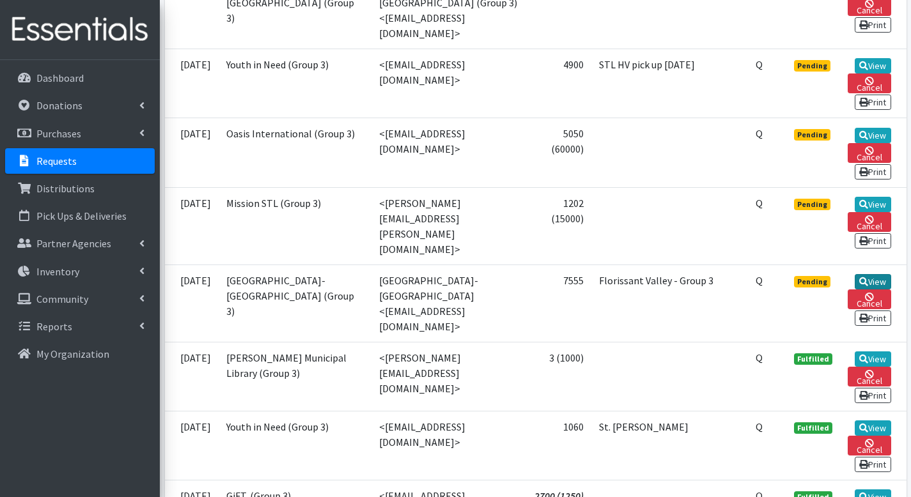
click at [881, 274] on link "View" at bounding box center [873, 281] width 36 height 15
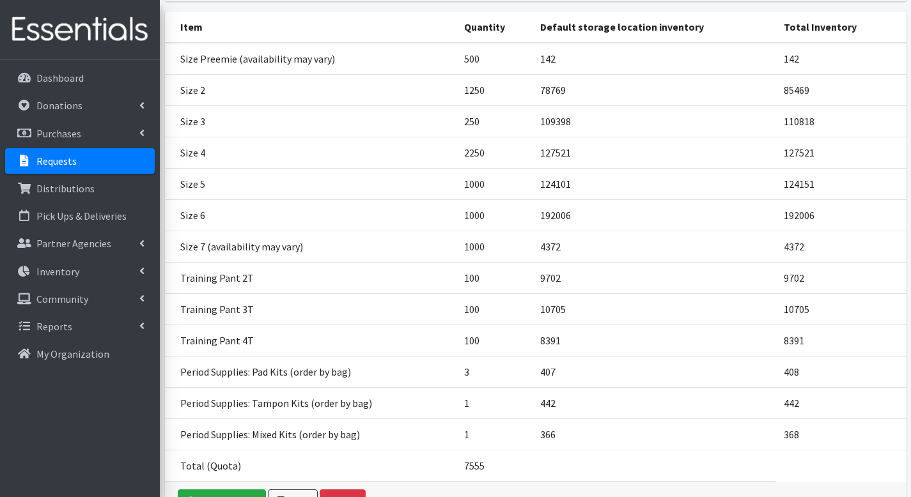
scroll to position [321, 0]
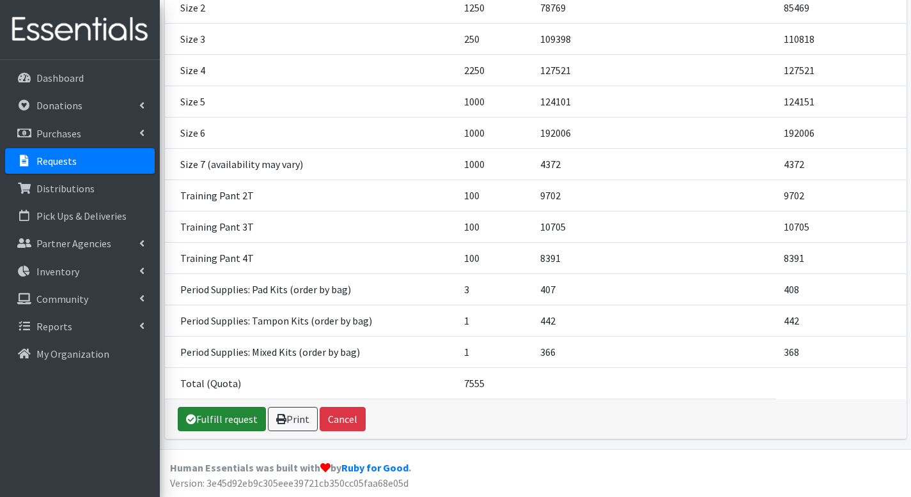
click at [242, 410] on link "Fulfill request" at bounding box center [222, 419] width 88 height 24
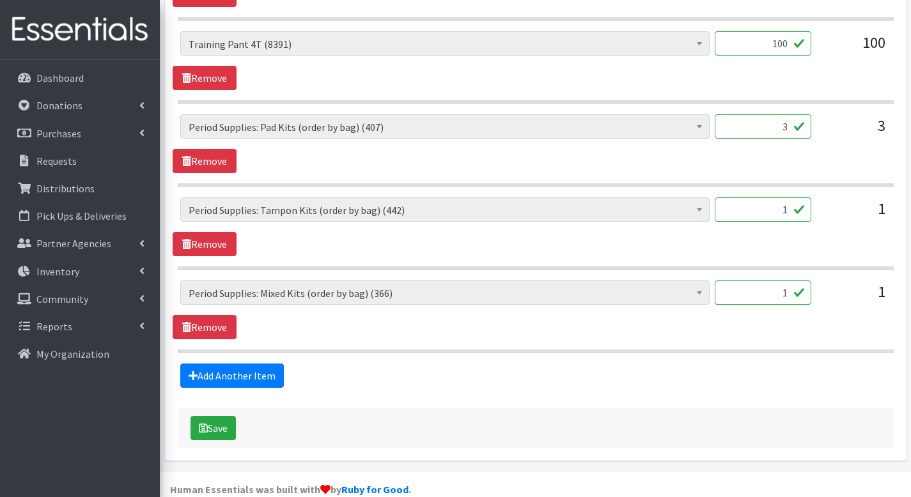
scroll to position [1358, 0]
click at [224, 416] on button "Save" at bounding box center [212, 428] width 45 height 24
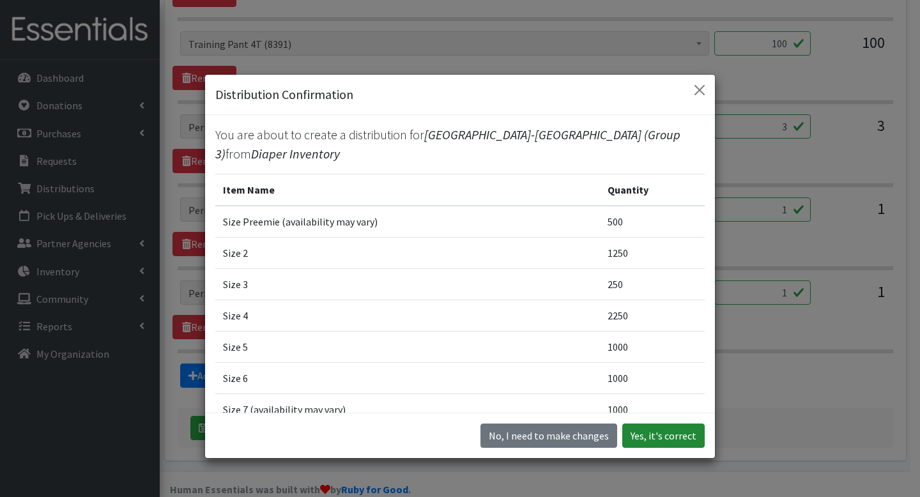
click at [687, 435] on button "Yes, it's correct" at bounding box center [664, 436] width 82 height 24
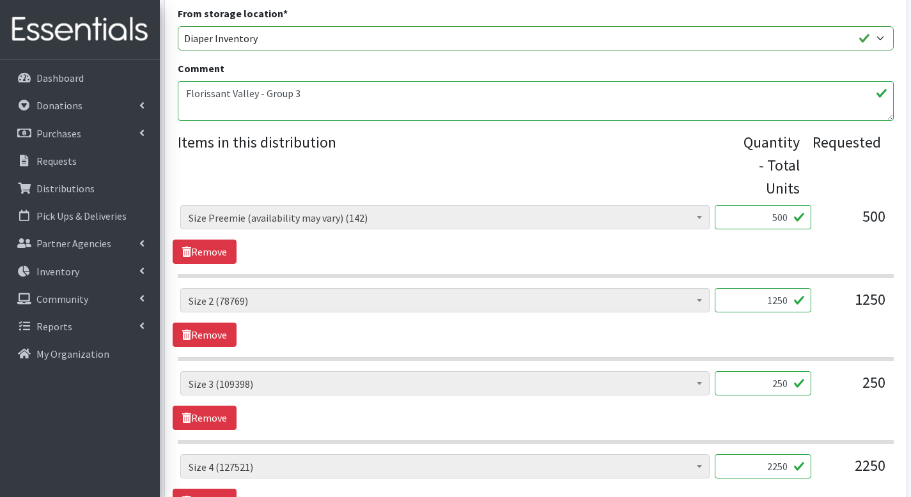
scroll to position [548, 0]
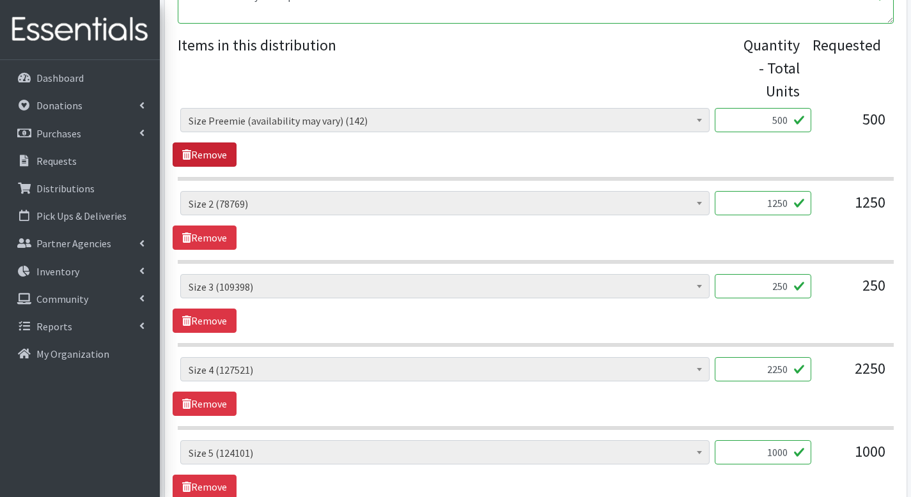
click at [209, 143] on link "Remove" at bounding box center [205, 155] width 64 height 24
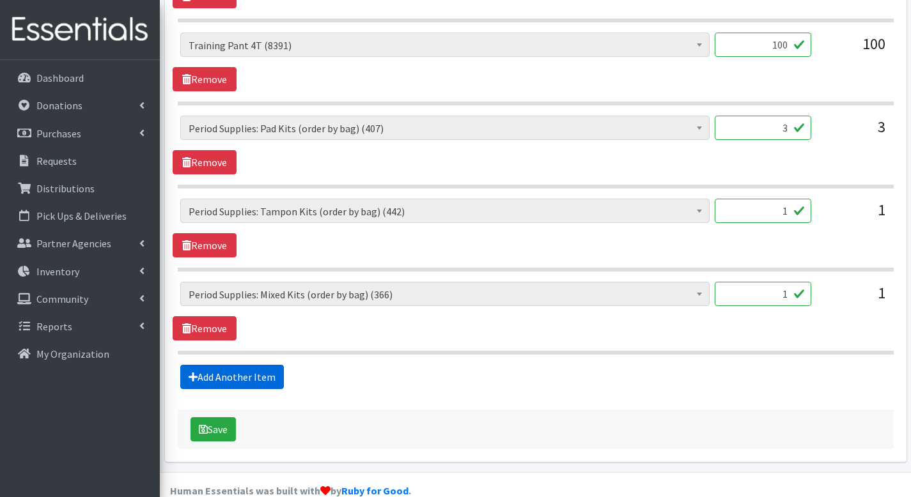
scroll to position [1290, 0]
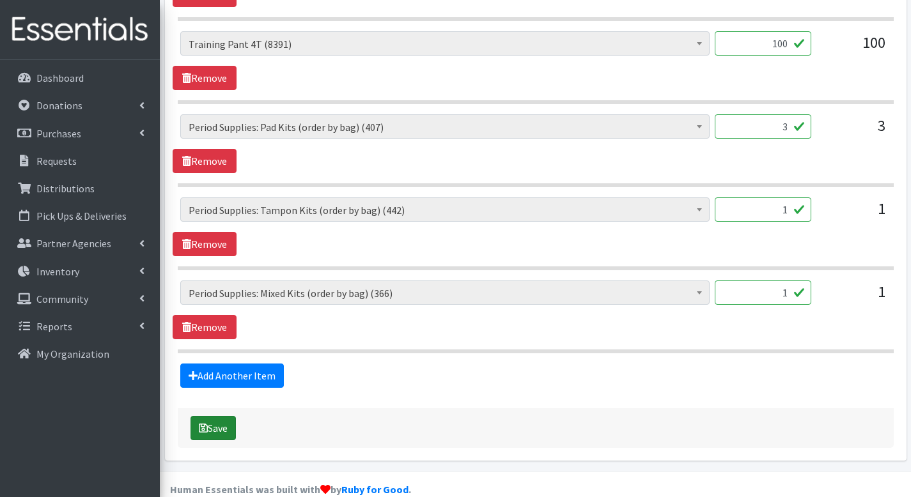
click at [210, 416] on button "Save" at bounding box center [212, 428] width 45 height 24
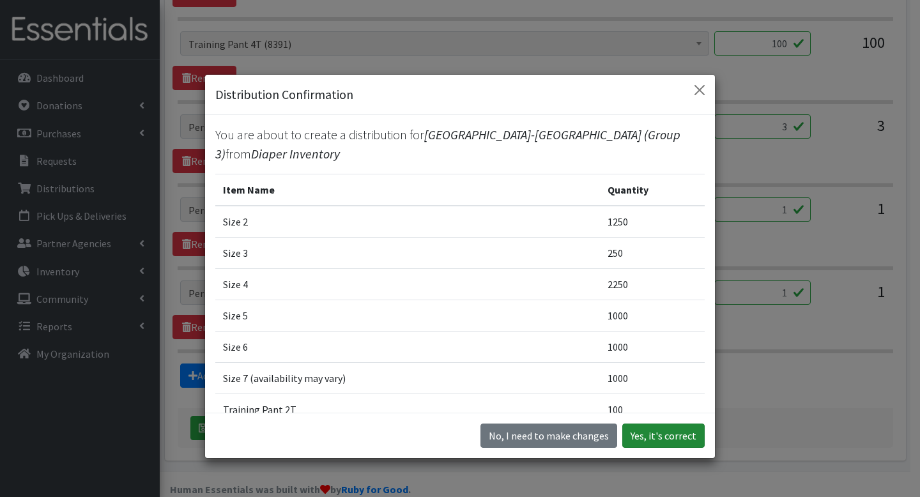
click at [660, 438] on button "Yes, it's correct" at bounding box center [664, 436] width 82 height 24
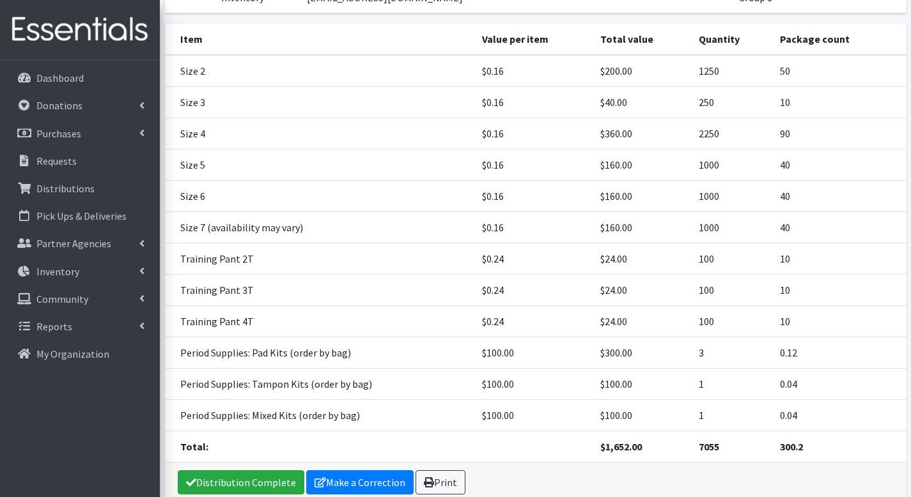
scroll to position [291, 0]
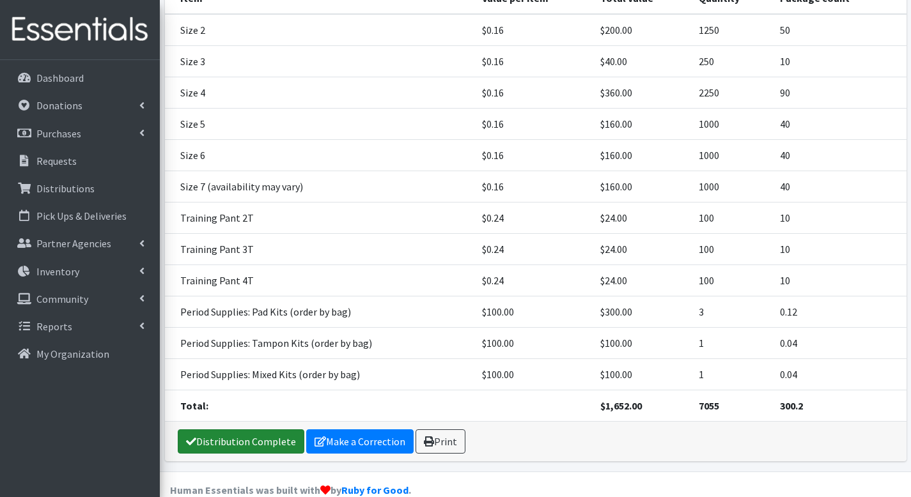
click at [262, 430] on link "Distribution Complete" at bounding box center [241, 442] width 127 height 24
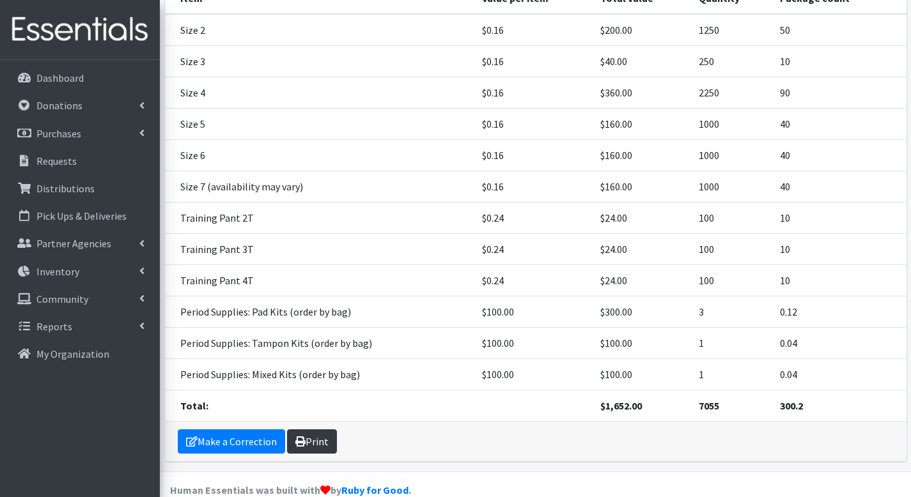
click at [298, 437] on icon at bounding box center [300, 442] width 10 height 10
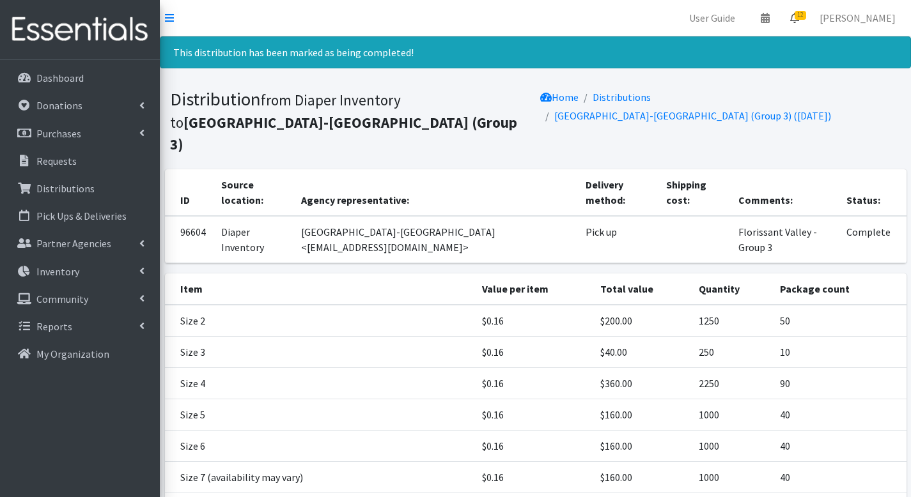
click at [806, 13] on span "12" at bounding box center [801, 15] width 12 height 9
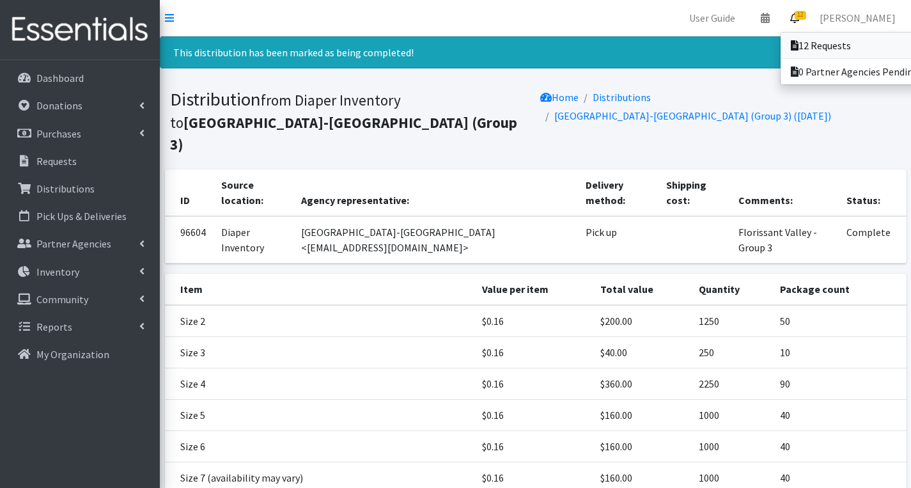
click at [807, 36] on link "12 Requests" at bounding box center [870, 46] width 178 height 26
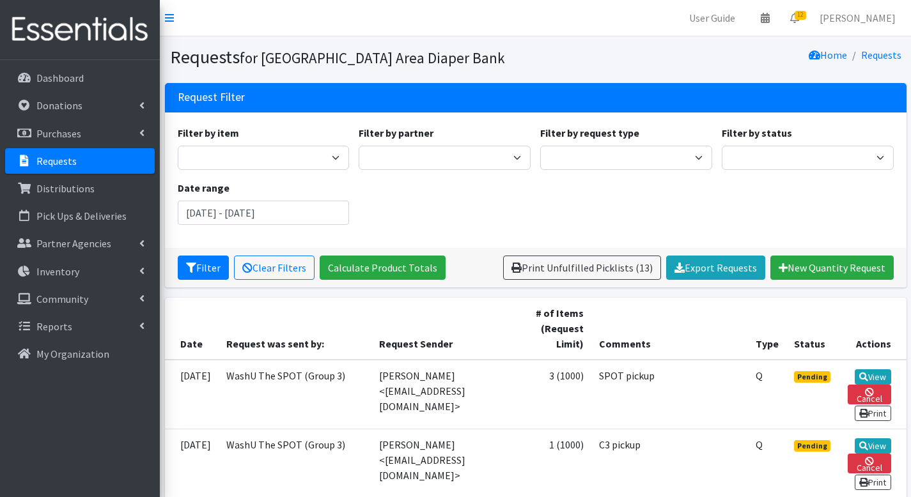
scroll to position [818, 0]
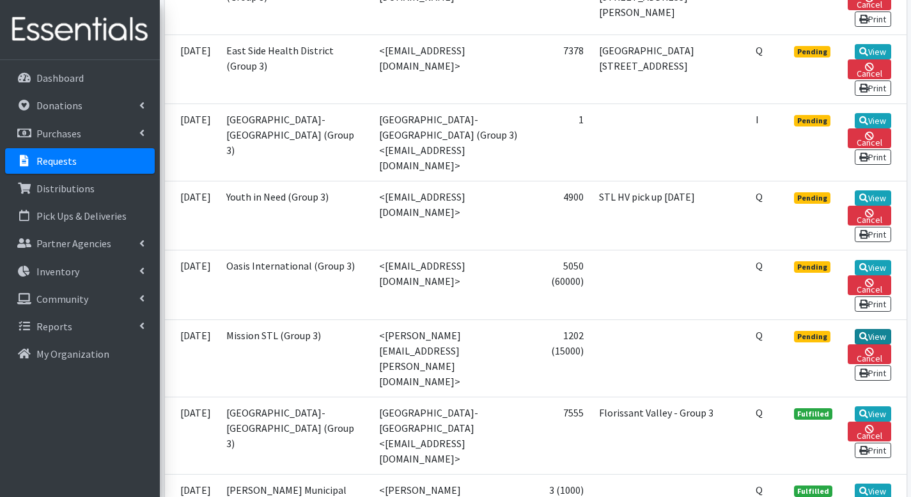
click at [885, 333] on link "View" at bounding box center [873, 336] width 36 height 15
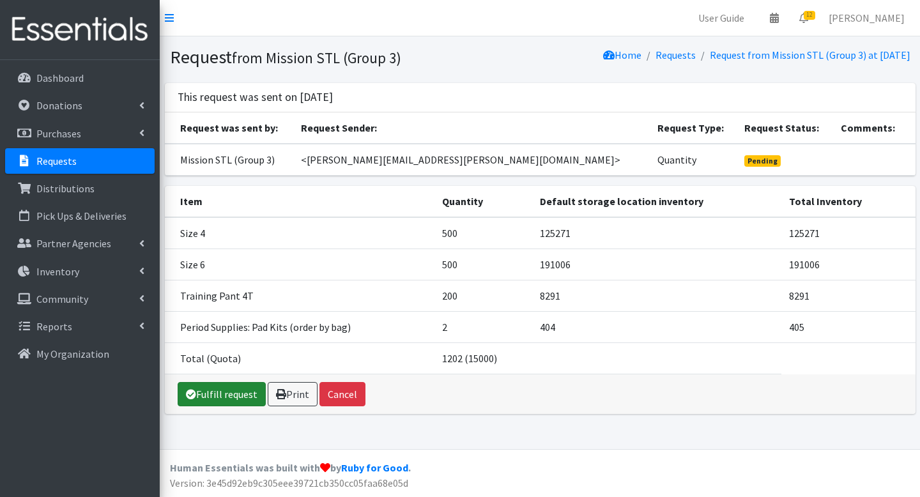
click at [233, 395] on link "Fulfill request" at bounding box center [222, 394] width 88 height 24
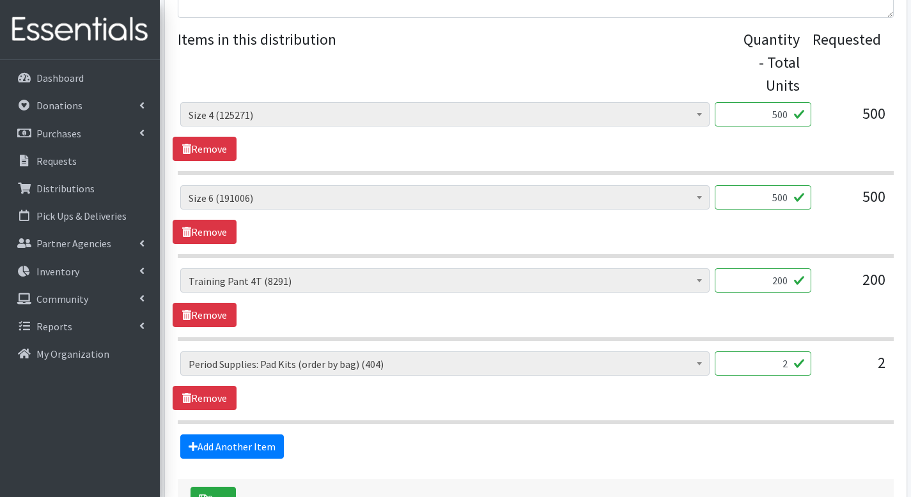
scroll to position [610, 0]
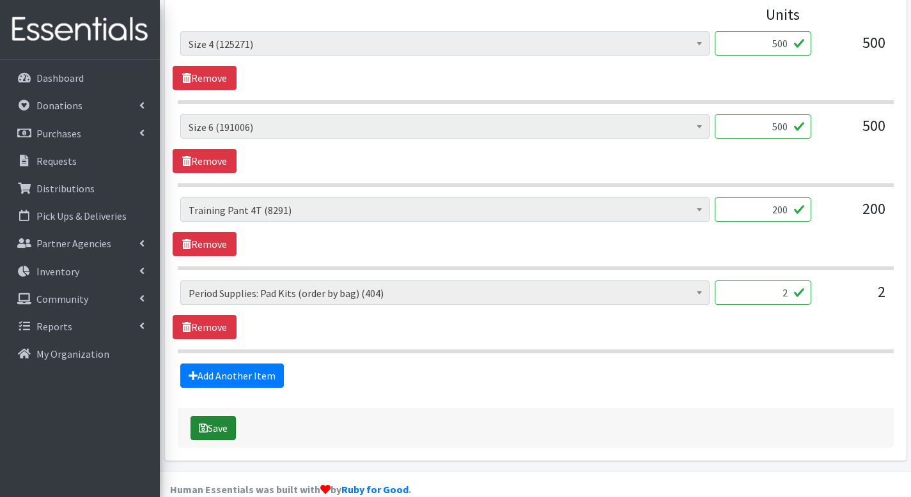
click at [233, 416] on button "Save" at bounding box center [212, 428] width 45 height 24
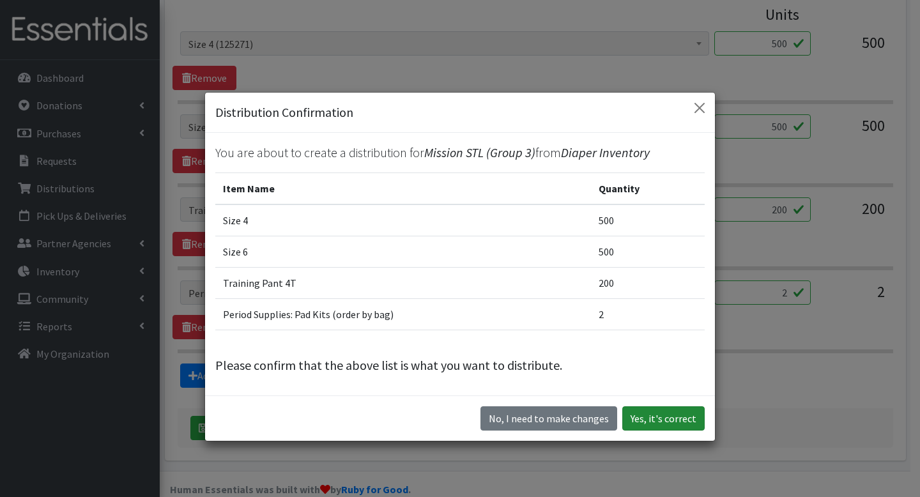
click at [664, 413] on button "Yes, it's correct" at bounding box center [664, 419] width 82 height 24
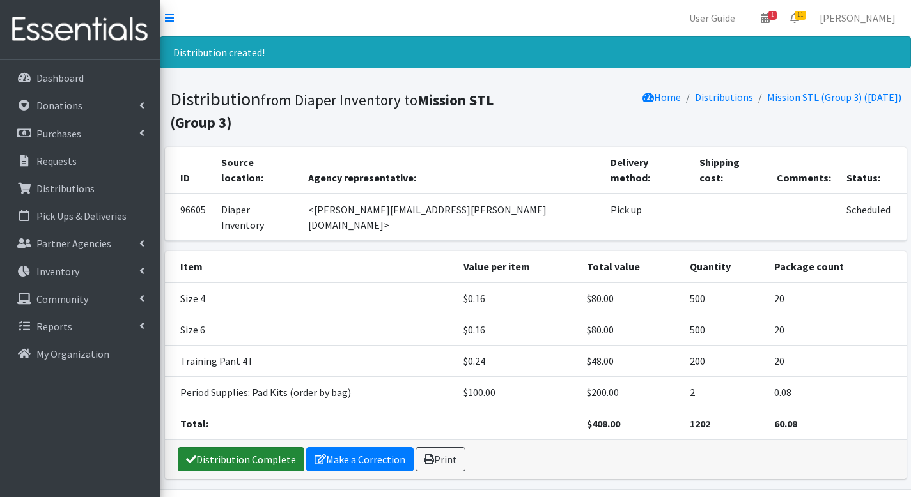
click at [255, 447] on link "Distribution Complete" at bounding box center [241, 459] width 127 height 24
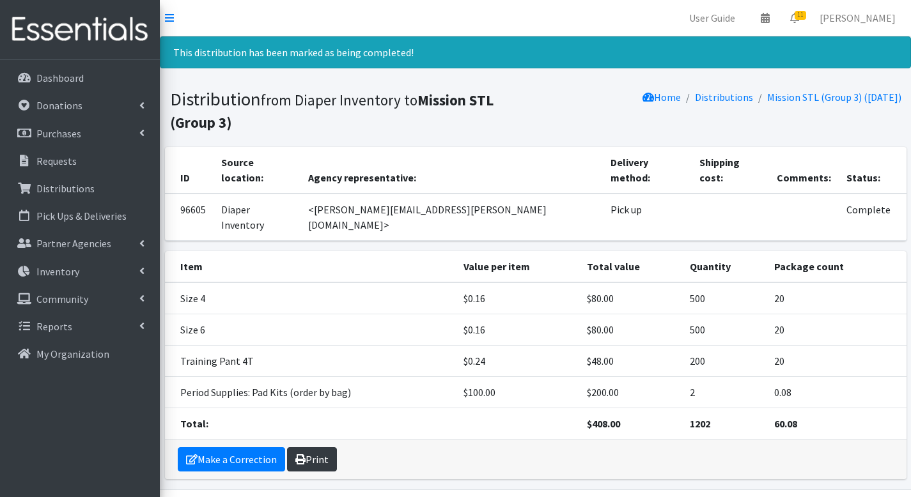
click at [332, 447] on link "Print" at bounding box center [312, 459] width 50 height 24
click at [809, 20] on link "11" at bounding box center [794, 18] width 29 height 26
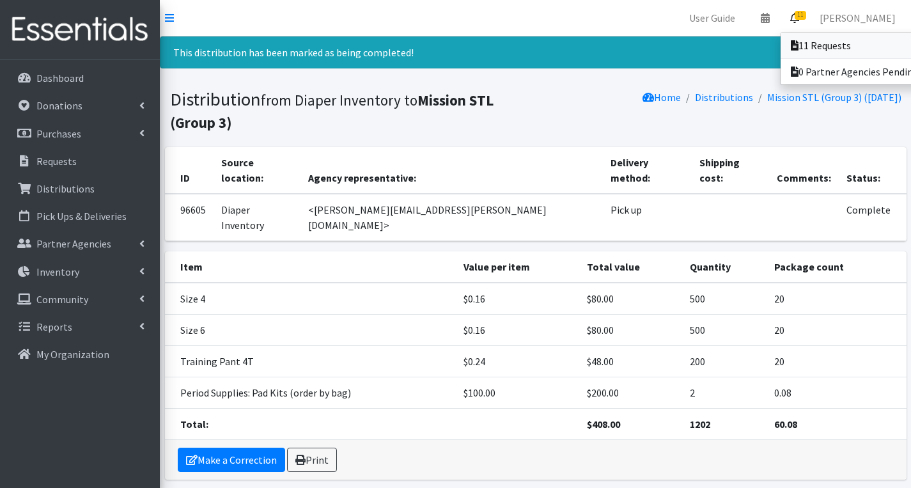
click at [800, 35] on link "11 Requests" at bounding box center [870, 46] width 178 height 26
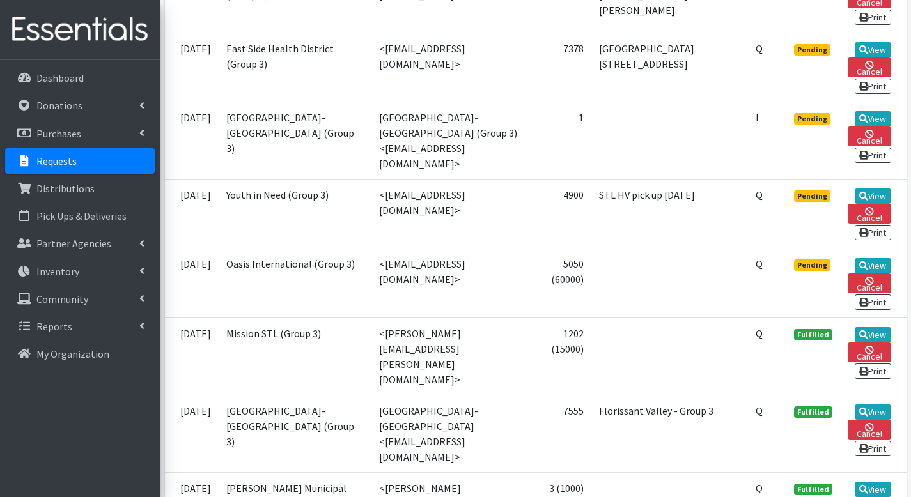
scroll to position [863, 0]
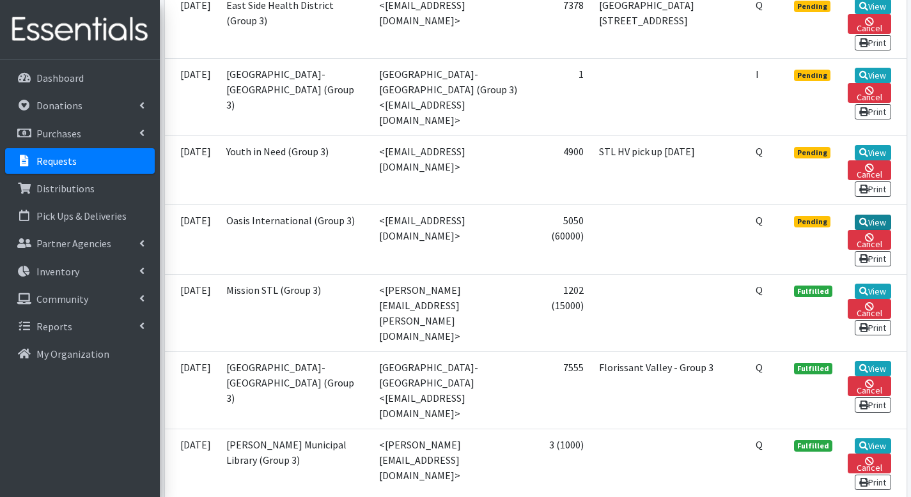
click at [864, 215] on link "View" at bounding box center [873, 222] width 36 height 15
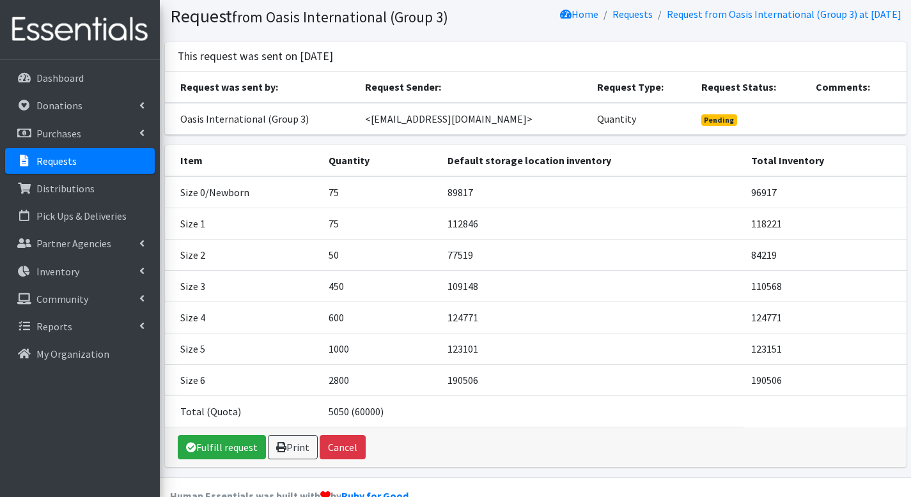
scroll to position [84, 0]
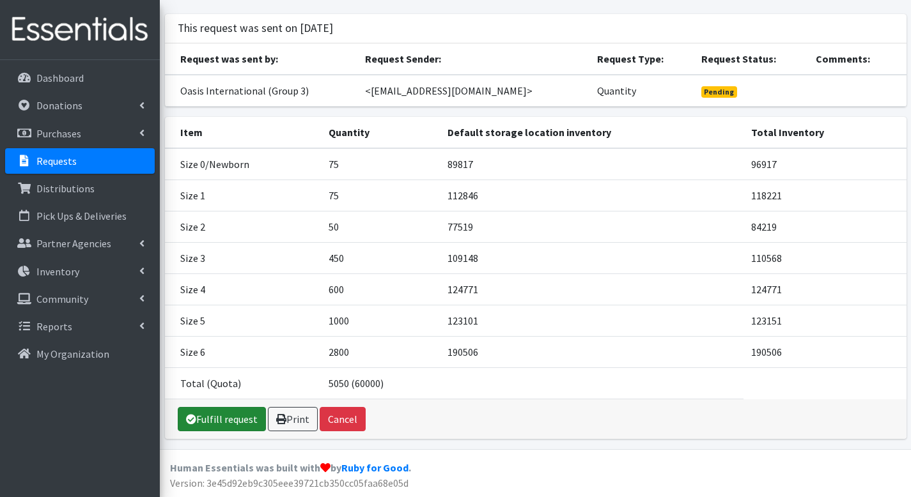
click at [189, 413] on link "Fulfill request" at bounding box center [222, 419] width 88 height 24
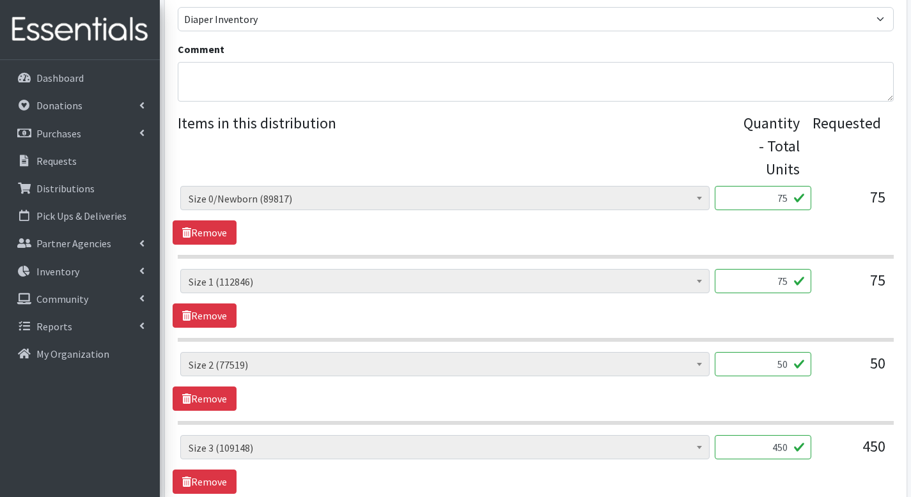
scroll to position [471, 0]
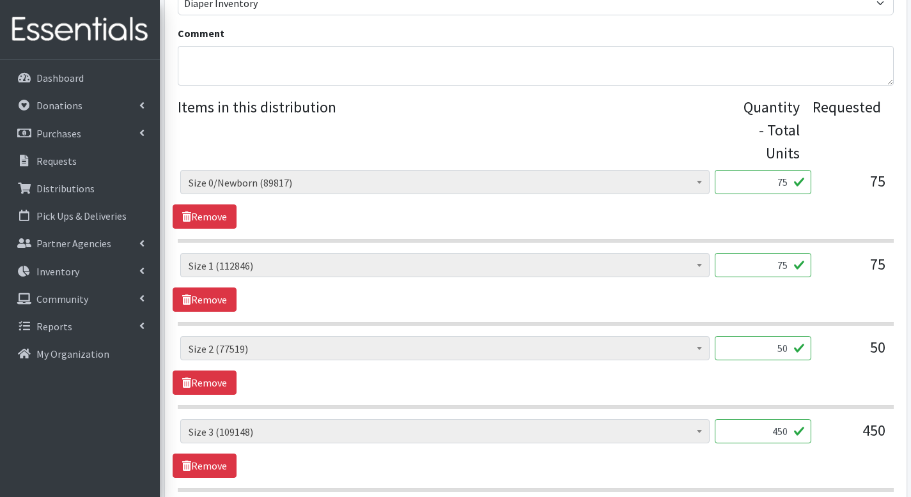
drag, startPoint x: 766, startPoint y: 407, endPoint x: 788, endPoint y: 414, distance: 22.7
click at [788, 419] on input "450" at bounding box center [763, 431] width 97 height 24
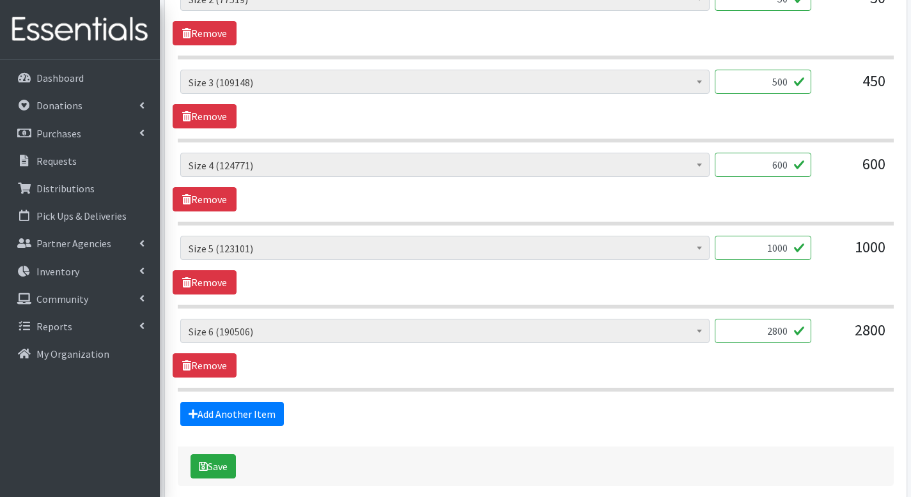
scroll to position [859, 0]
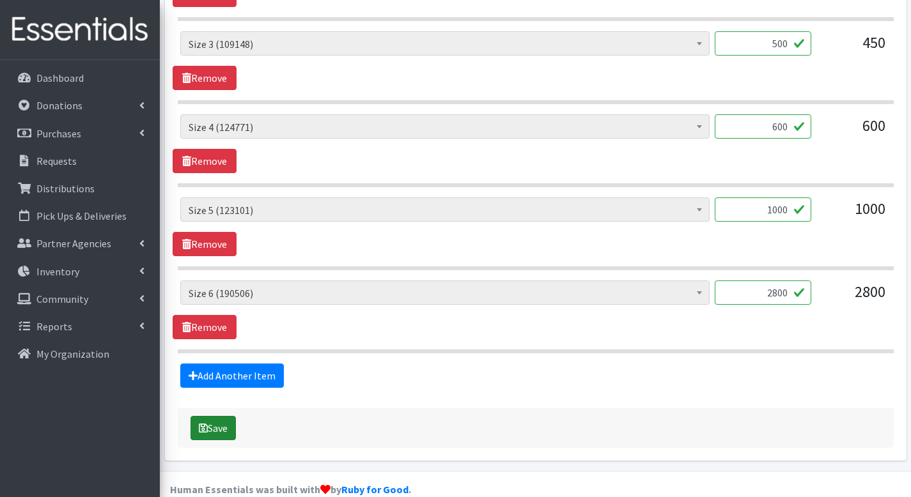
type input "500"
click at [218, 416] on button "Save" at bounding box center [212, 428] width 45 height 24
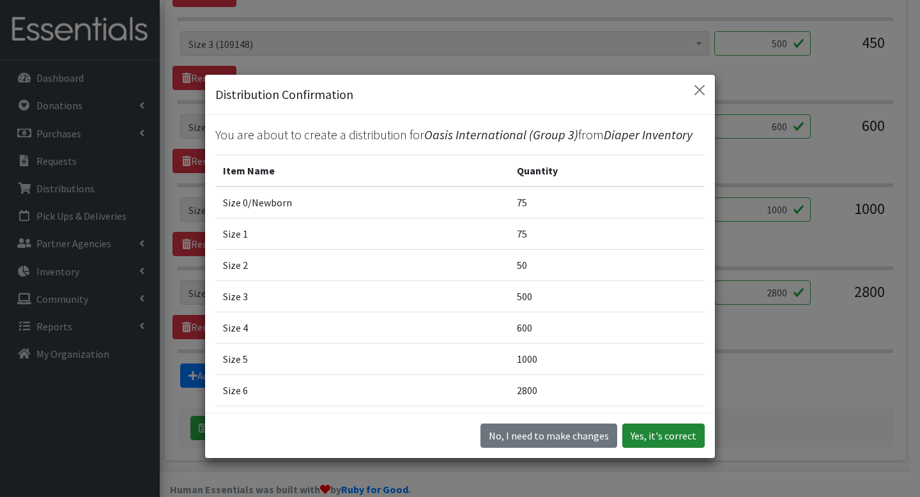
click at [662, 431] on button "Yes, it's correct" at bounding box center [664, 436] width 82 height 24
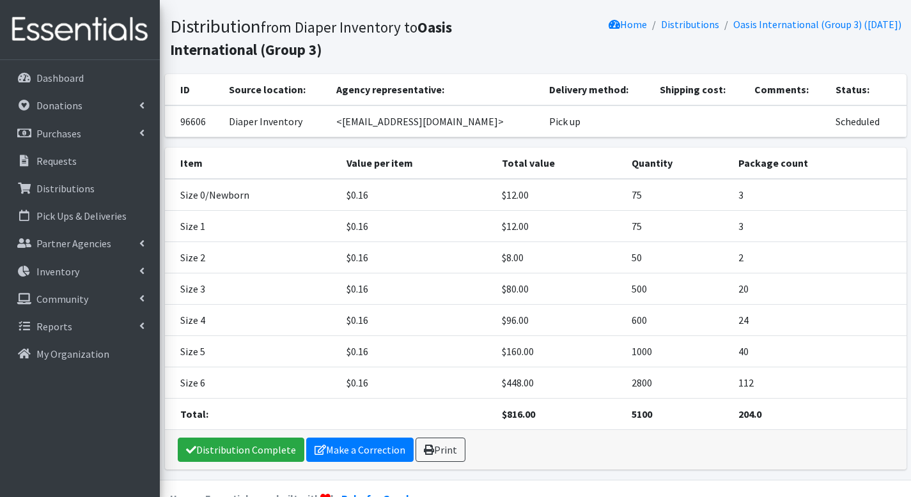
scroll to position [104, 0]
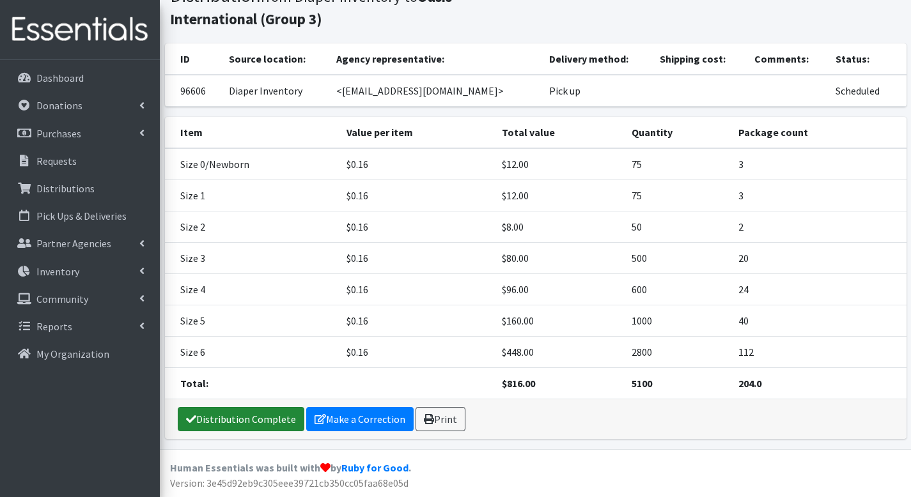
click at [267, 410] on link "Distribution Complete" at bounding box center [241, 419] width 127 height 24
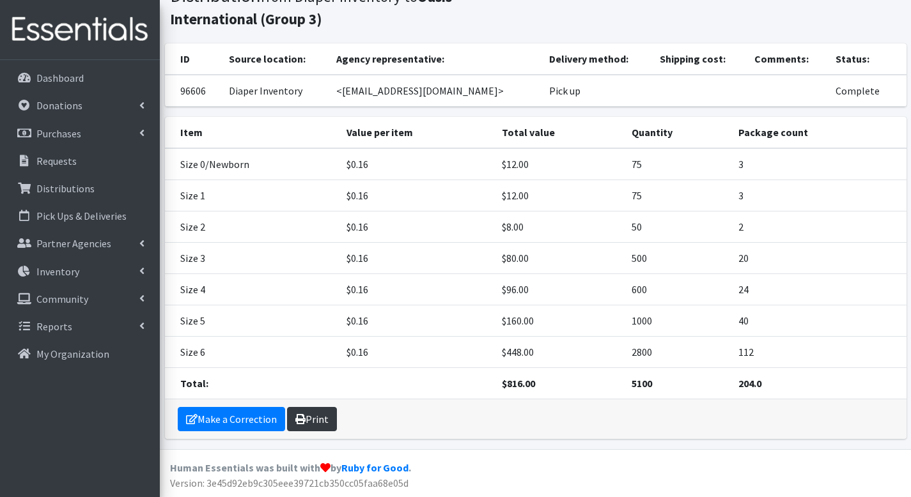
click at [319, 420] on link "Print" at bounding box center [312, 419] width 50 height 24
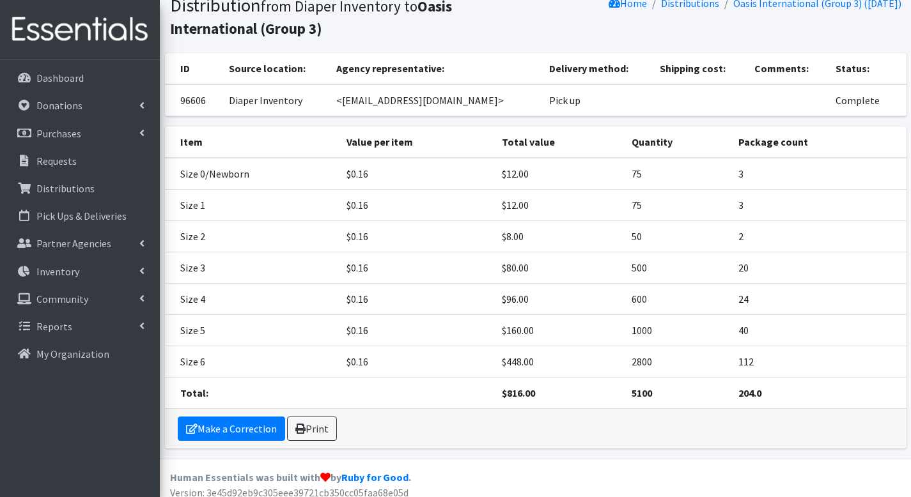
scroll to position [0, 0]
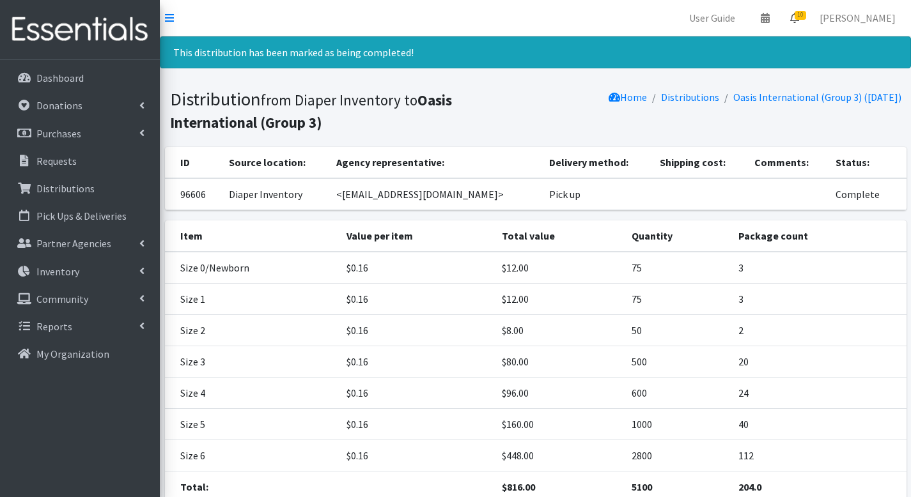
click at [806, 11] on span "10" at bounding box center [801, 15] width 12 height 9
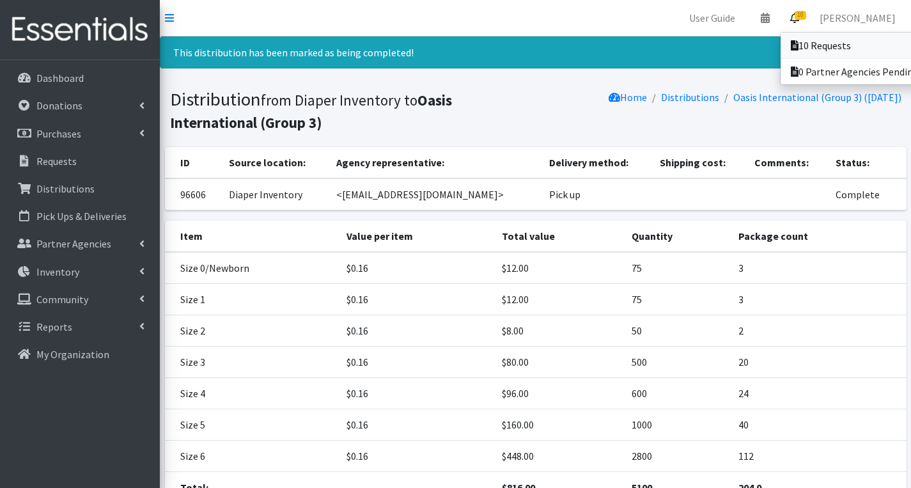
click at [798, 40] on icon at bounding box center [795, 45] width 8 height 10
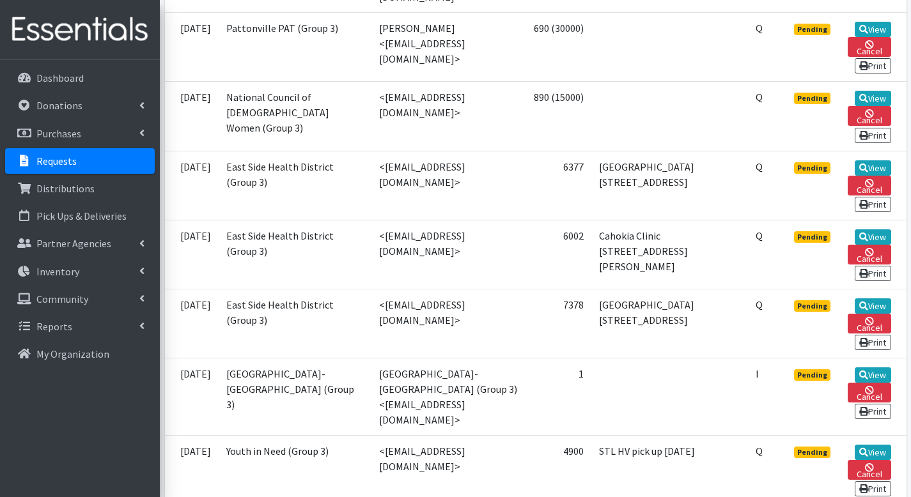
scroll to position [558, 0]
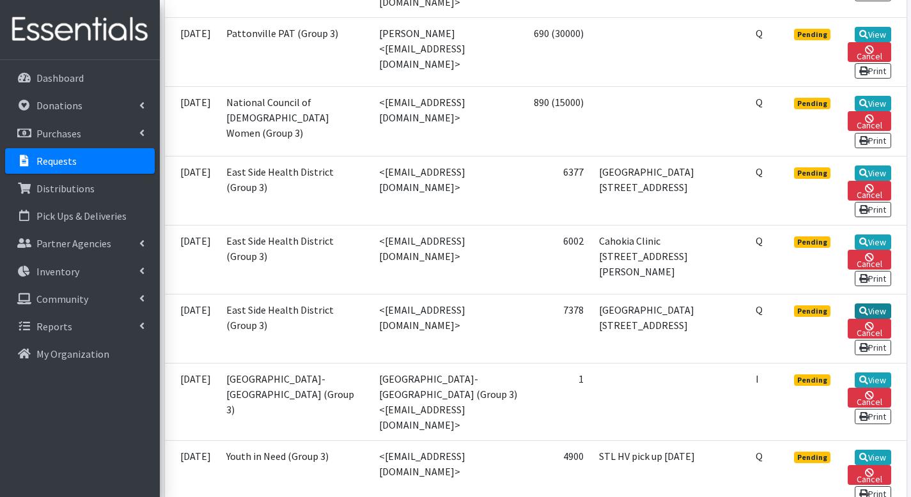
click at [873, 312] on link "View" at bounding box center [873, 311] width 36 height 15
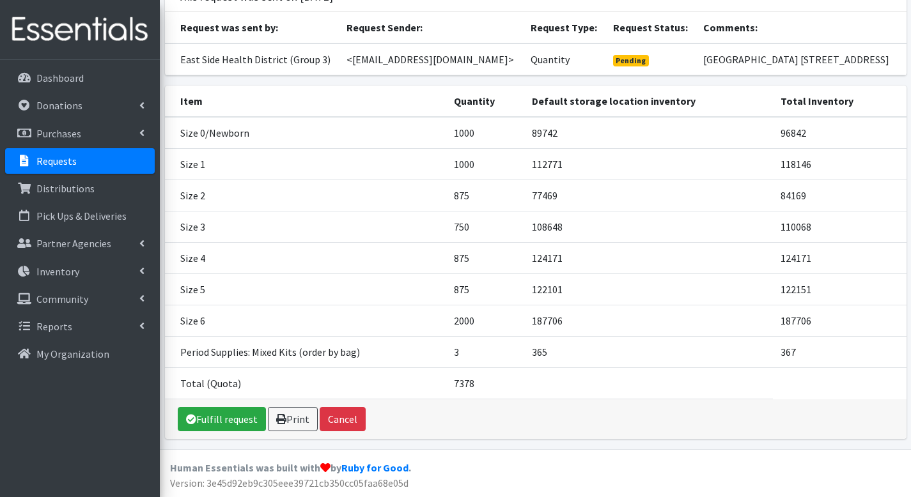
scroll to position [115, 0]
click at [219, 411] on link "Fulfill request" at bounding box center [222, 419] width 88 height 24
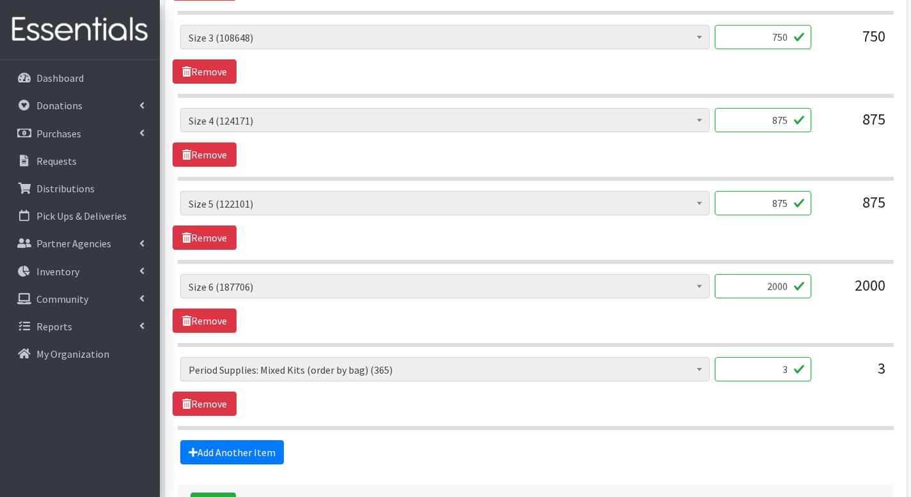
scroll to position [942, 0]
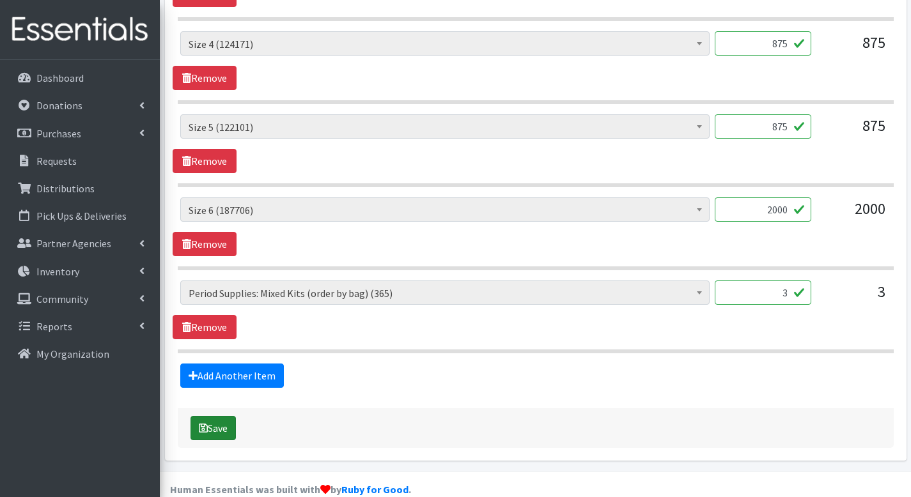
click at [233, 416] on button "Save" at bounding box center [212, 428] width 45 height 24
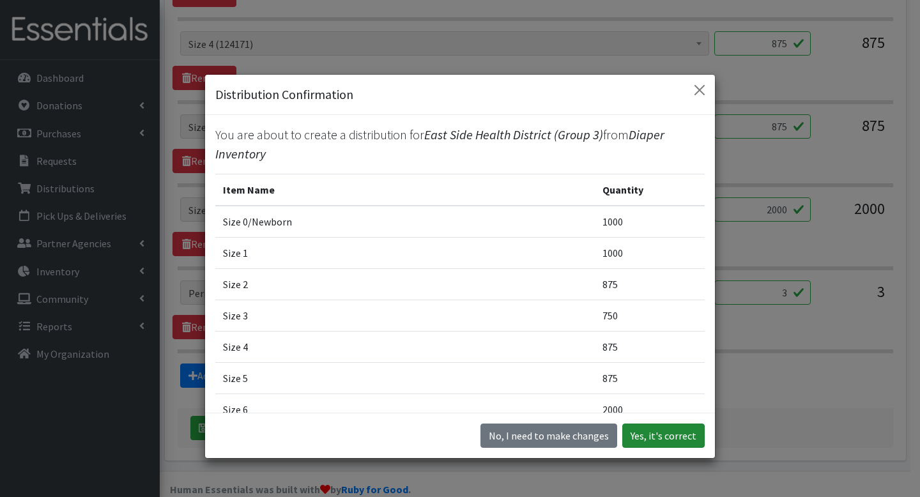
click at [655, 435] on button "Yes, it's correct" at bounding box center [664, 436] width 82 height 24
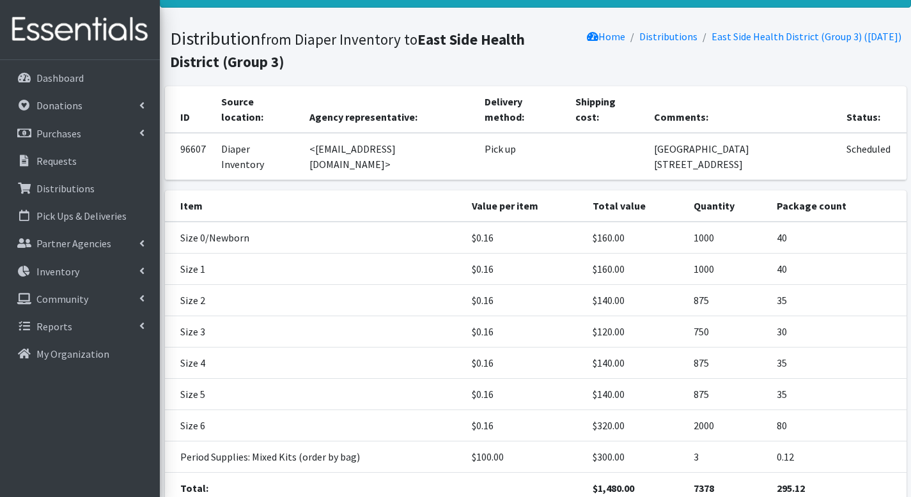
scroll to position [135, 0]
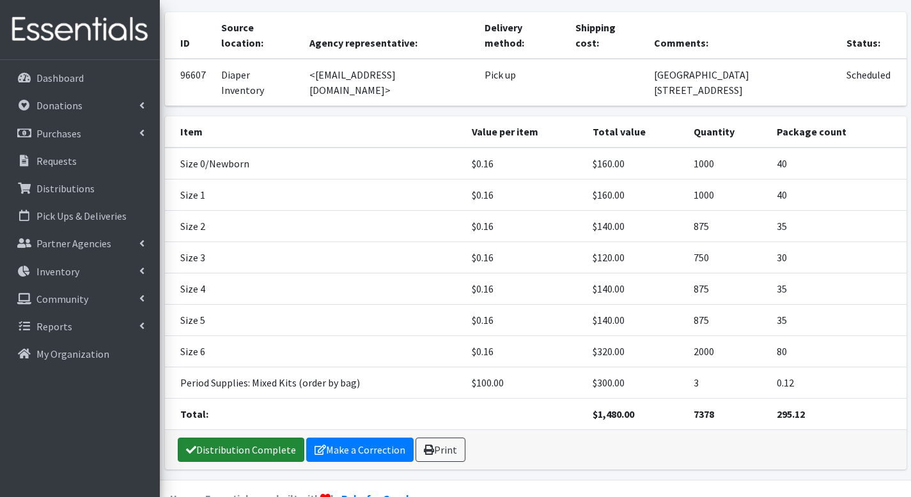
click at [255, 438] on link "Distribution Complete" at bounding box center [241, 450] width 127 height 24
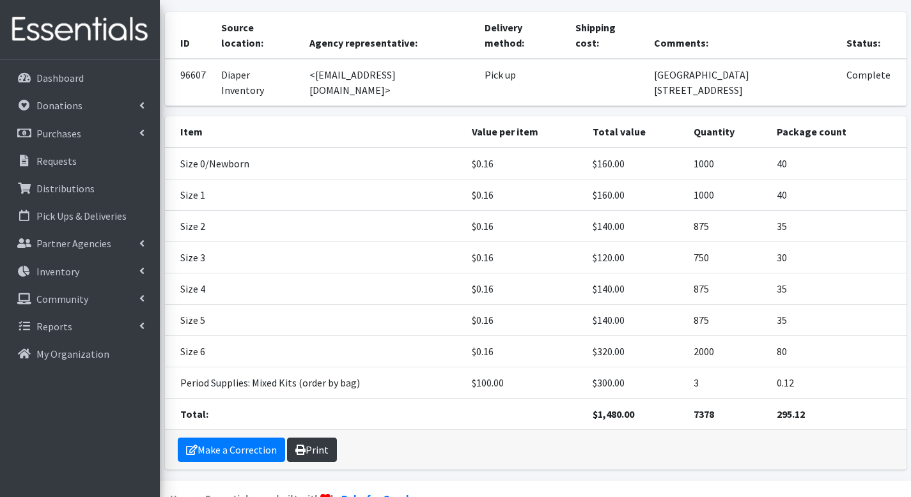
click at [297, 438] on link "Print" at bounding box center [312, 450] width 50 height 24
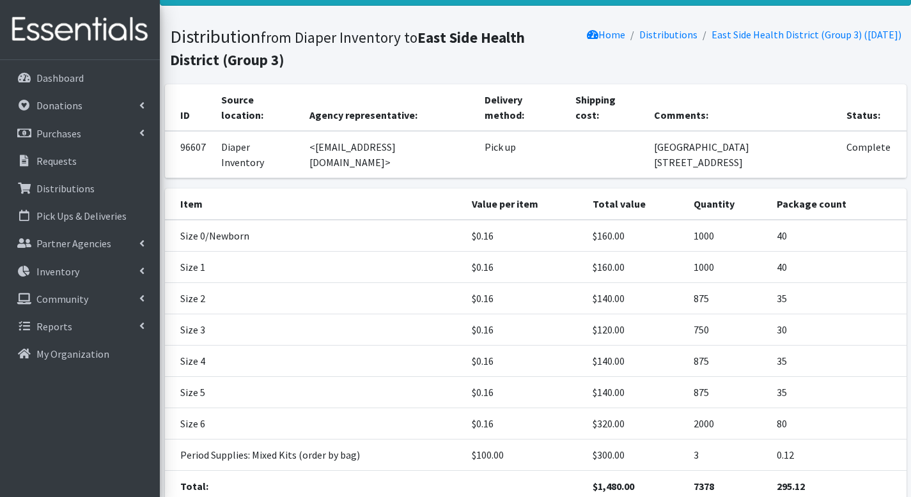
scroll to position [0, 0]
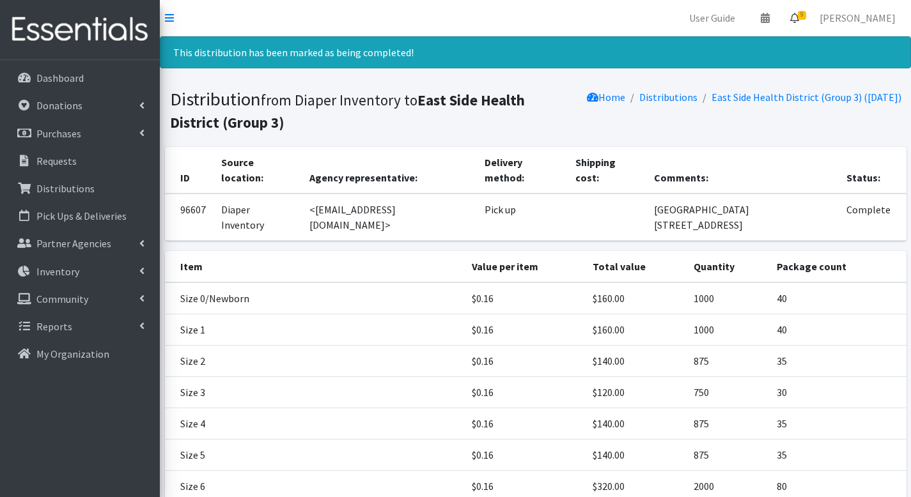
click at [799, 13] on icon at bounding box center [794, 18] width 9 height 10
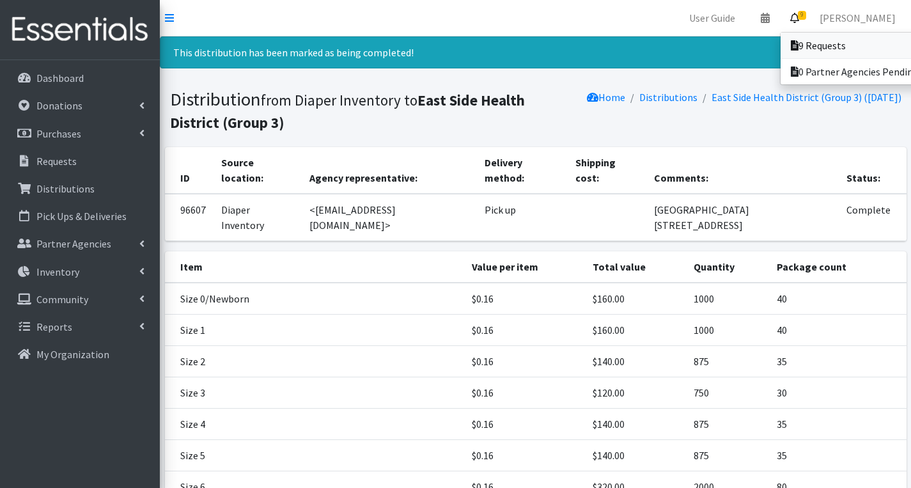
click at [802, 39] on link "9 Requests" at bounding box center [870, 46] width 178 height 26
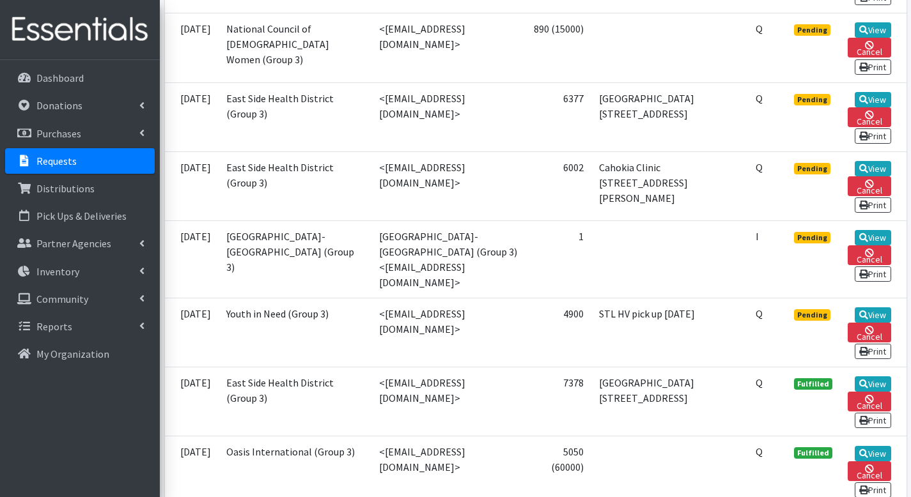
scroll to position [632, 0]
click at [875, 169] on link "View" at bounding box center [873, 167] width 36 height 15
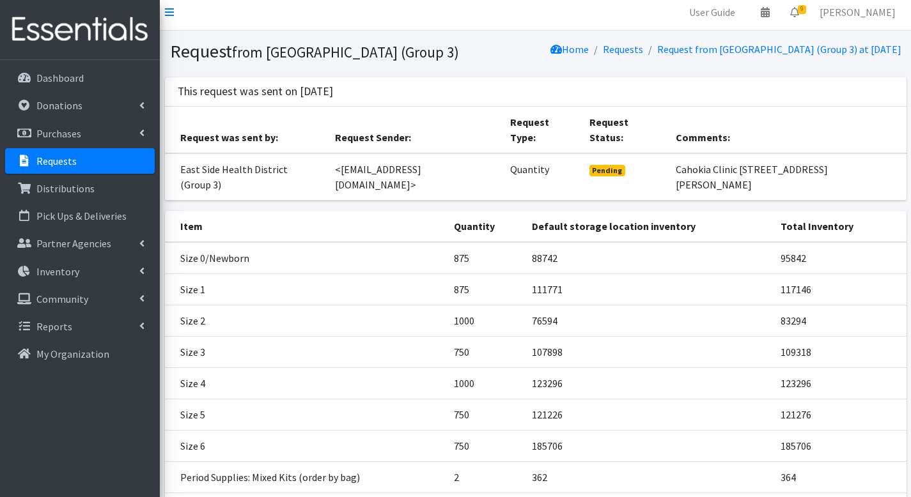
scroll to position [115, 0]
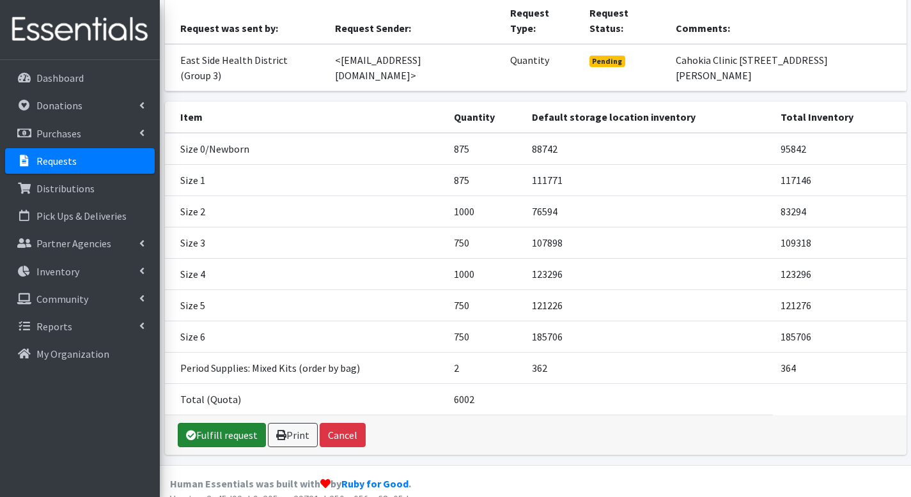
click at [218, 423] on link "Fulfill request" at bounding box center [222, 435] width 88 height 24
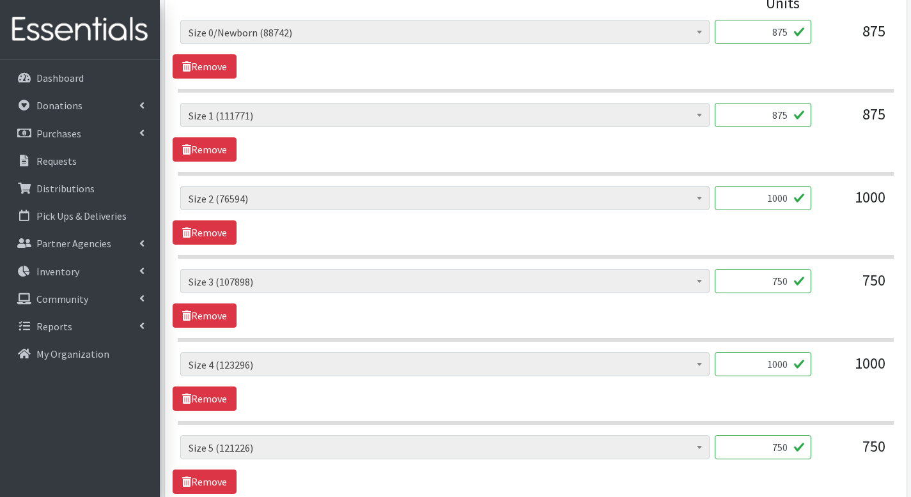
scroll to position [942, 0]
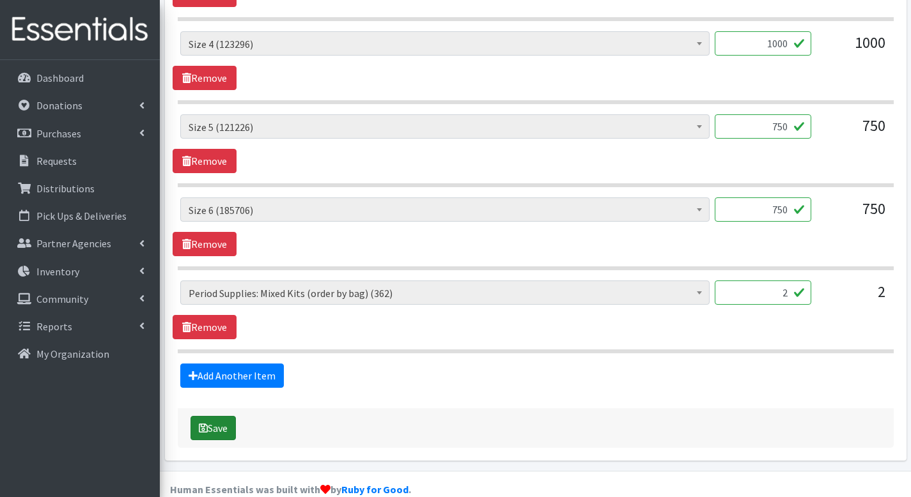
click at [231, 416] on button "Save" at bounding box center [212, 428] width 45 height 24
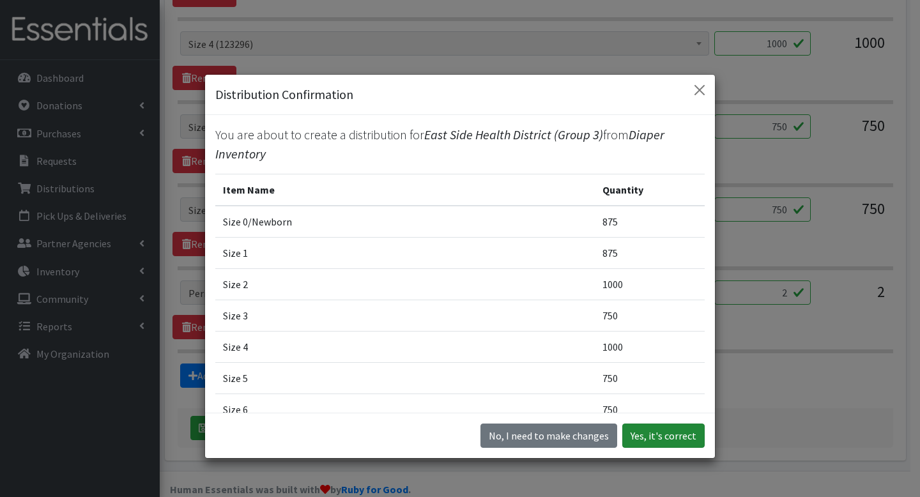
click at [661, 431] on button "Yes, it's correct" at bounding box center [664, 436] width 82 height 24
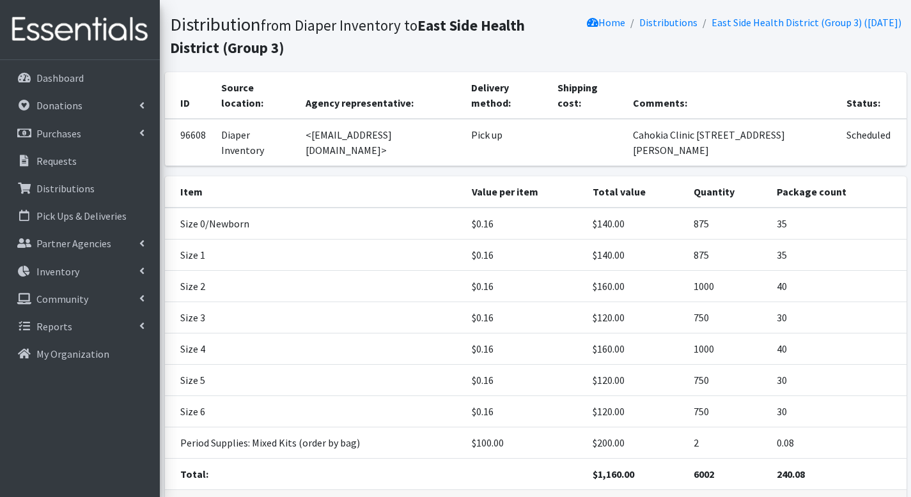
scroll to position [135, 0]
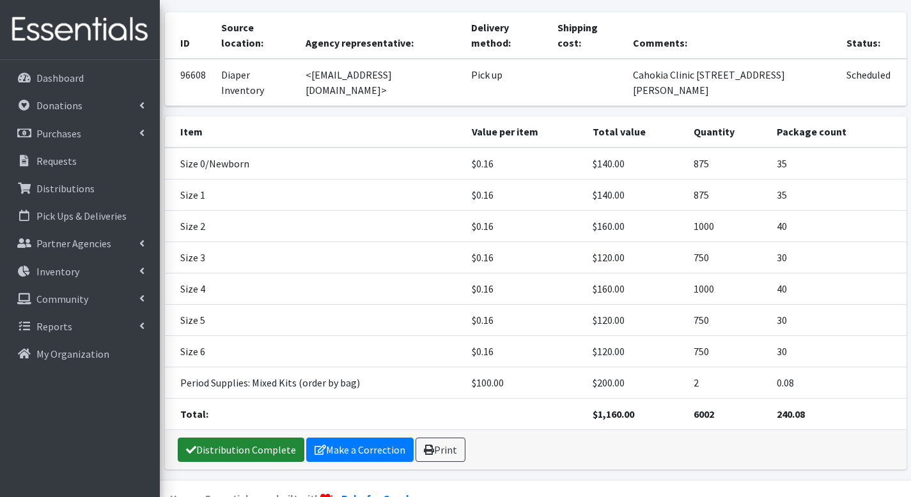
click at [243, 438] on link "Distribution Complete" at bounding box center [241, 450] width 127 height 24
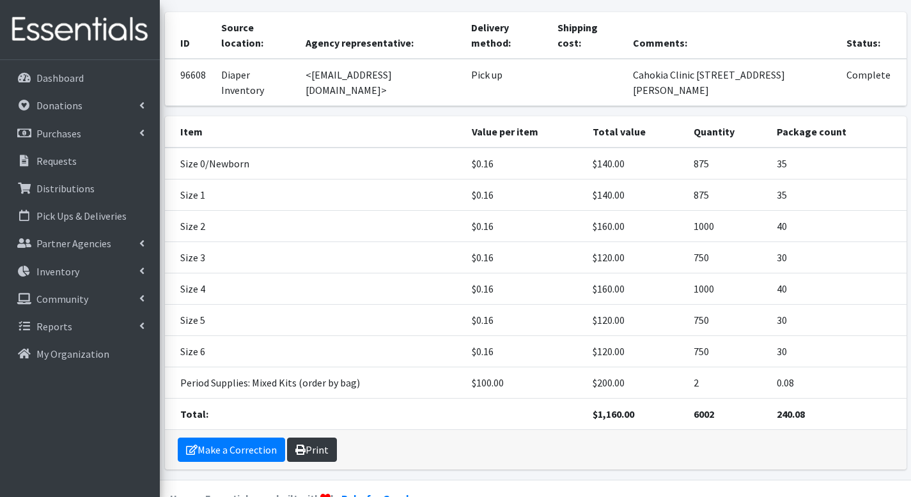
click at [320, 438] on link "Print" at bounding box center [312, 450] width 50 height 24
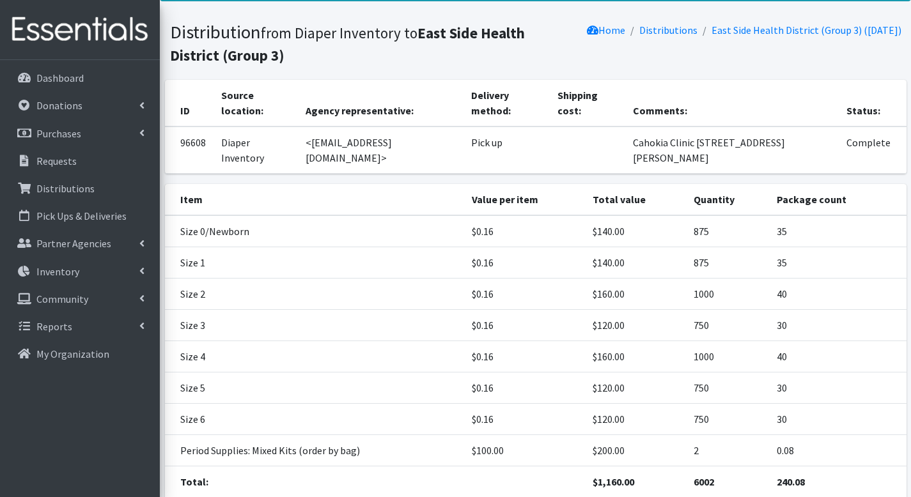
scroll to position [0, 0]
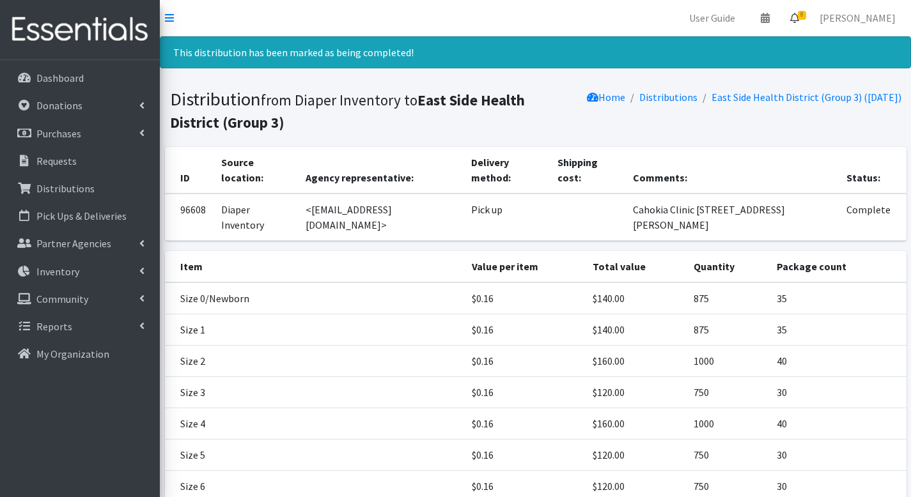
click at [806, 16] on span "8" at bounding box center [802, 15] width 8 height 9
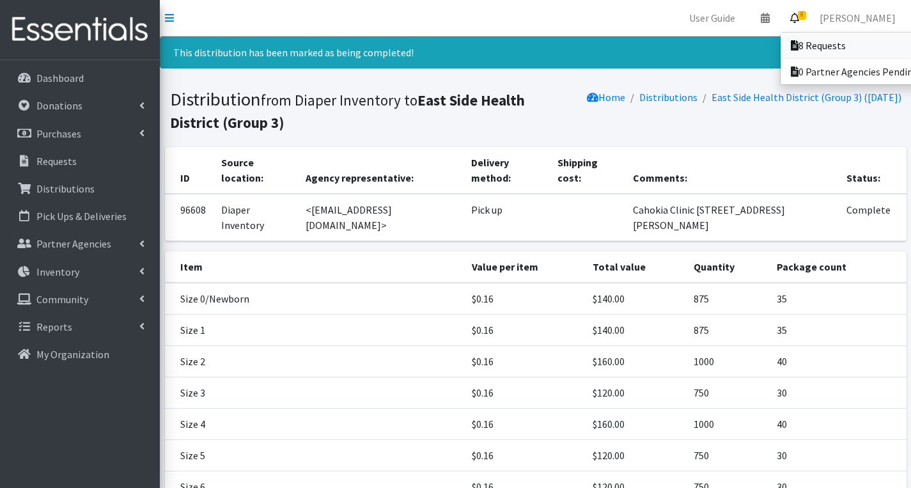
click at [809, 41] on link "8 Requests" at bounding box center [870, 46] width 178 height 26
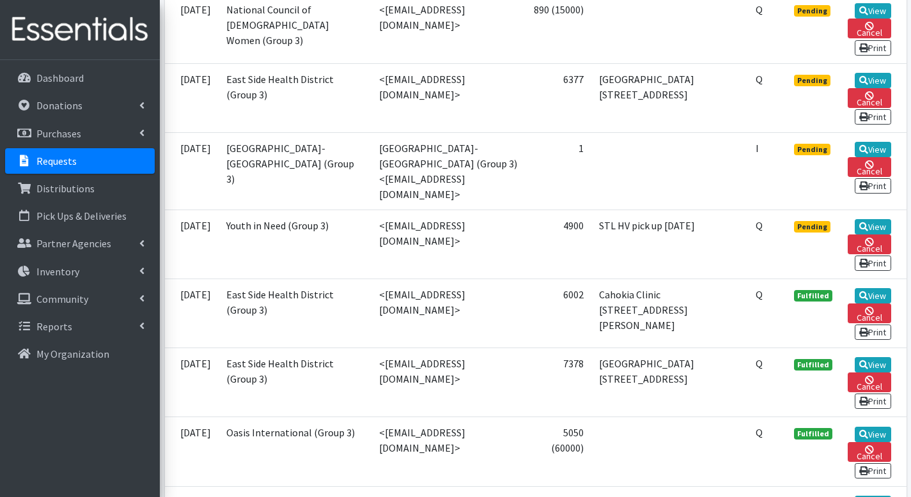
scroll to position [649, 0]
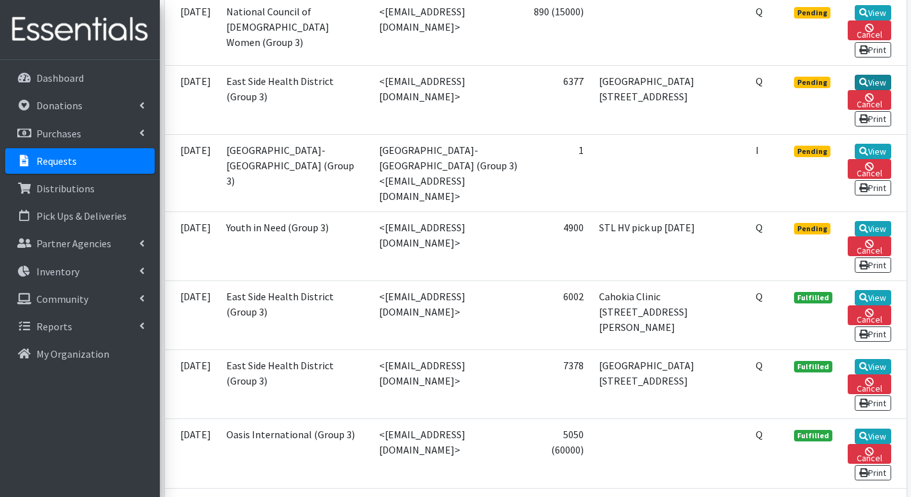
click at [867, 84] on link "View" at bounding box center [873, 82] width 36 height 15
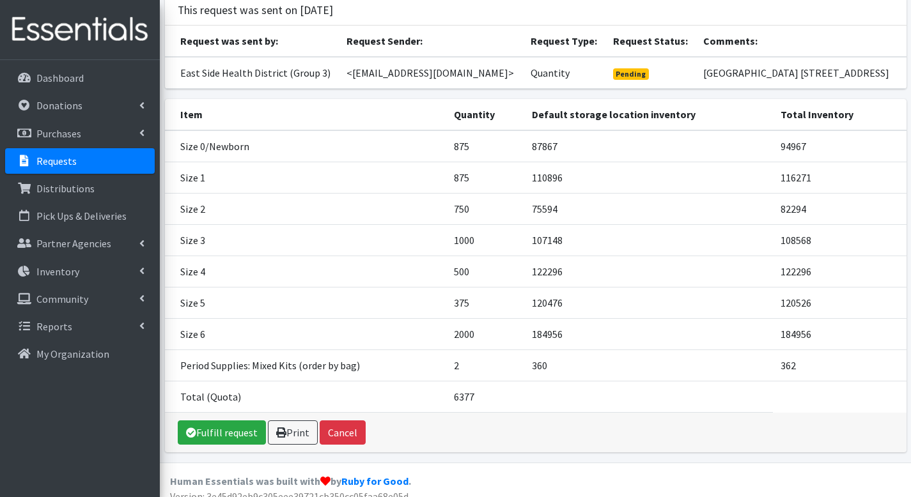
scroll to position [115, 0]
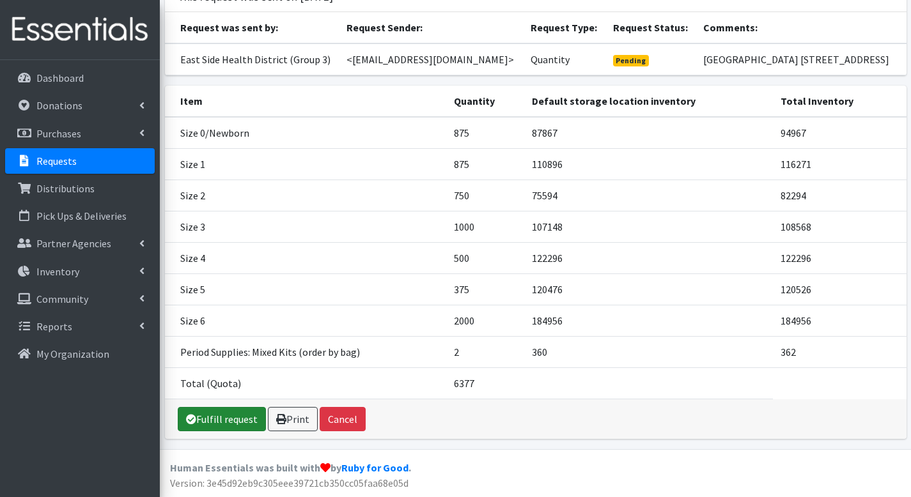
click at [251, 415] on link "Fulfill request" at bounding box center [222, 419] width 88 height 24
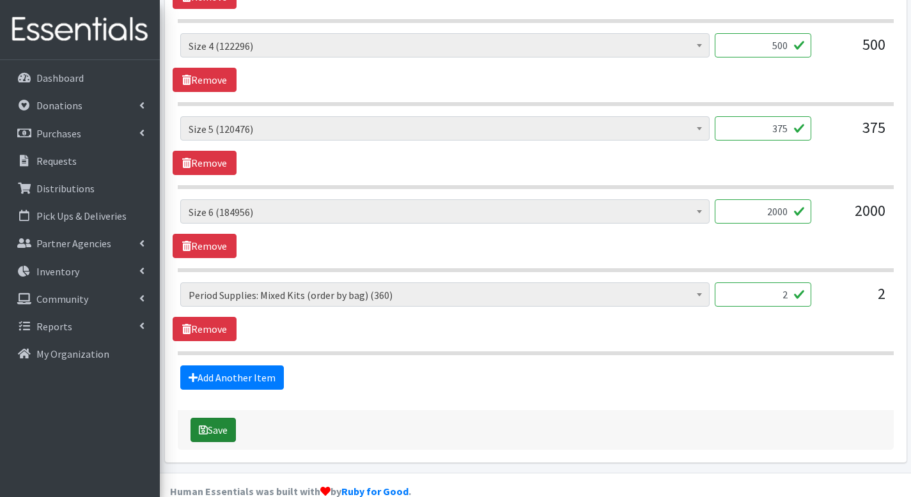
scroll to position [940, 0]
click at [212, 419] on button "Save" at bounding box center [212, 431] width 45 height 24
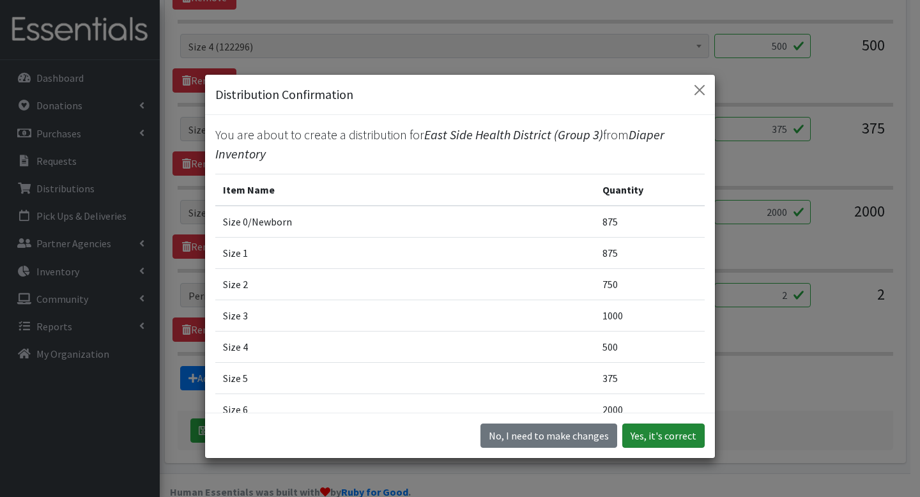
click at [630, 433] on button "Yes, it's correct" at bounding box center [664, 436] width 82 height 24
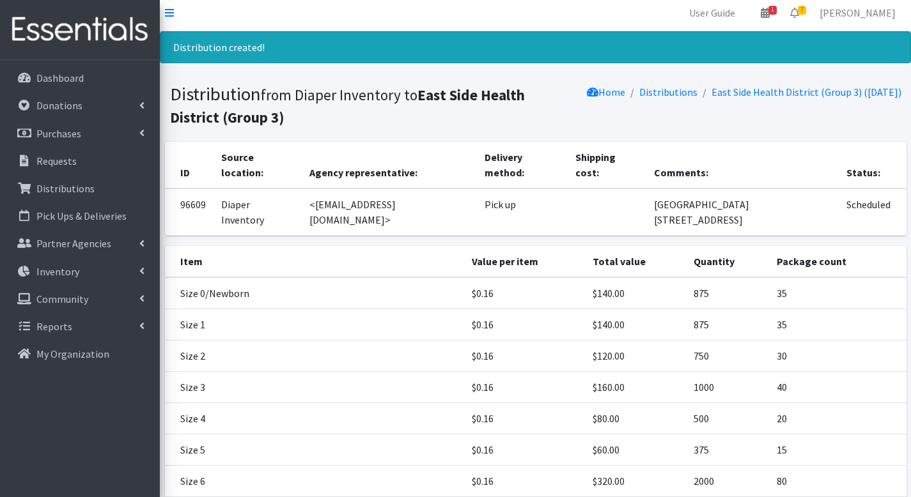
scroll to position [135, 0]
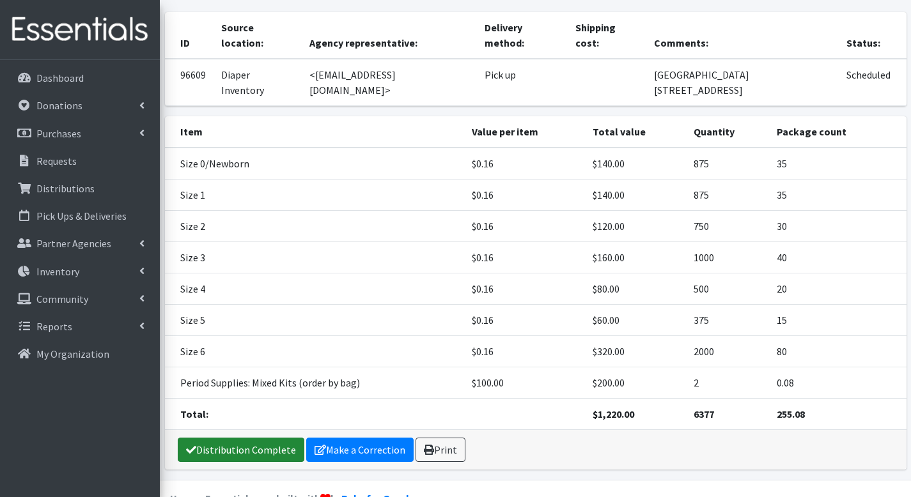
click at [199, 438] on link "Distribution Complete" at bounding box center [241, 450] width 127 height 24
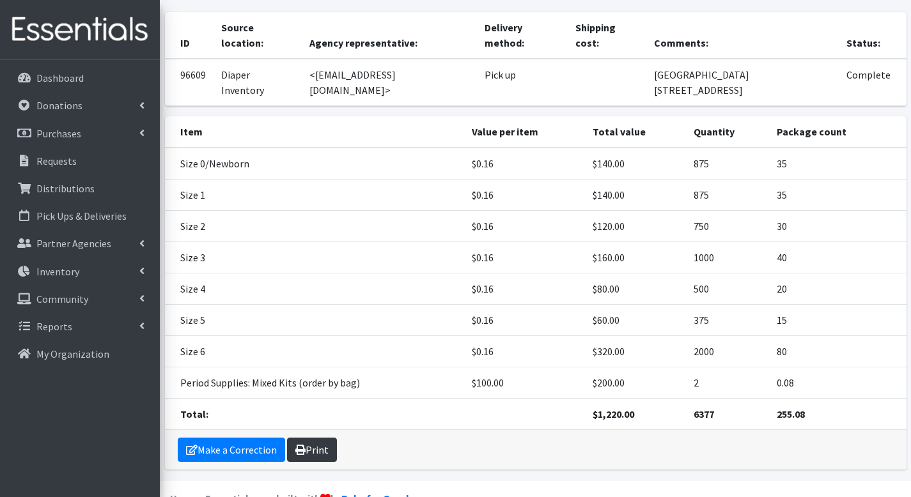
click at [307, 438] on link "Print" at bounding box center [312, 450] width 50 height 24
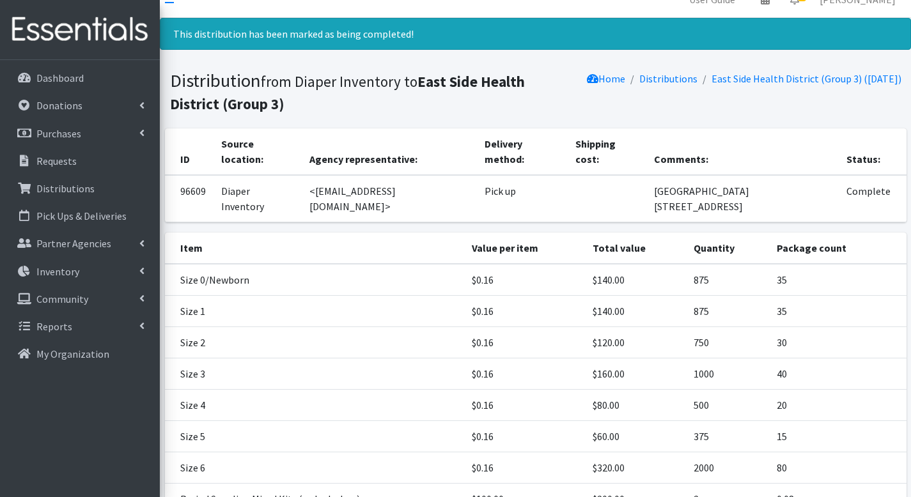
scroll to position [0, 0]
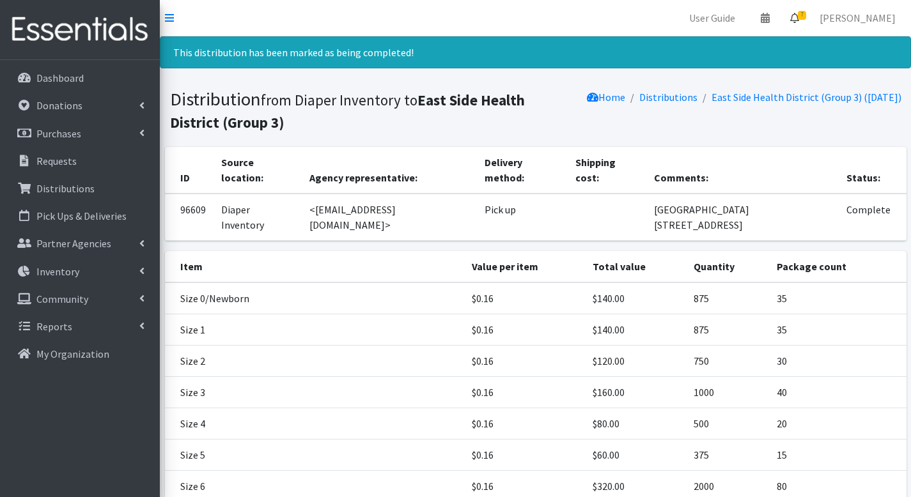
click at [799, 17] on icon at bounding box center [794, 18] width 9 height 10
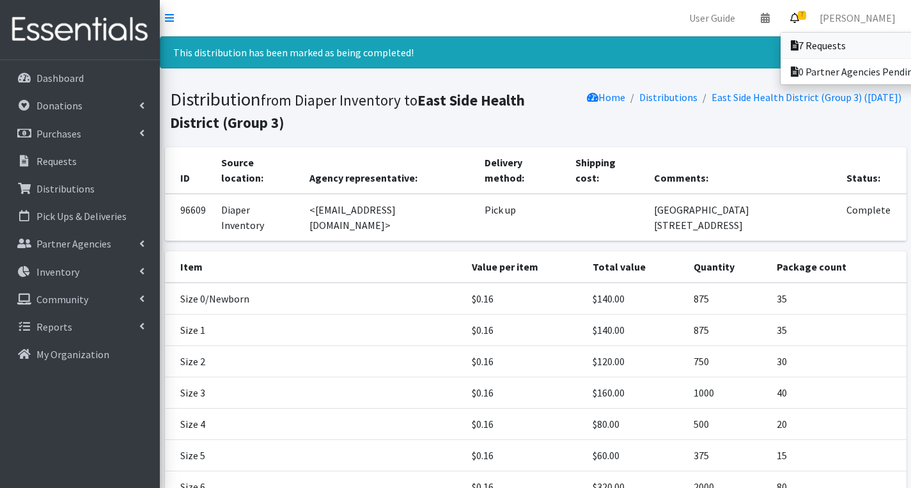
click at [809, 39] on link "7 Requests" at bounding box center [870, 46] width 178 height 26
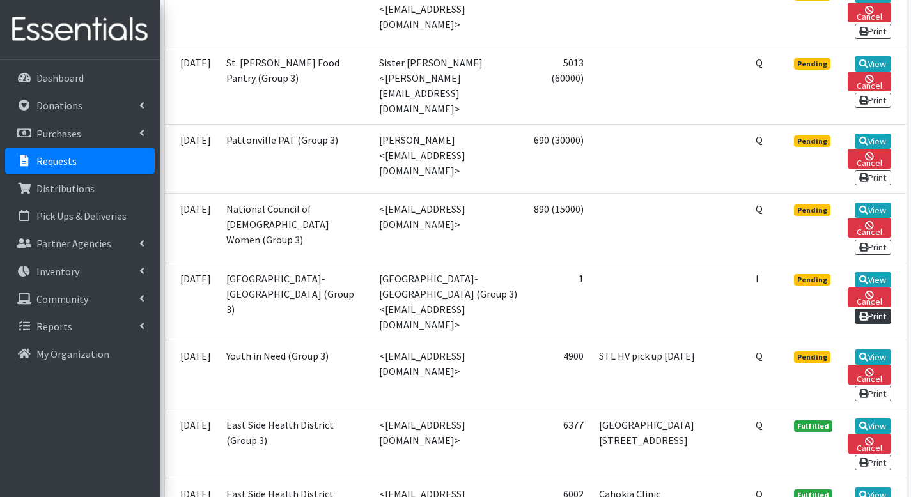
scroll to position [449, 0]
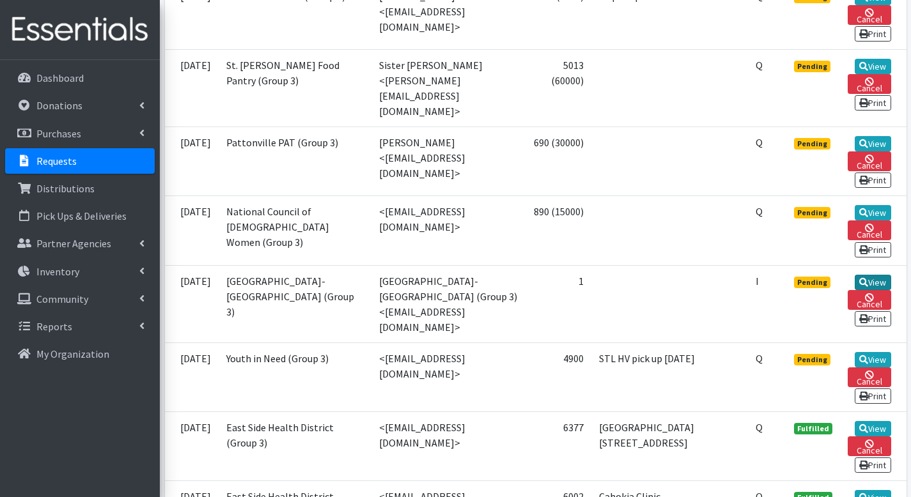
click at [870, 277] on link "View" at bounding box center [873, 282] width 36 height 15
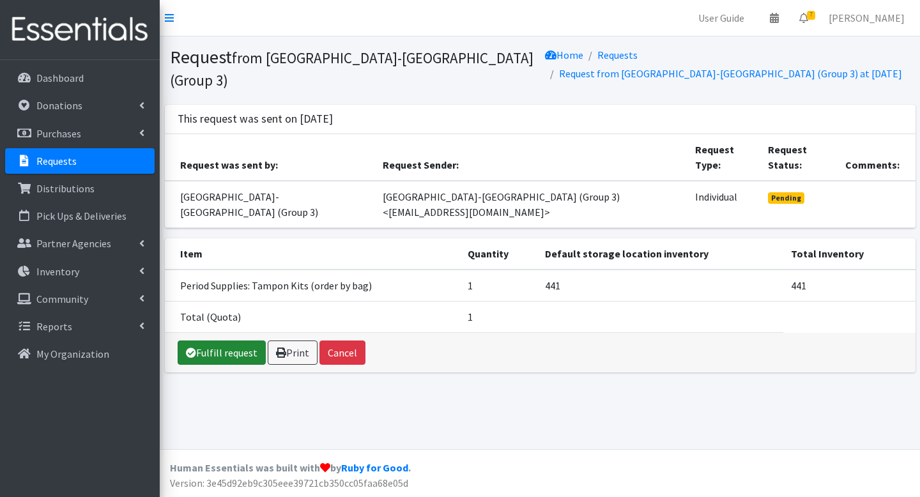
click at [242, 352] on link "Fulfill request" at bounding box center [222, 353] width 88 height 24
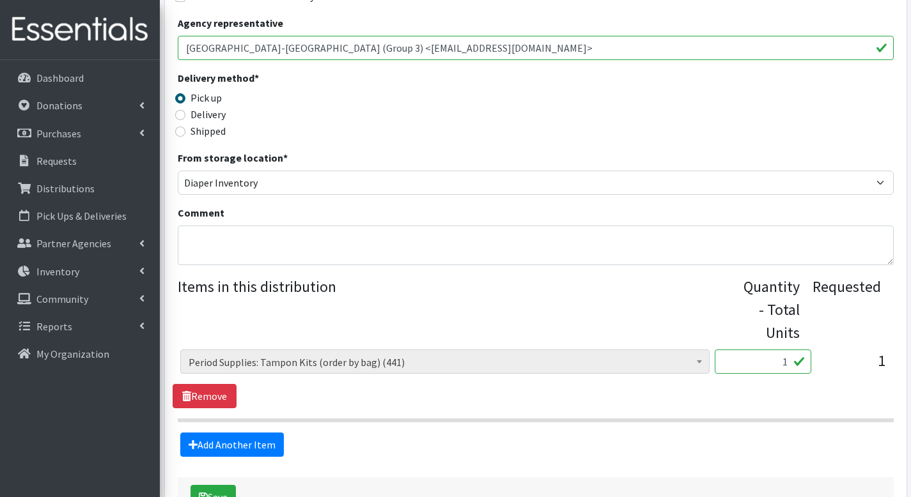
scroll to position [361, 0]
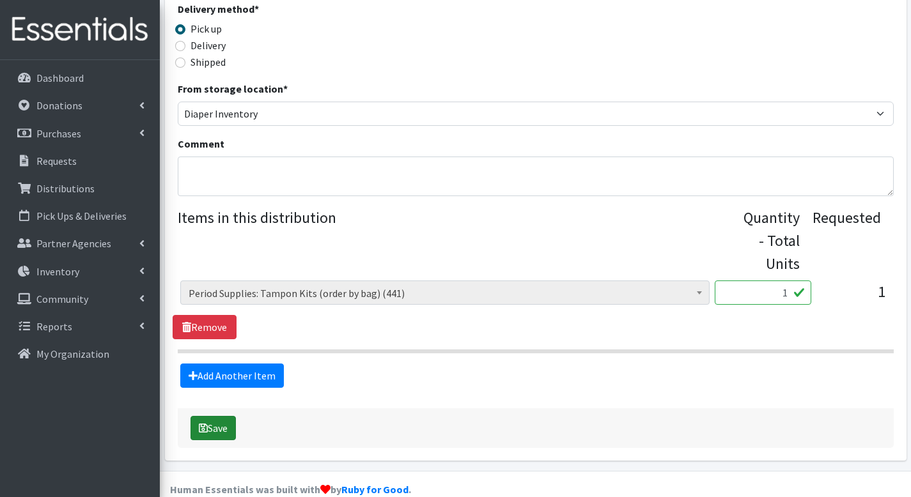
click at [229, 416] on button "Save" at bounding box center [212, 428] width 45 height 24
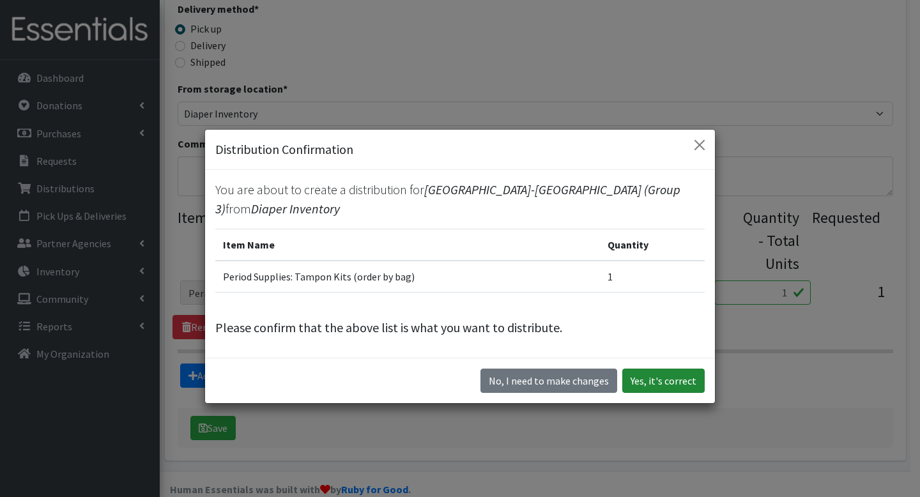
click at [659, 386] on button "Yes, it's correct" at bounding box center [664, 381] width 82 height 24
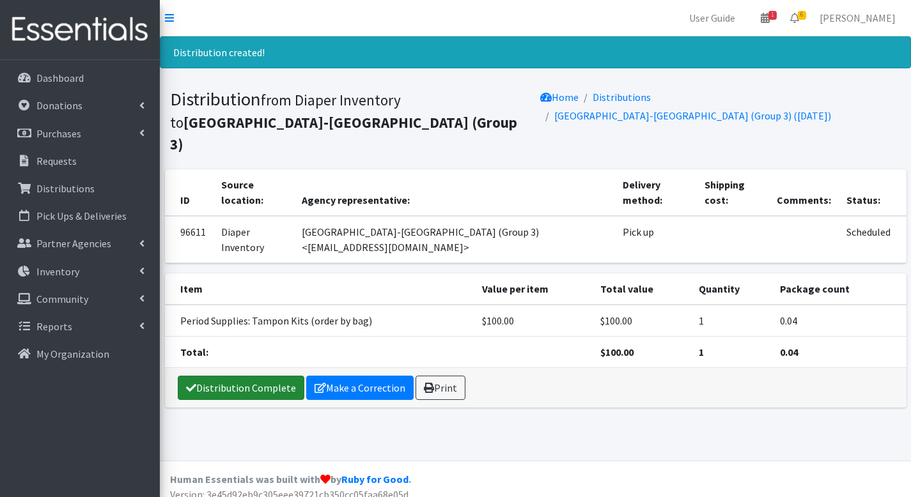
click at [242, 376] on link "Distribution Complete" at bounding box center [241, 388] width 127 height 24
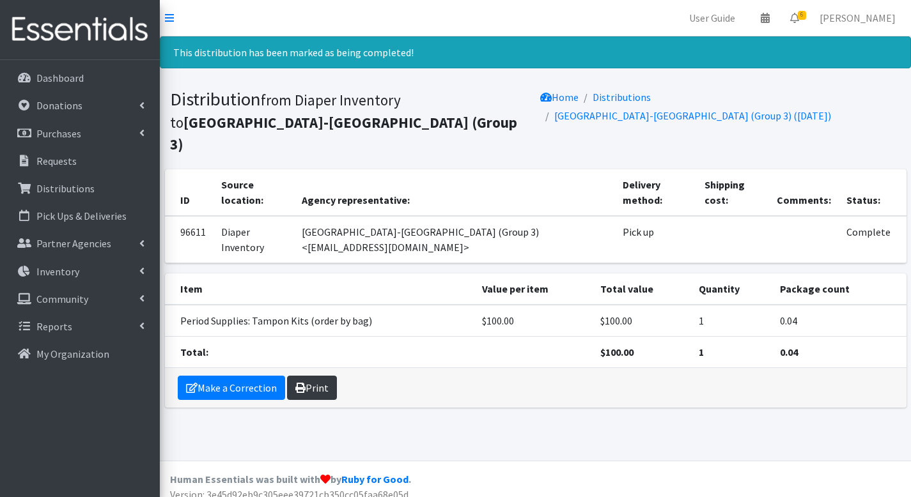
click at [317, 376] on link "Print" at bounding box center [312, 388] width 50 height 24
click at [799, 19] on icon at bounding box center [794, 18] width 9 height 10
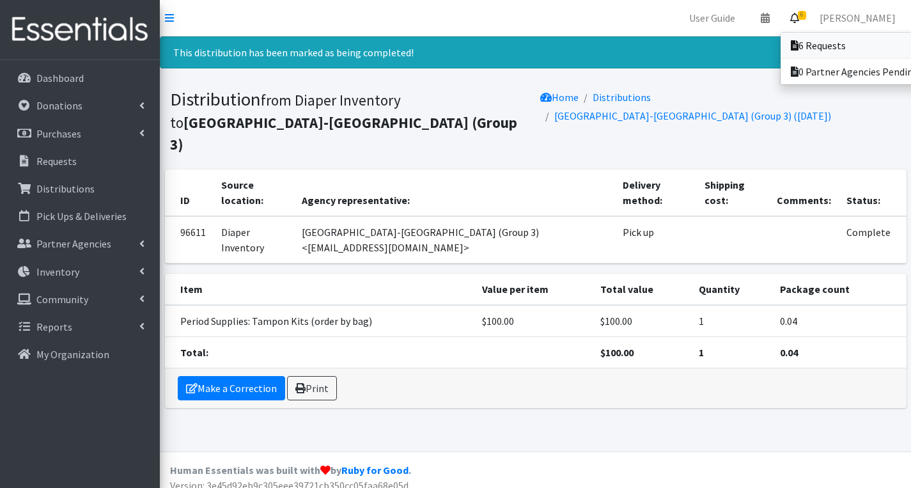
click at [795, 38] on link "6 Requests" at bounding box center [870, 46] width 178 height 26
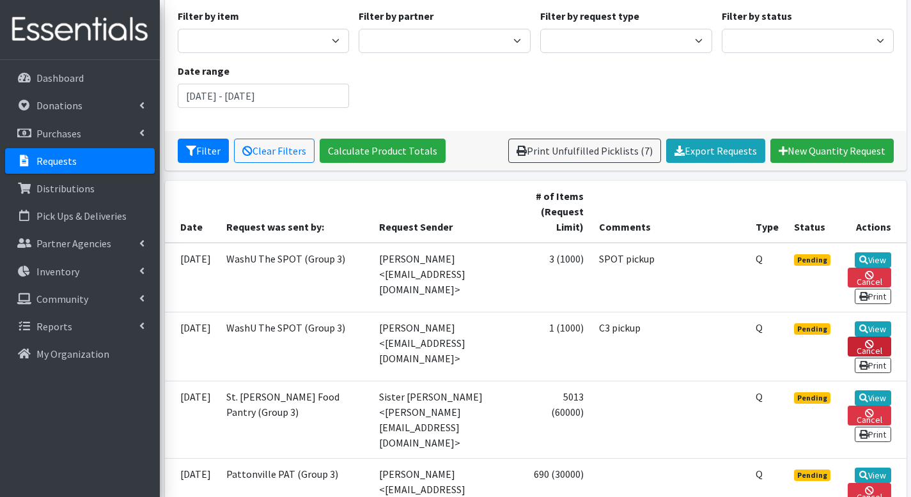
scroll to position [240, 0]
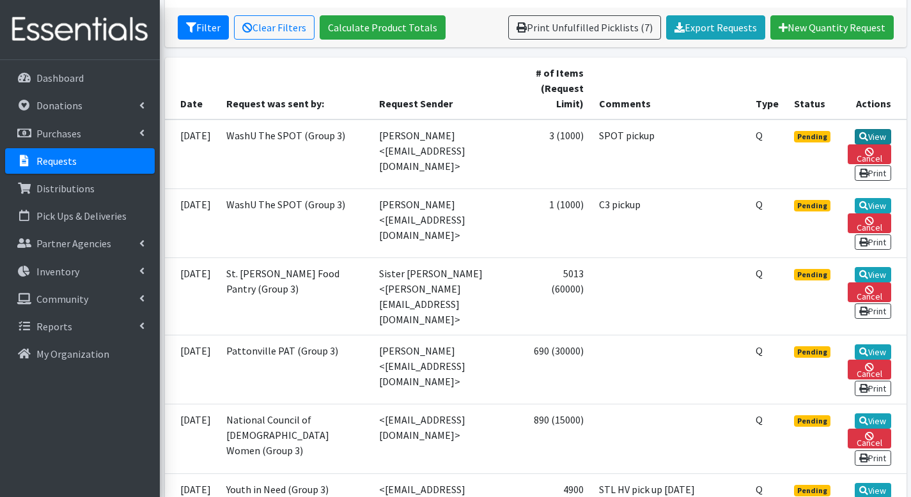
click at [887, 139] on link "View" at bounding box center [873, 136] width 36 height 15
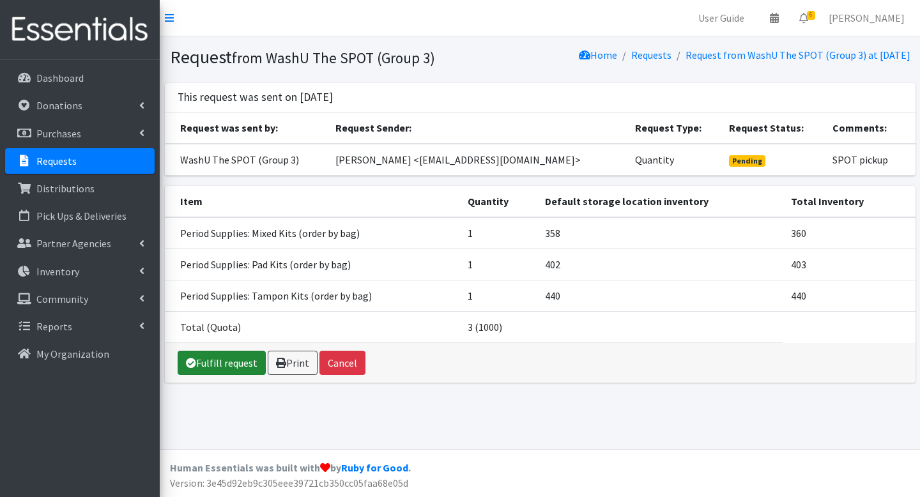
click at [183, 375] on link "Fulfill request" at bounding box center [222, 363] width 88 height 24
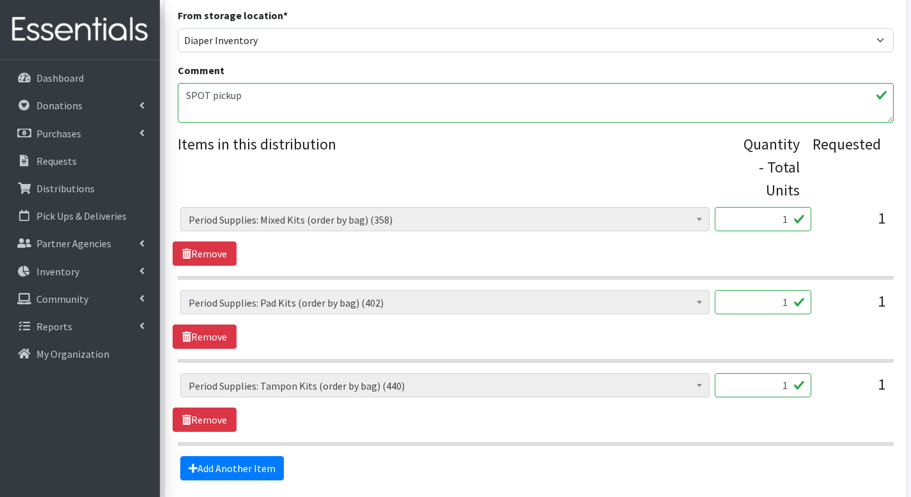
scroll to position [527, 0]
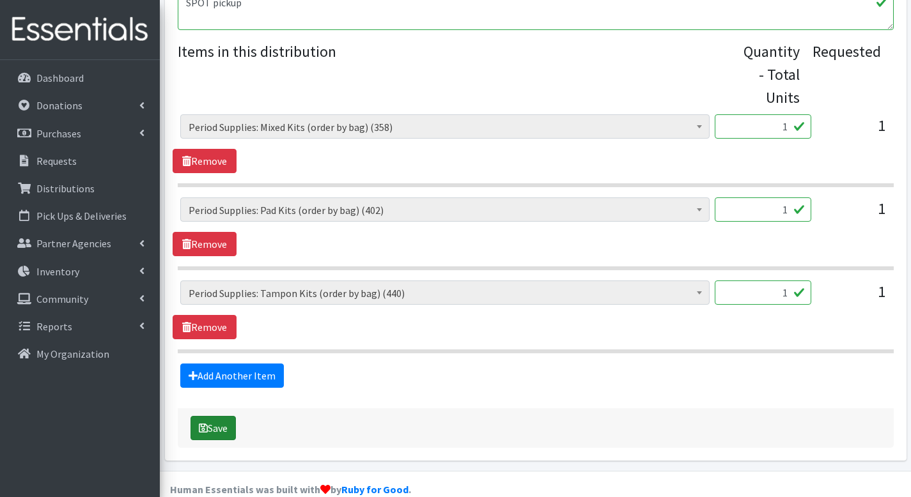
click at [227, 416] on button "Save" at bounding box center [212, 428] width 45 height 24
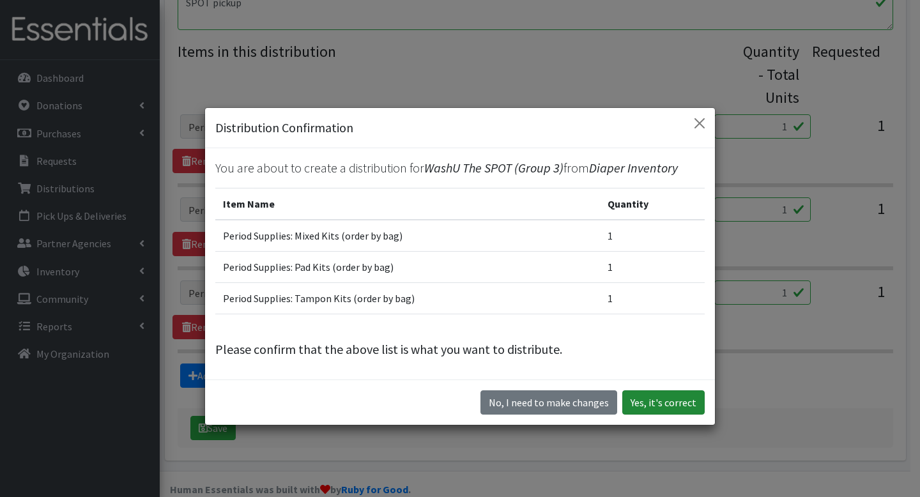
click at [655, 402] on button "Yes, it's correct" at bounding box center [664, 403] width 82 height 24
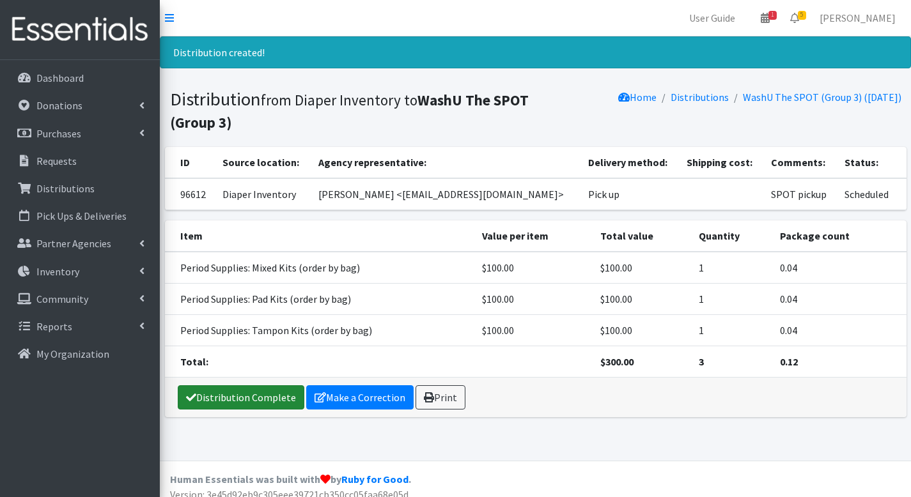
click at [239, 398] on link "Distribution Complete" at bounding box center [241, 397] width 127 height 24
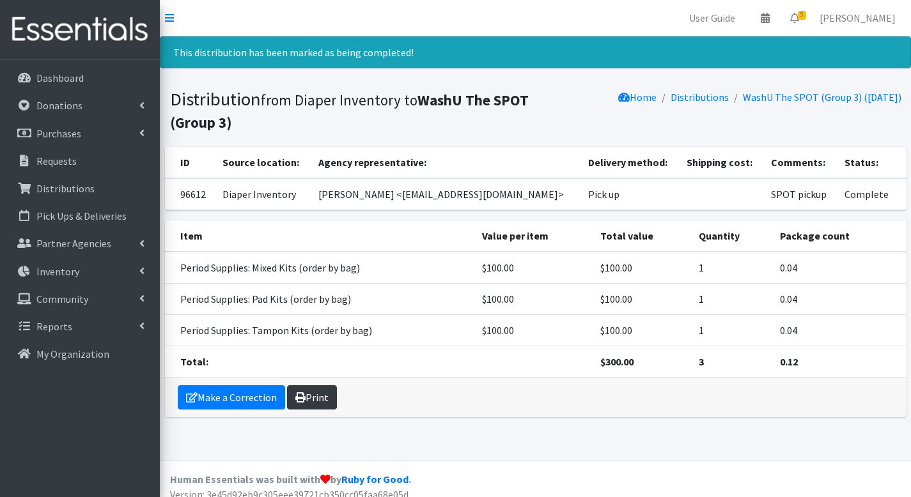
click at [333, 394] on link "Print" at bounding box center [312, 397] width 50 height 24
click at [800, 12] on link "5" at bounding box center [794, 18] width 29 height 26
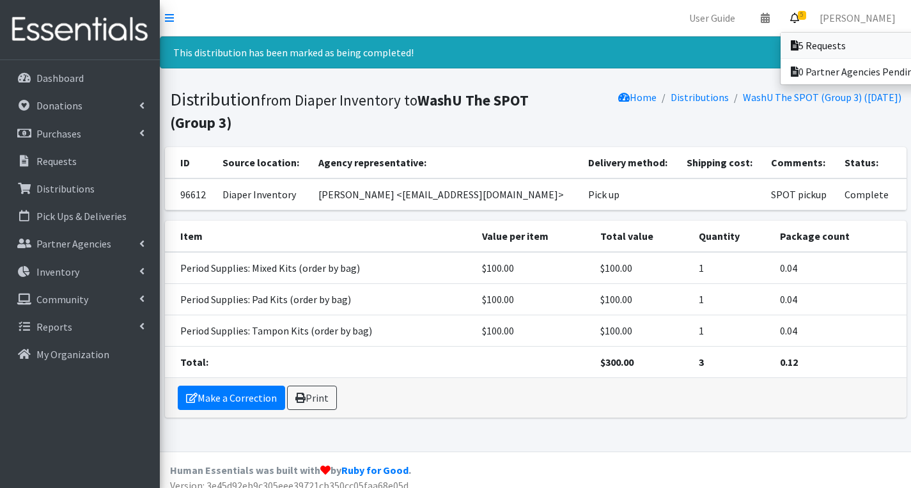
click at [798, 42] on icon at bounding box center [795, 45] width 8 height 10
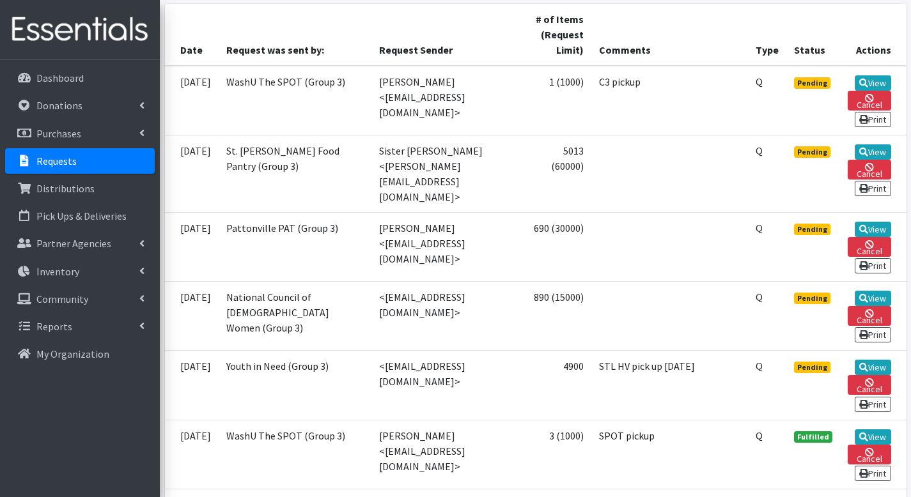
scroll to position [287, 0]
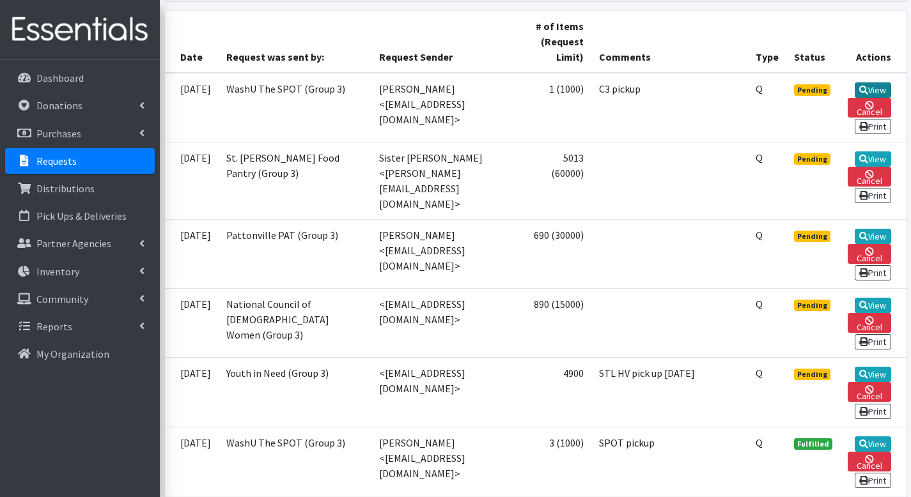
click at [885, 91] on link "View" at bounding box center [873, 89] width 36 height 15
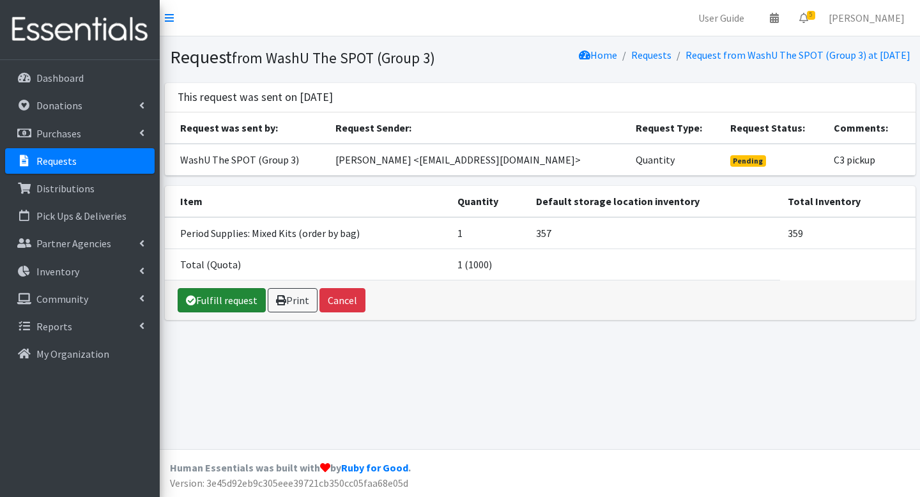
click at [230, 313] on link "Fulfill request" at bounding box center [222, 300] width 88 height 24
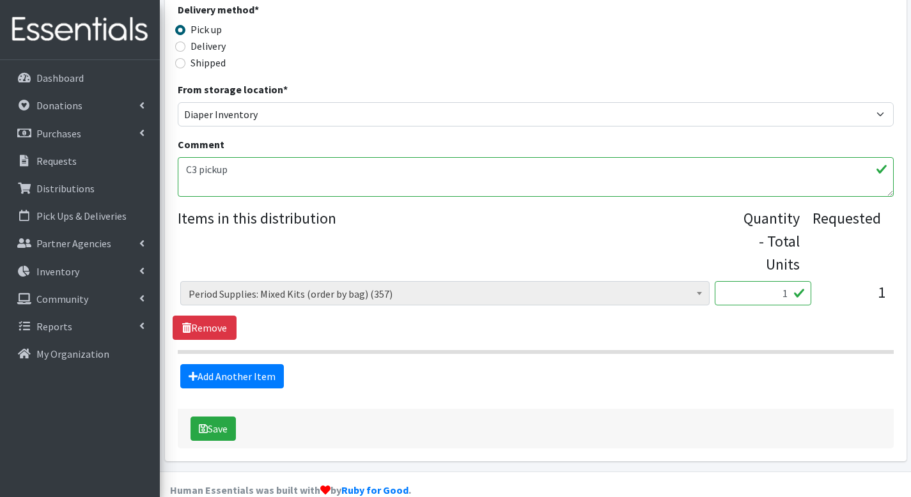
scroll to position [361, 0]
click at [224, 416] on button "Save" at bounding box center [212, 428] width 45 height 24
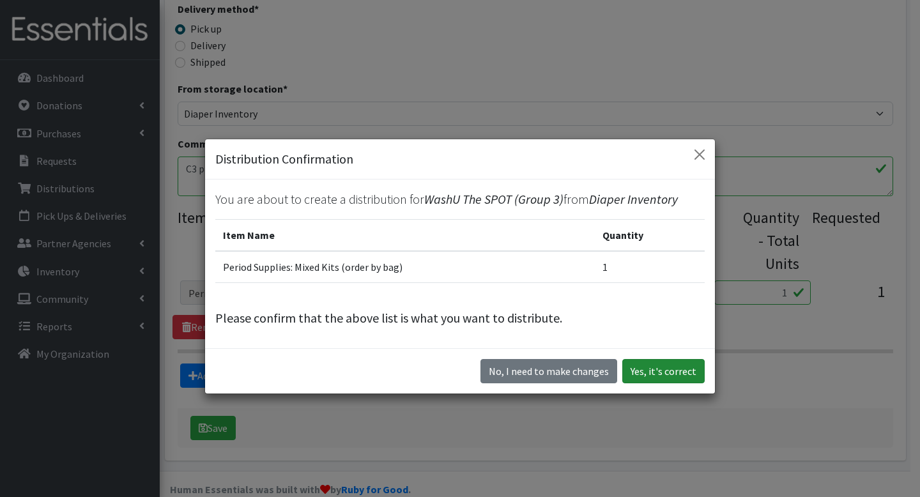
click at [635, 367] on button "Yes, it's correct" at bounding box center [664, 371] width 82 height 24
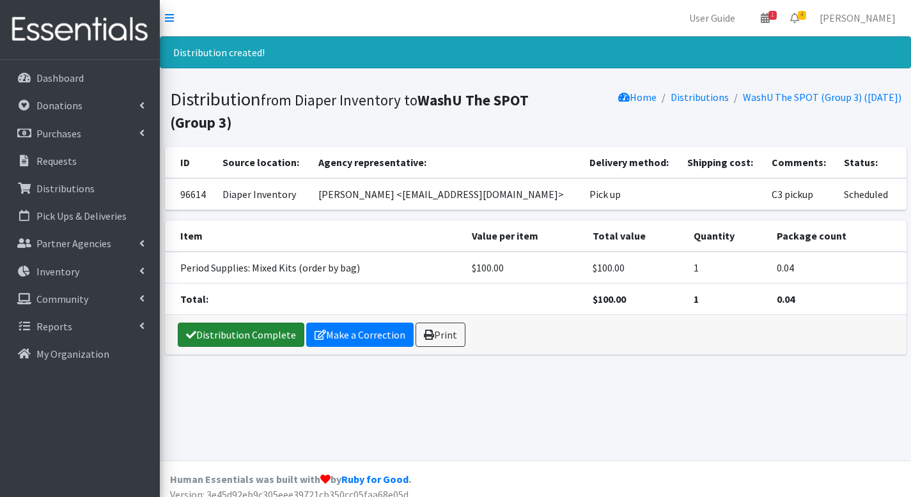
click at [259, 332] on link "Distribution Complete" at bounding box center [241, 335] width 127 height 24
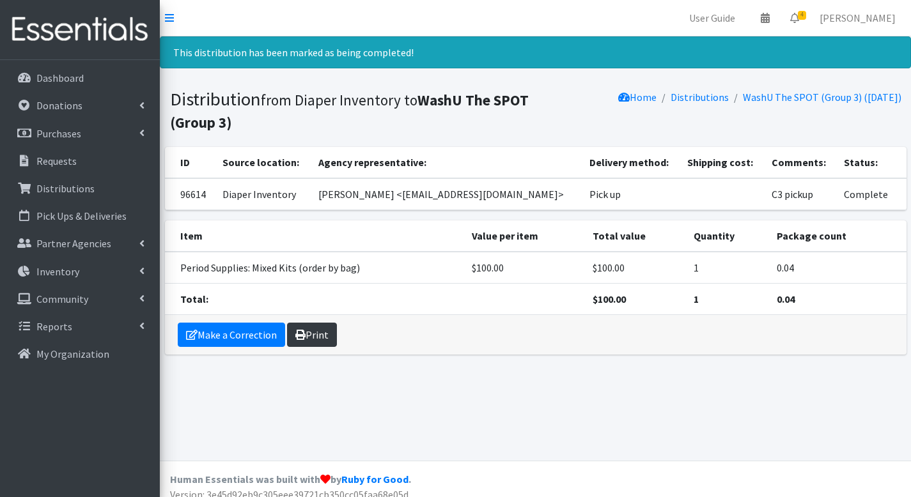
click at [327, 332] on link "Print" at bounding box center [312, 335] width 50 height 24
click at [799, 20] on icon at bounding box center [794, 18] width 9 height 10
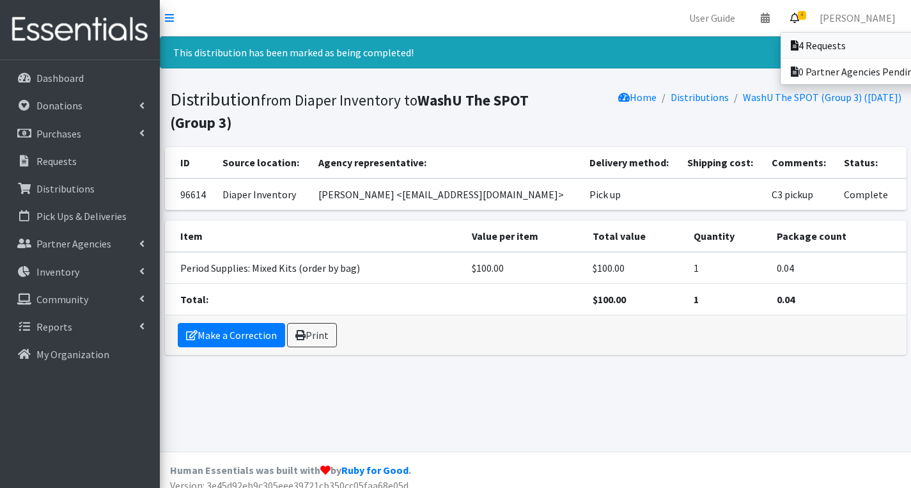
click at [803, 37] on link "4 Requests" at bounding box center [870, 46] width 178 height 26
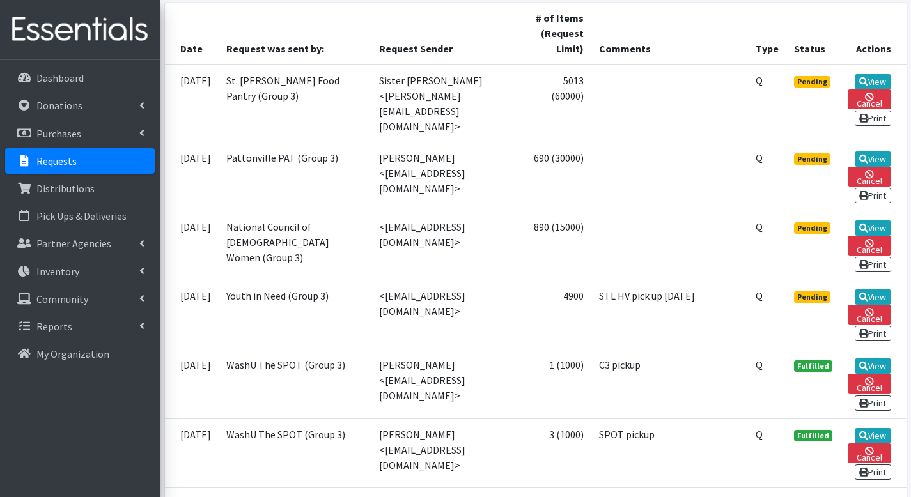
scroll to position [286, 0]
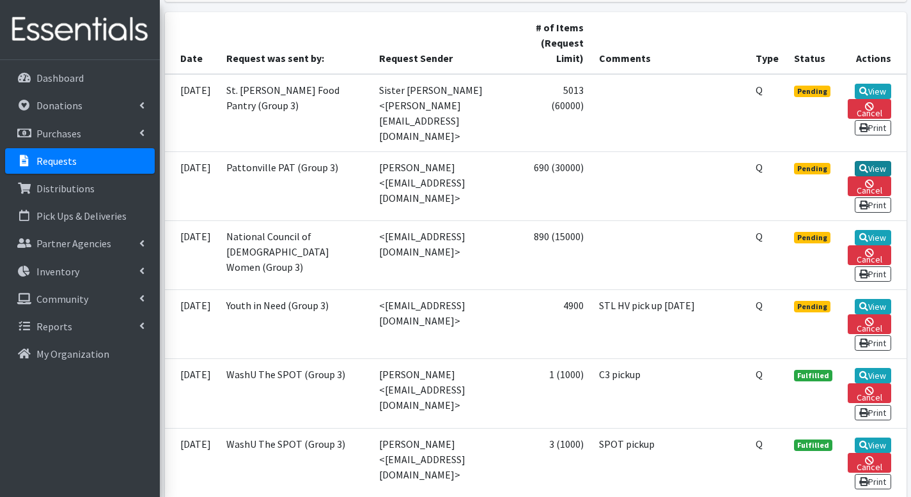
click at [860, 164] on icon at bounding box center [863, 168] width 9 height 9
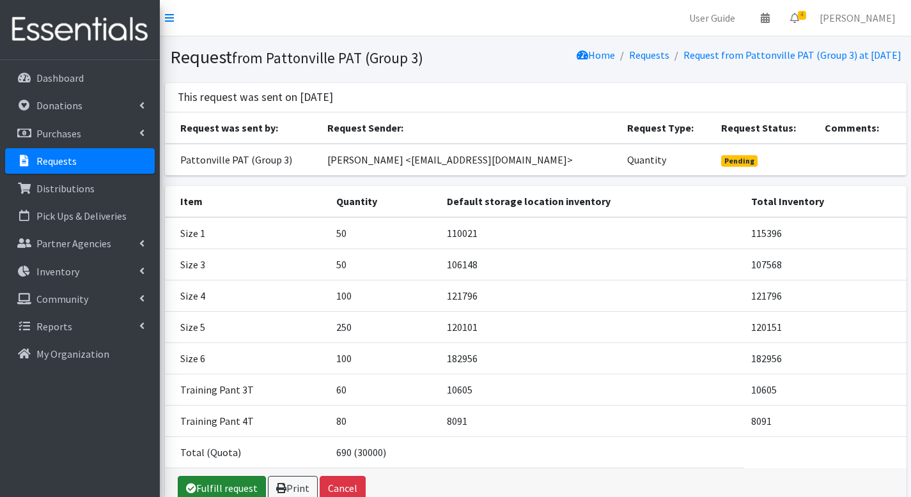
scroll to position [84, 0]
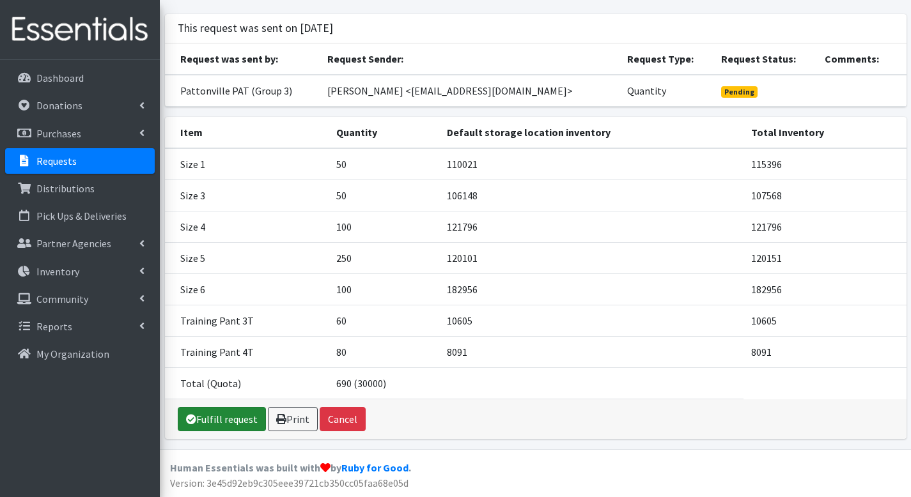
click at [219, 418] on link "Fulfill request" at bounding box center [222, 419] width 88 height 24
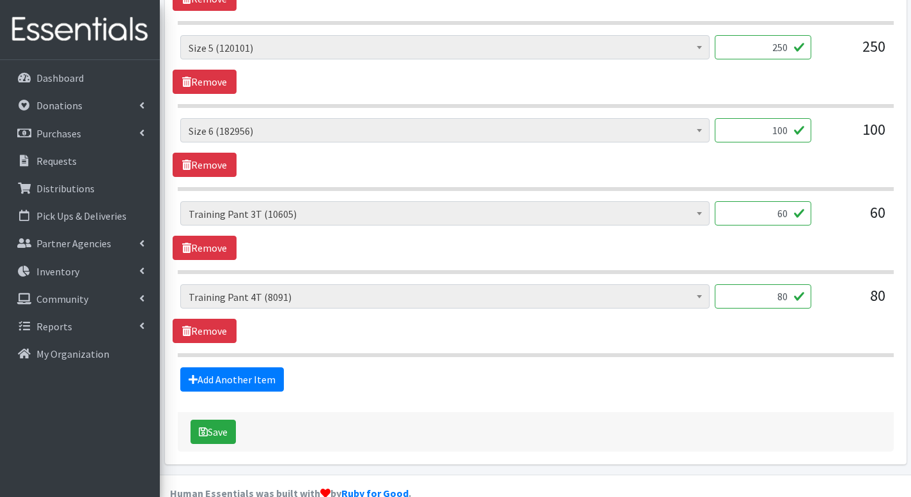
scroll to position [859, 0]
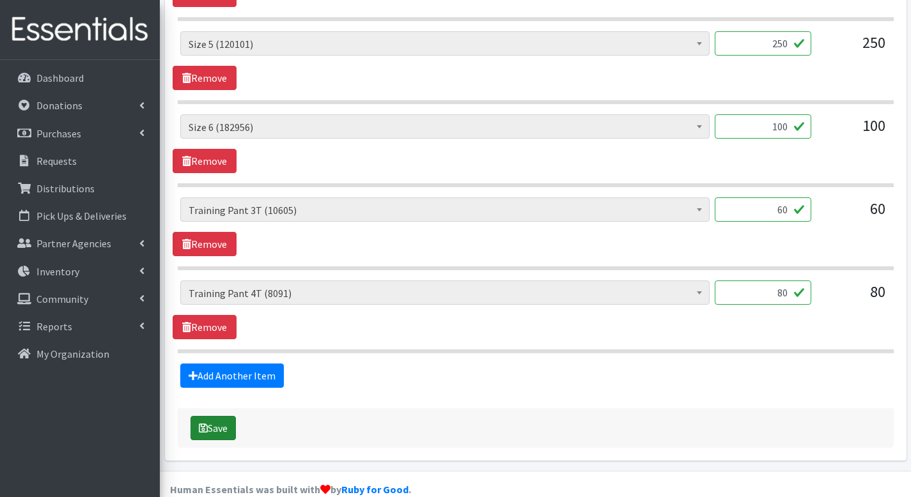
click at [207, 416] on button "Save" at bounding box center [212, 428] width 45 height 24
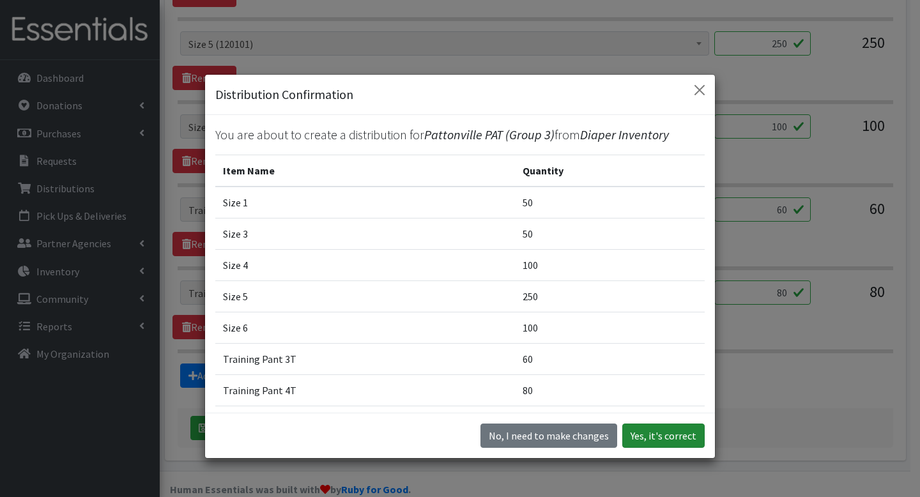
click at [632, 441] on button "Yes, it's correct" at bounding box center [664, 436] width 82 height 24
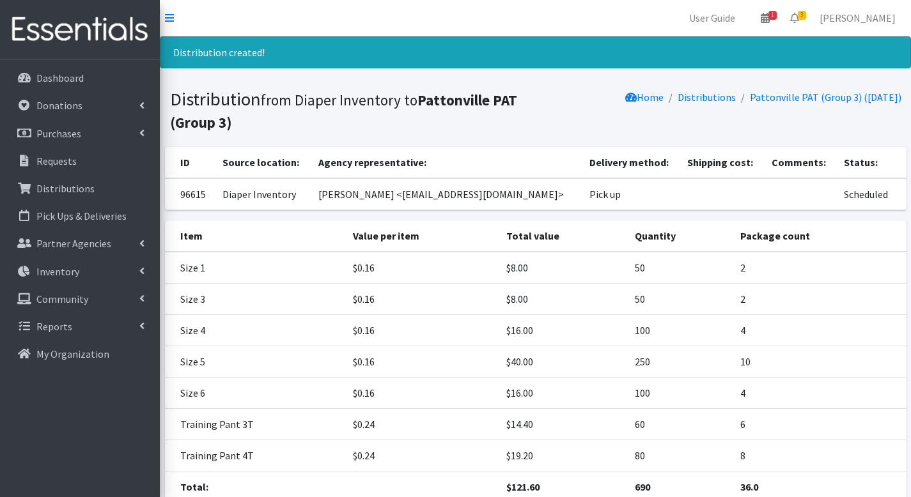
scroll to position [104, 0]
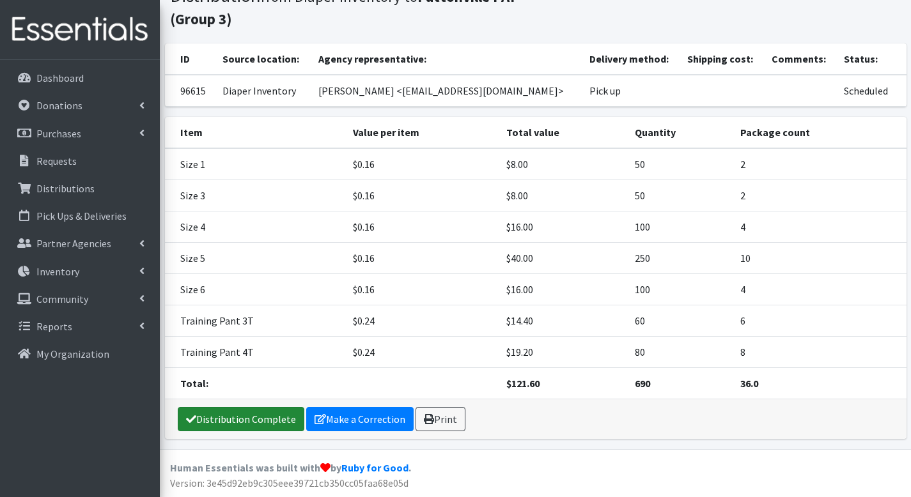
click at [207, 414] on link "Distribution Complete" at bounding box center [241, 419] width 127 height 24
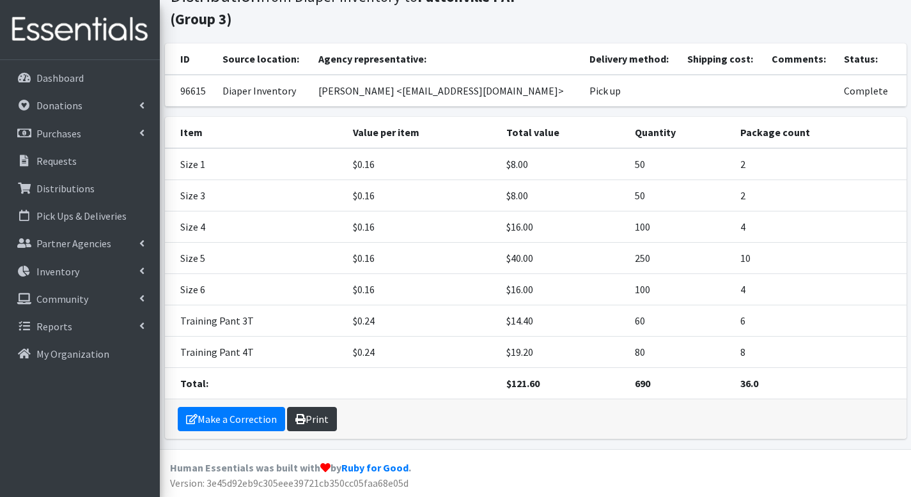
click at [317, 414] on link "Print" at bounding box center [312, 419] width 50 height 24
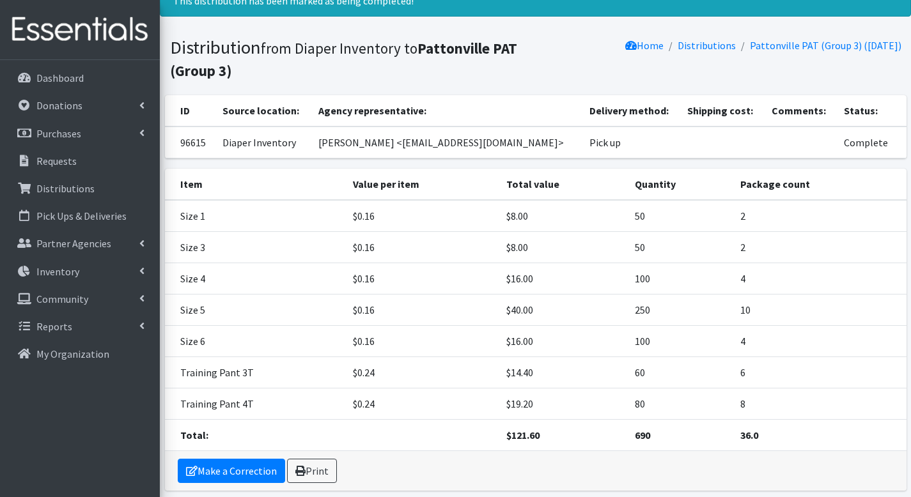
scroll to position [0, 0]
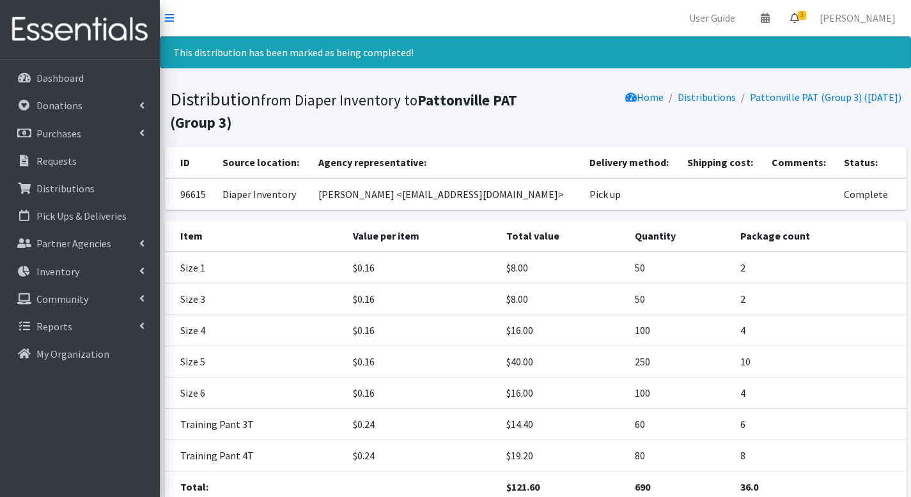
click at [806, 13] on span "3" at bounding box center [802, 15] width 8 height 9
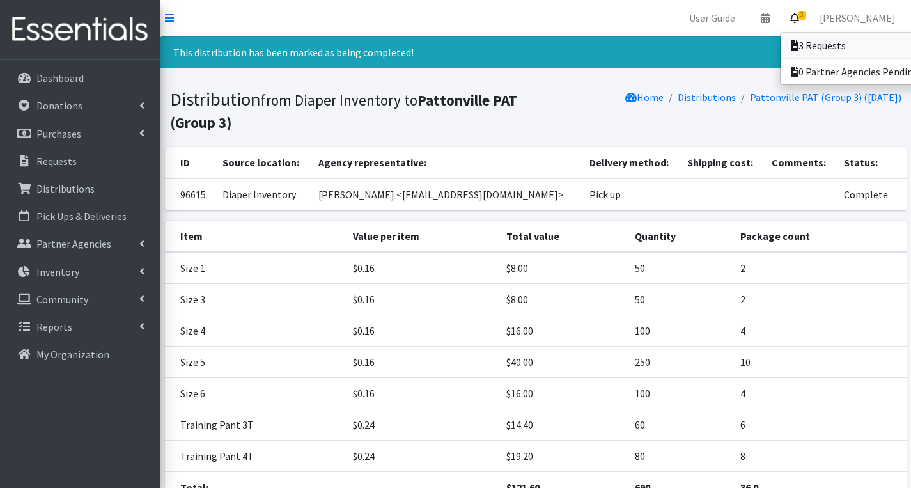
click at [800, 34] on link "3 Requests" at bounding box center [870, 46] width 178 height 26
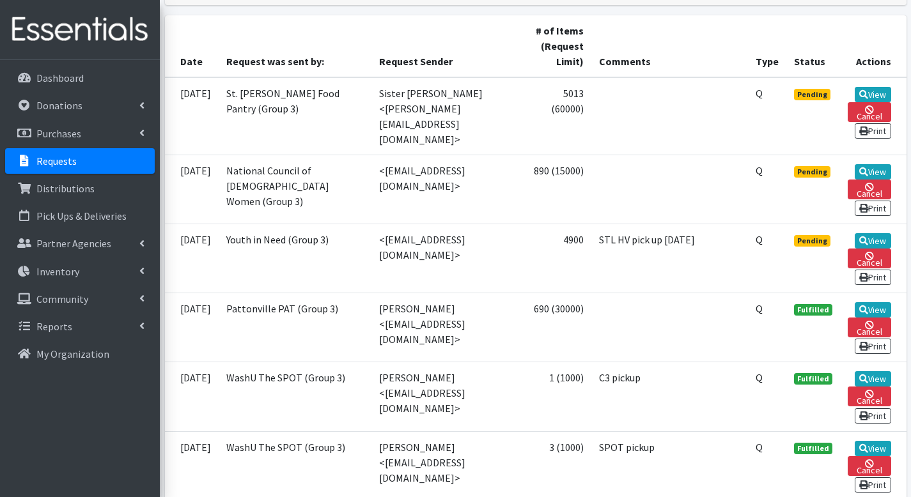
scroll to position [282, 0]
click at [862, 94] on icon at bounding box center [863, 95] width 9 height 9
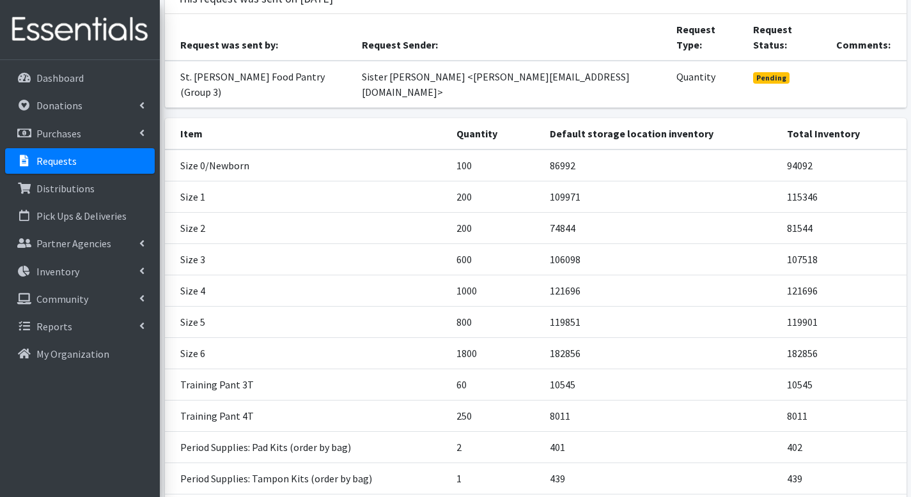
scroll to position [209, 0]
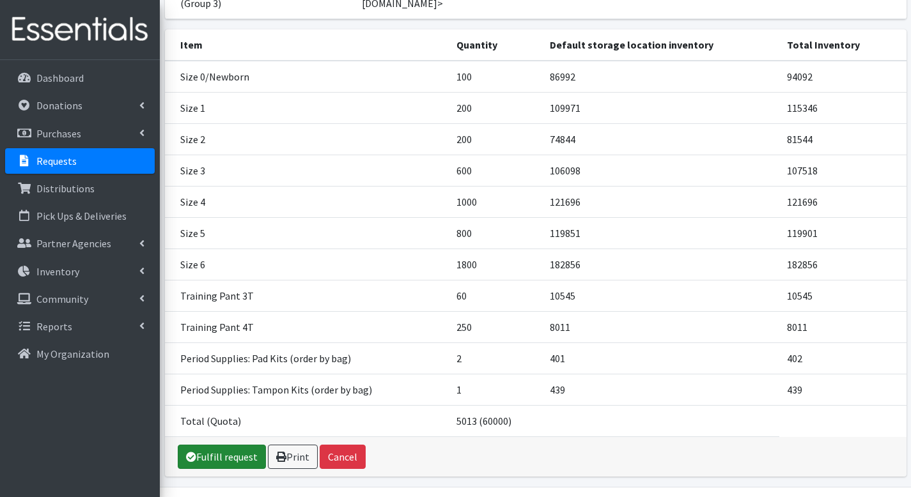
click at [214, 445] on link "Fulfill request" at bounding box center [222, 457] width 88 height 24
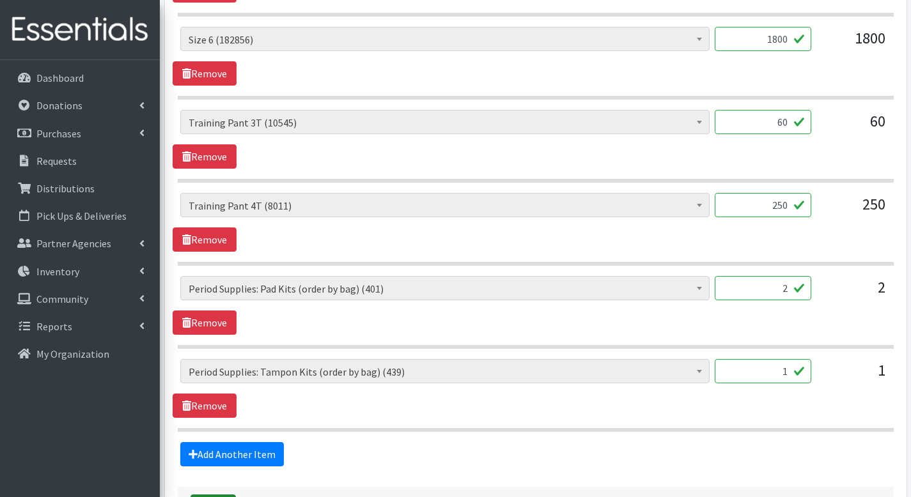
scroll to position [1192, 0]
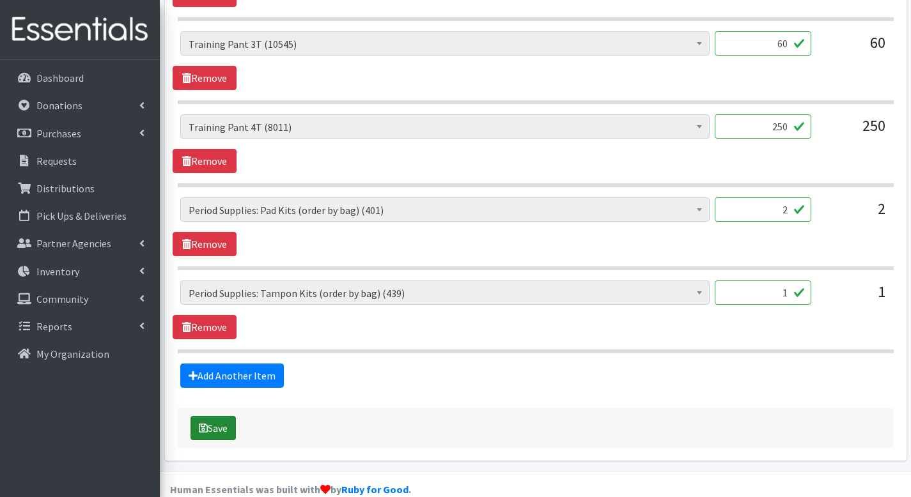
click at [224, 416] on button "Save" at bounding box center [212, 428] width 45 height 24
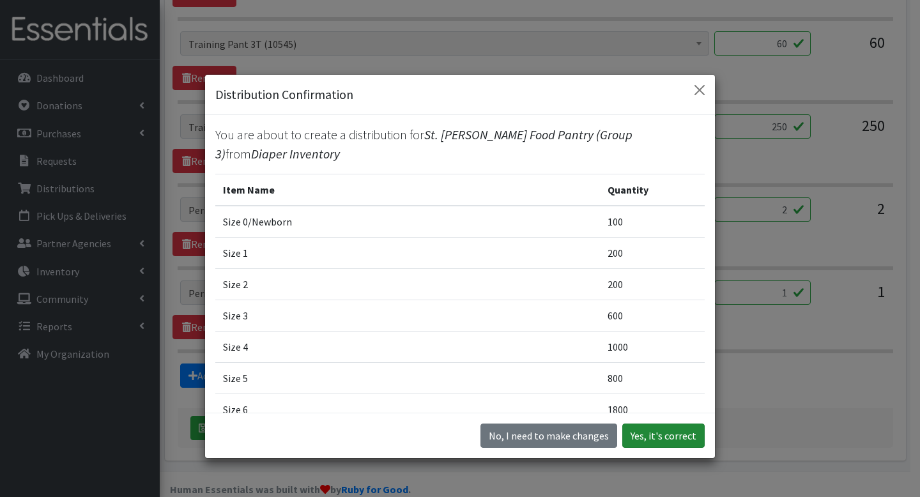
click at [674, 426] on button "Yes, it's correct" at bounding box center [664, 436] width 82 height 24
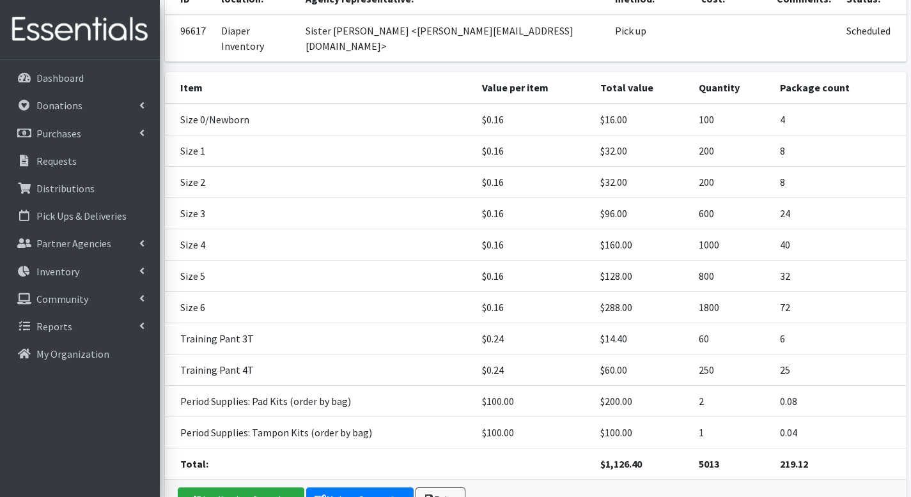
scroll to position [229, 0]
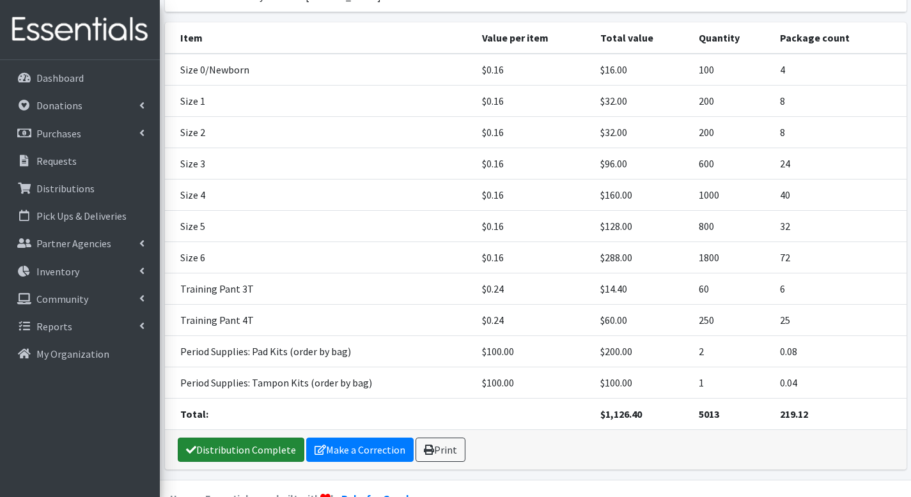
click at [263, 438] on link "Distribution Complete" at bounding box center [241, 450] width 127 height 24
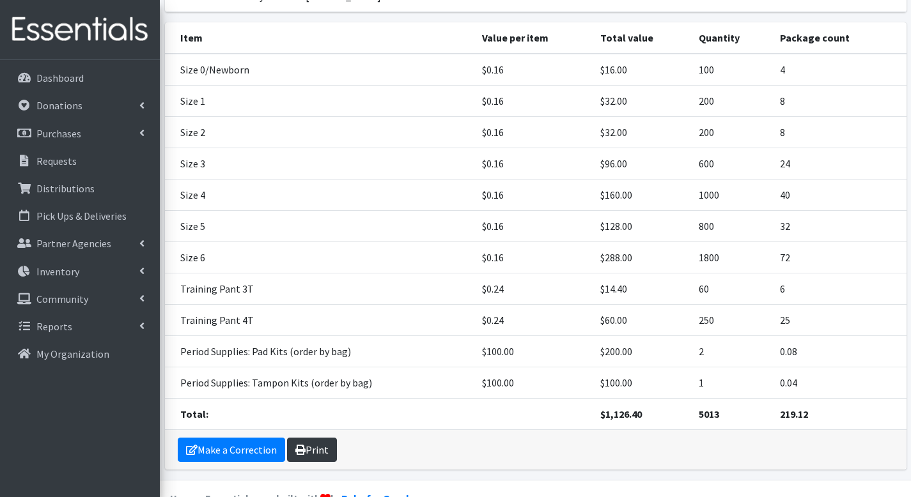
click at [303, 445] on icon at bounding box center [300, 450] width 10 height 10
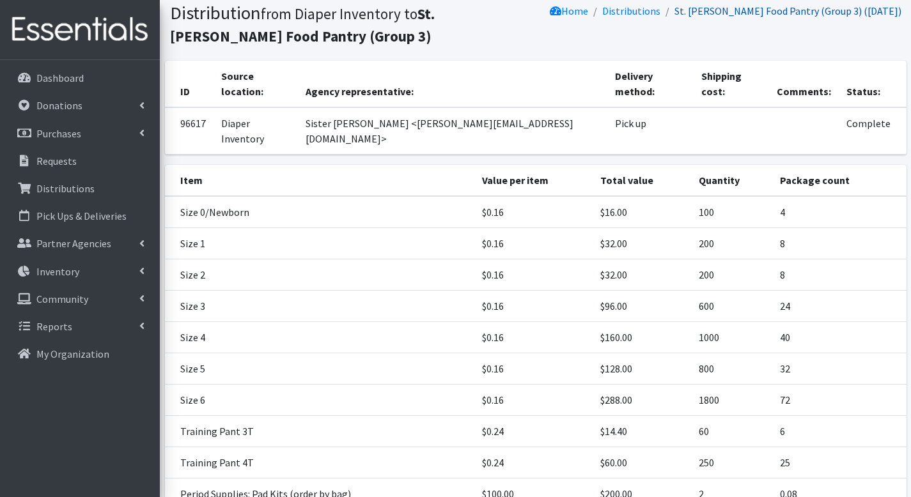
scroll to position [0, 0]
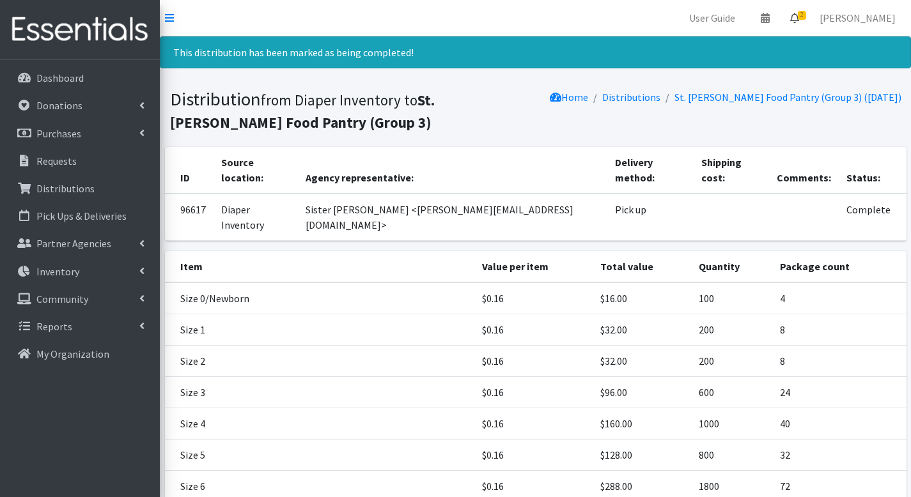
click at [806, 15] on span "2" at bounding box center [802, 15] width 8 height 9
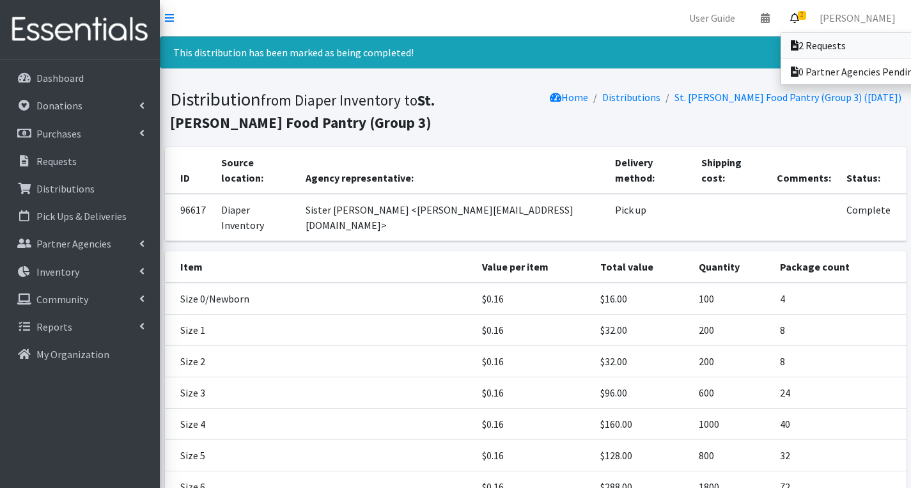
click at [805, 38] on link "2 Requests" at bounding box center [870, 46] width 178 height 26
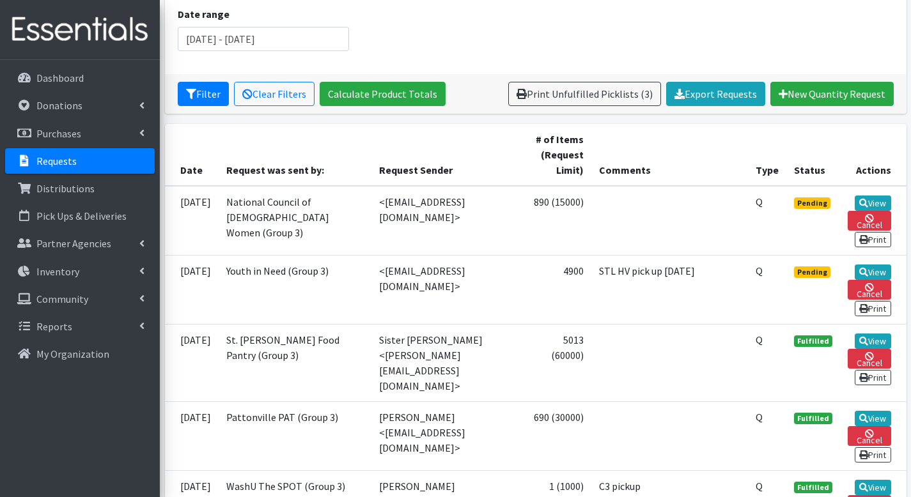
scroll to position [262, 0]
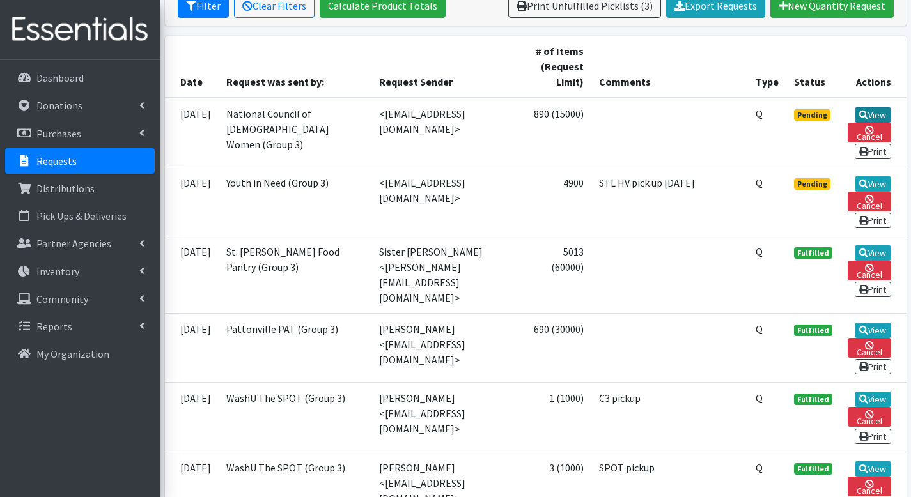
click at [869, 115] on link "View" at bounding box center [873, 114] width 36 height 15
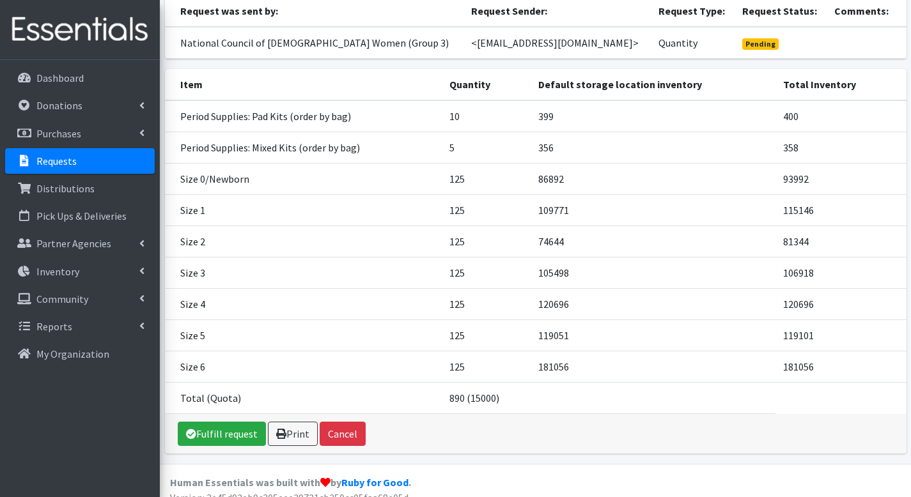
scroll to position [153, 0]
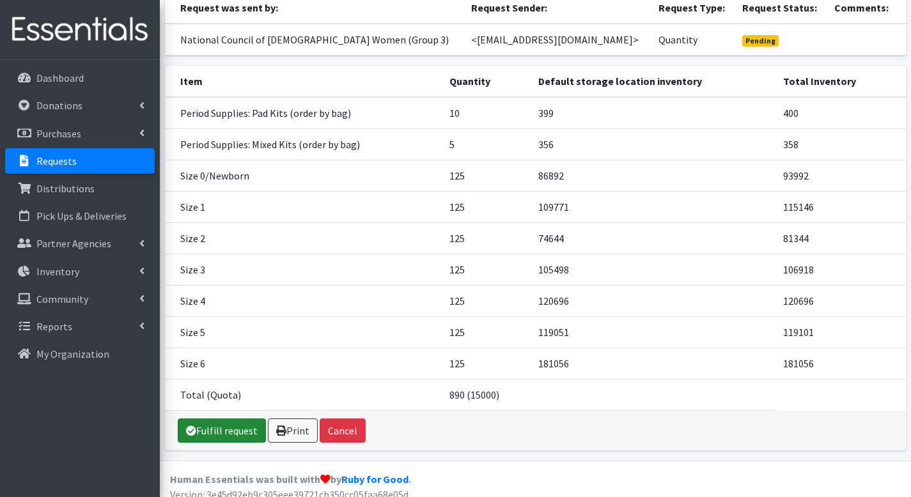
click at [222, 419] on link "Fulfill request" at bounding box center [222, 431] width 88 height 24
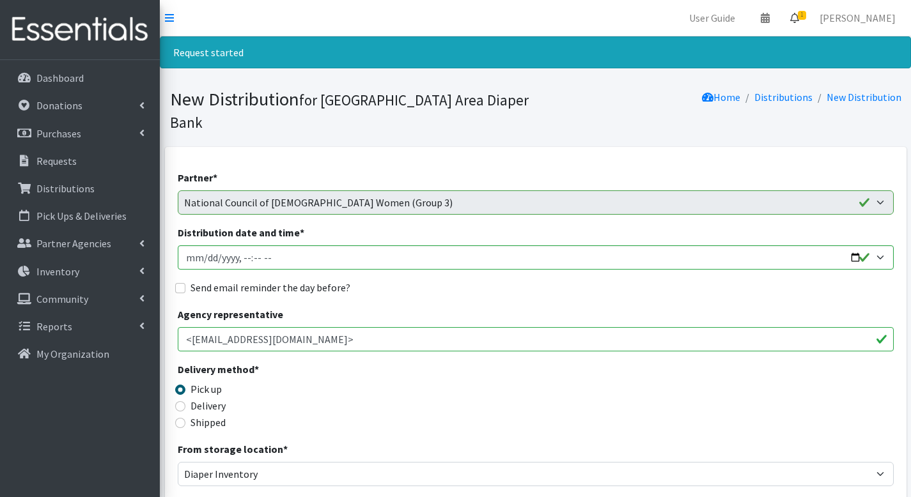
click at [806, 18] on span "1" at bounding box center [802, 15] width 8 height 9
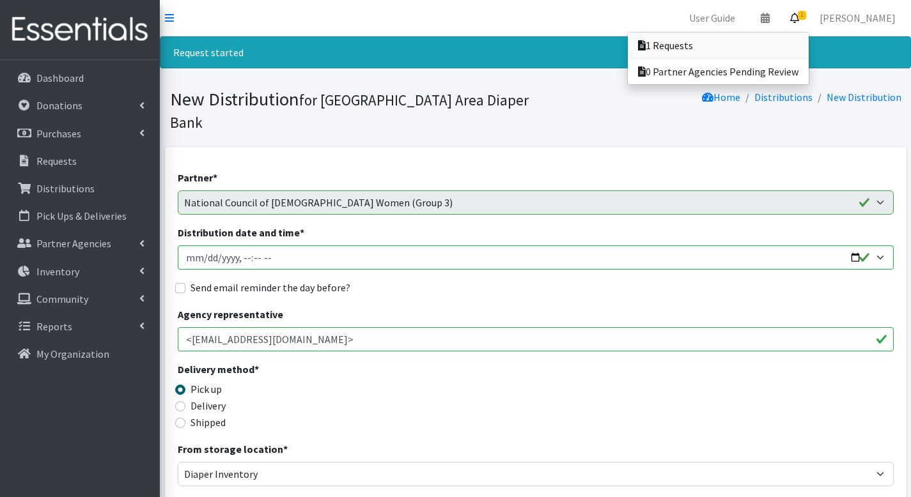
click at [798, 41] on link "1 Requests" at bounding box center [718, 46] width 181 height 26
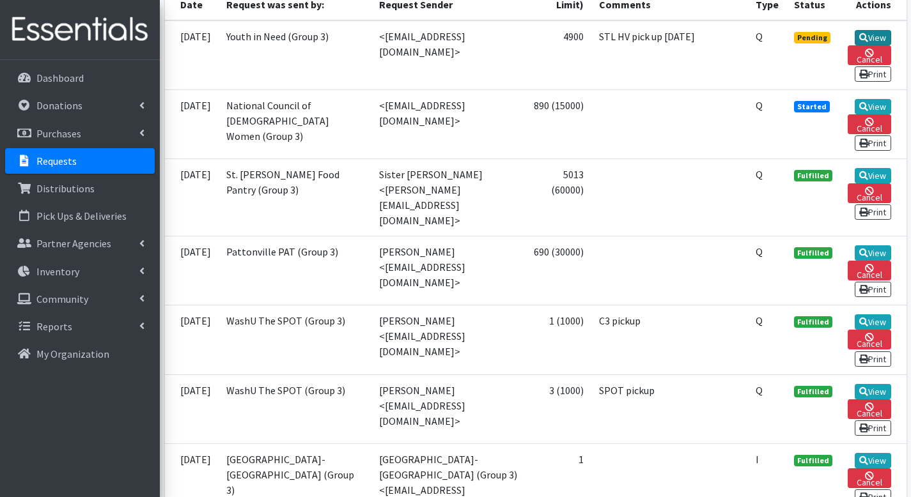
scroll to position [331, 0]
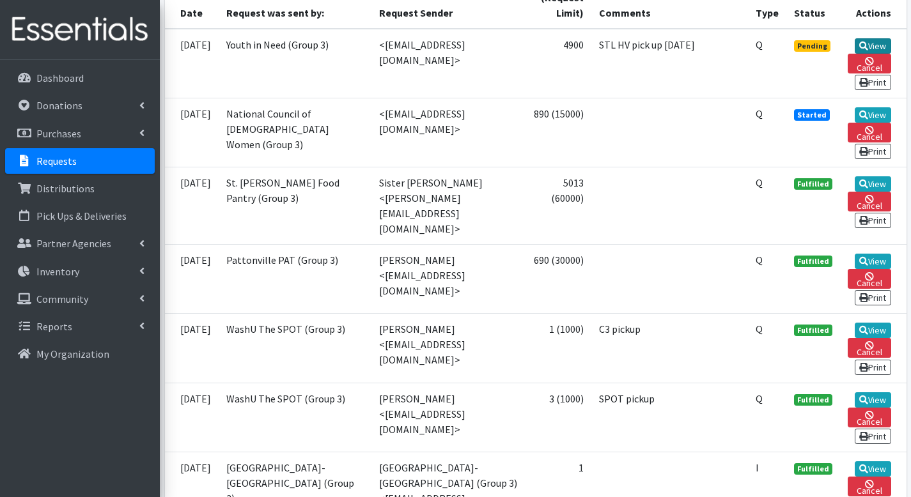
click at [867, 43] on link "View" at bounding box center [873, 45] width 36 height 15
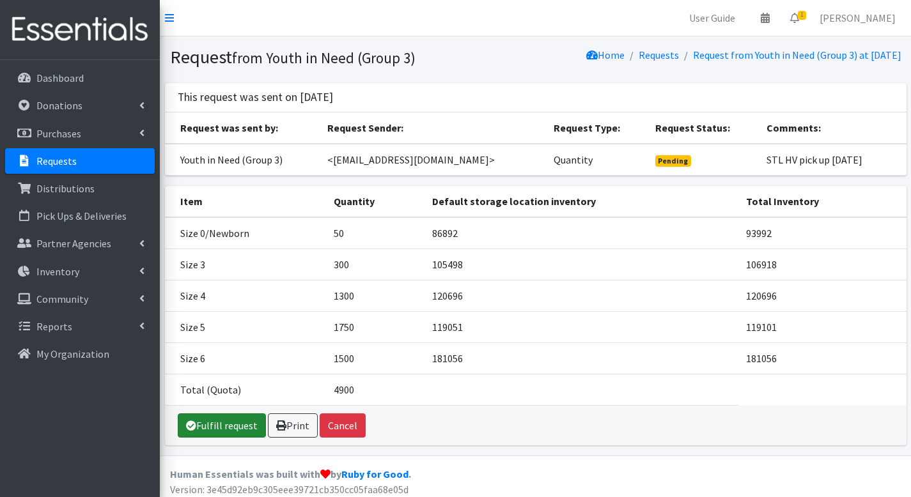
click at [233, 434] on link "Fulfill request" at bounding box center [222, 426] width 88 height 24
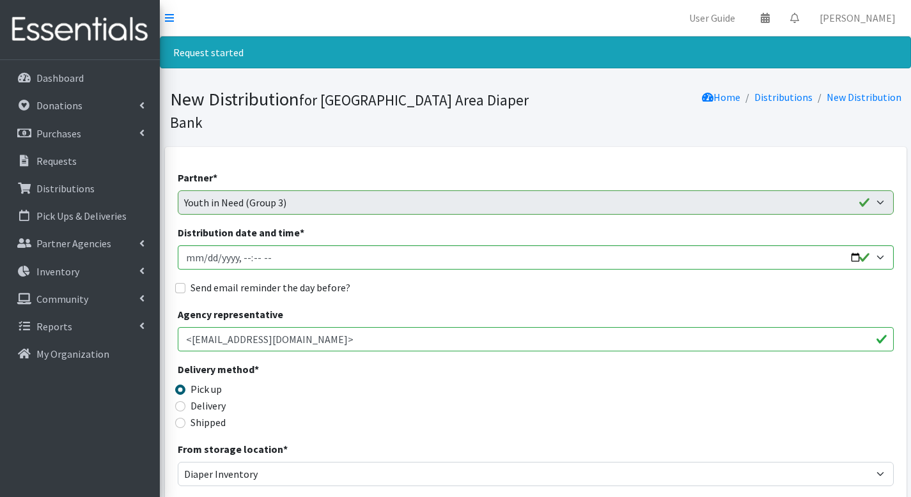
scroll to position [693, 0]
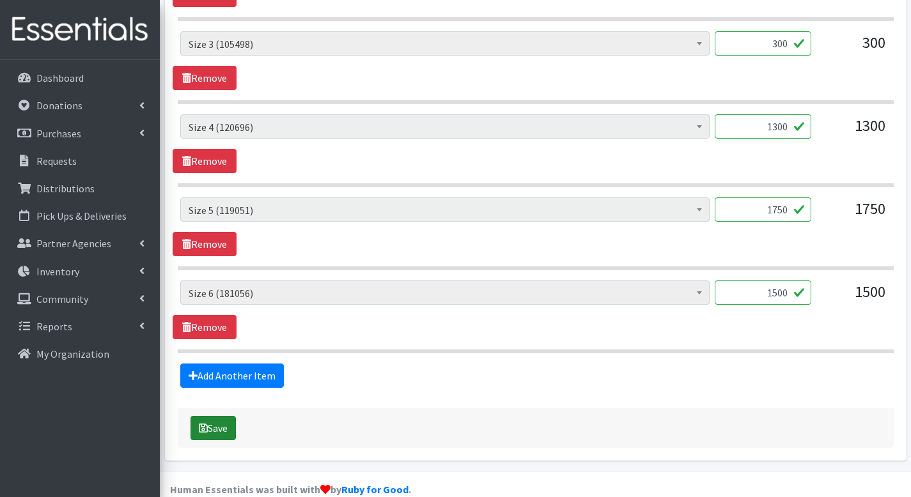
click at [220, 416] on button "Save" at bounding box center [212, 428] width 45 height 24
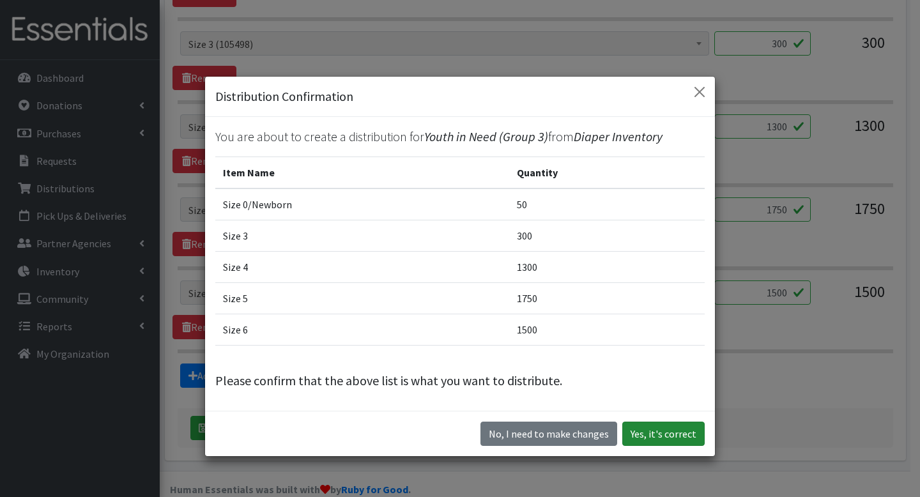
click at [661, 433] on button "Yes, it's correct" at bounding box center [664, 434] width 82 height 24
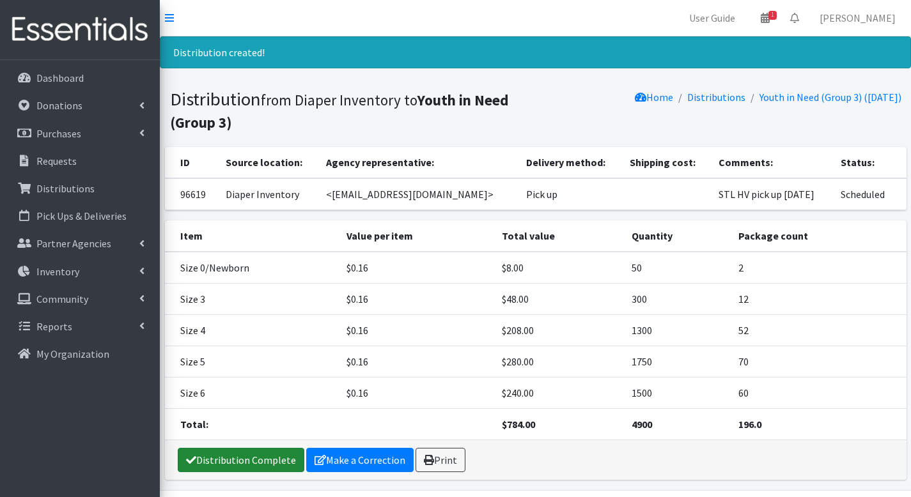
click at [245, 467] on link "Distribution Complete" at bounding box center [241, 460] width 127 height 24
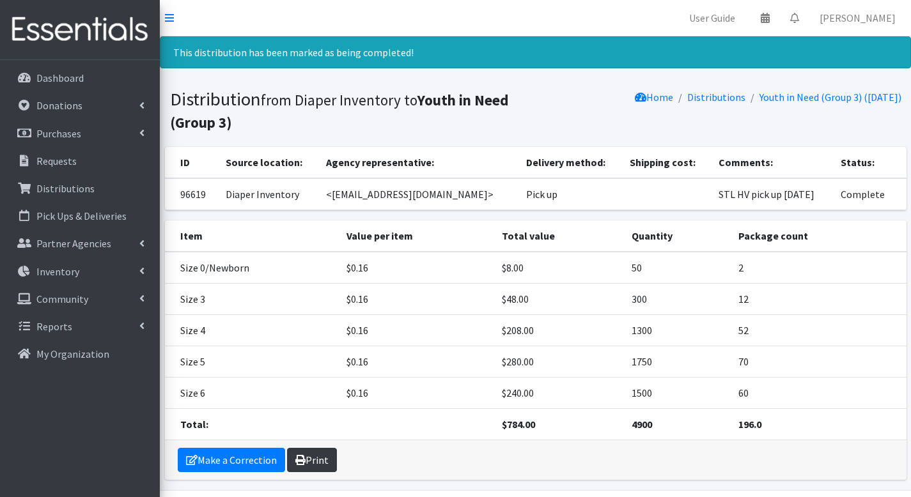
click at [308, 460] on link "Print" at bounding box center [312, 460] width 50 height 24
click at [118, 194] on link "Distributions" at bounding box center [80, 189] width 150 height 26
